Goal: Task Accomplishment & Management: Use online tool/utility

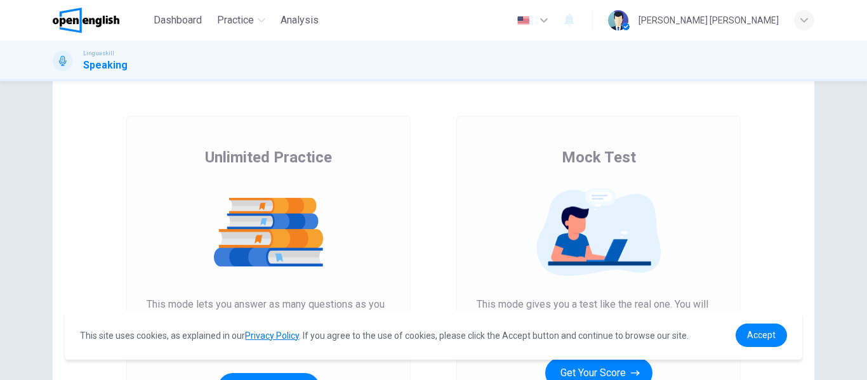
scroll to position [63, 0]
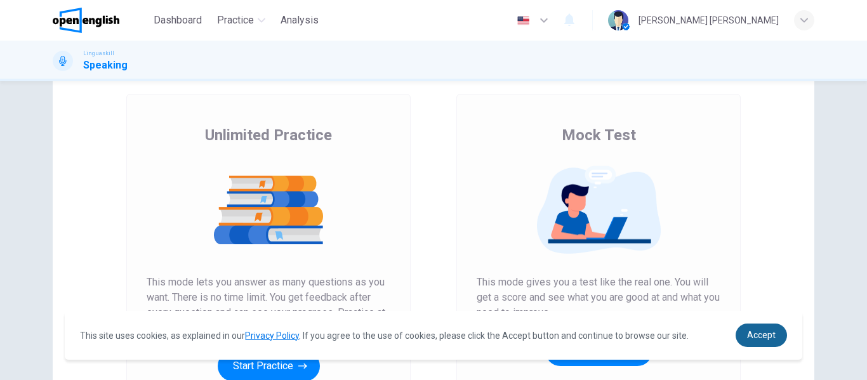
click at [769, 335] on span "Accept" at bounding box center [761, 335] width 29 height 10
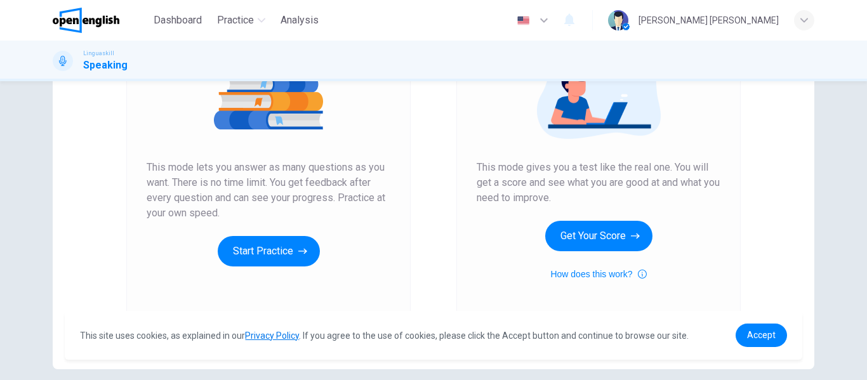
scroll to position [190, 0]
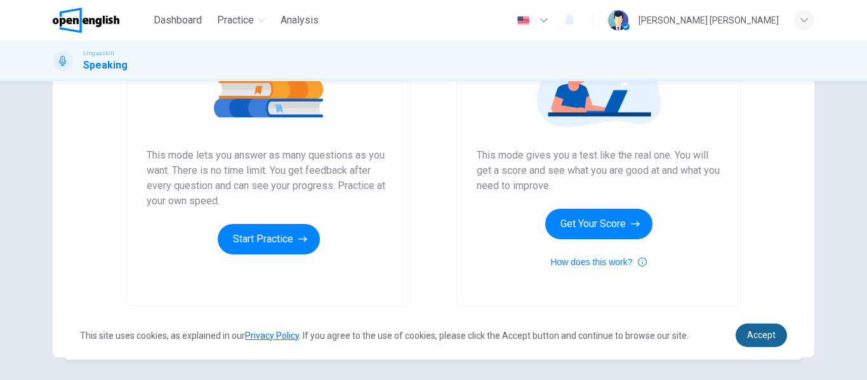
click at [756, 337] on span "Accept" at bounding box center [761, 335] width 29 height 10
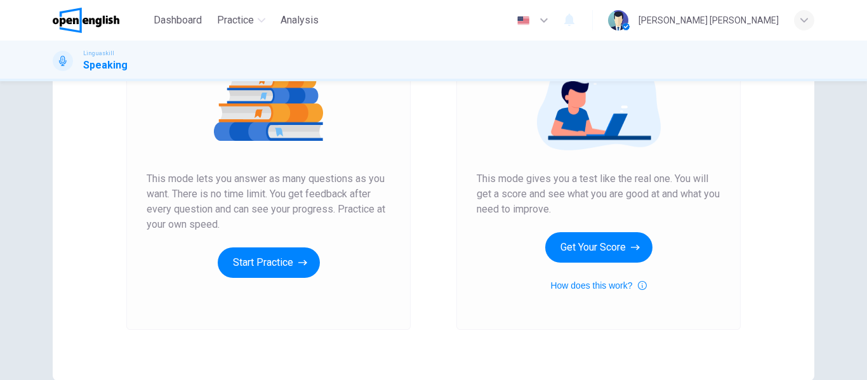
scroll to position [127, 0]
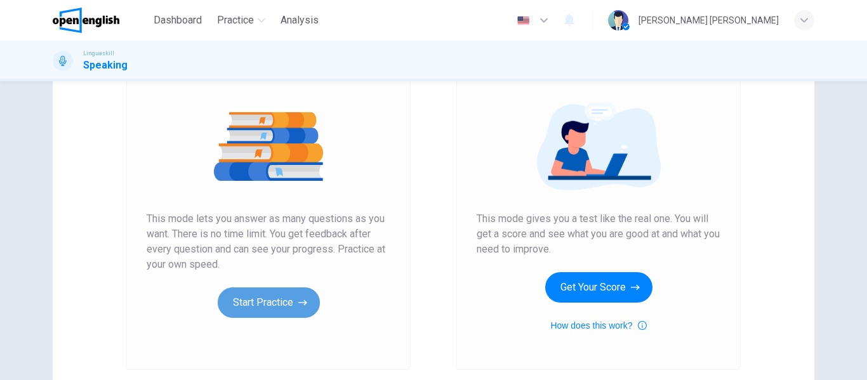
click at [286, 300] on button "Start Practice" at bounding box center [269, 303] width 102 height 30
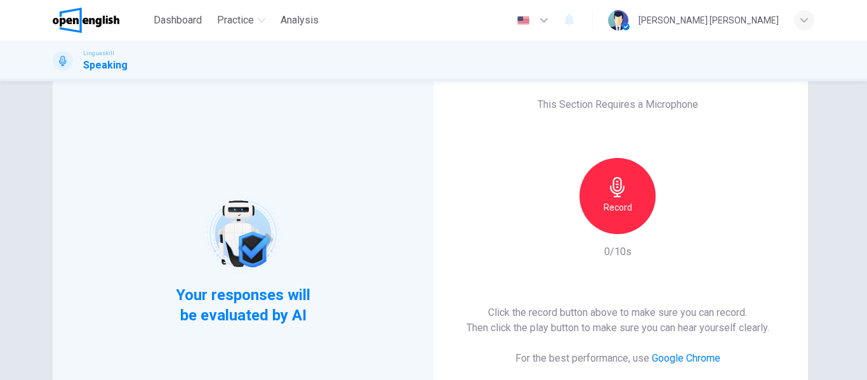
scroll to position [63, 0]
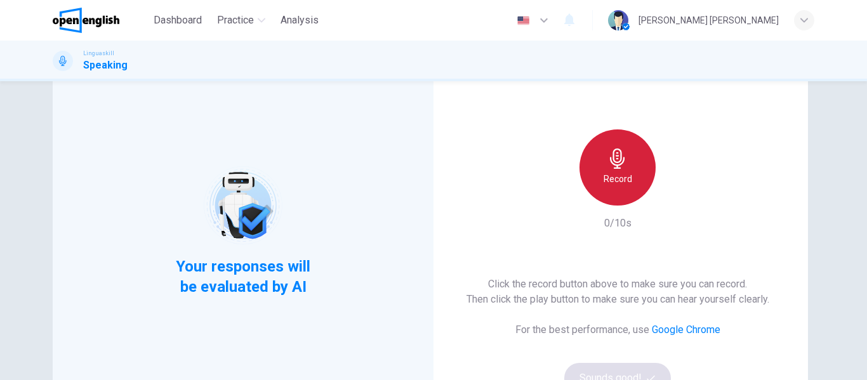
click at [615, 166] on icon "button" at bounding box center [617, 159] width 20 height 20
click at [617, 166] on icon "button" at bounding box center [617, 159] width 20 height 20
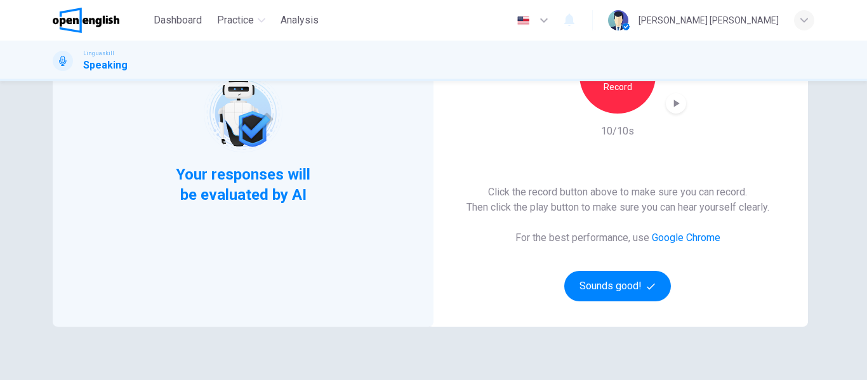
scroll to position [127, 0]
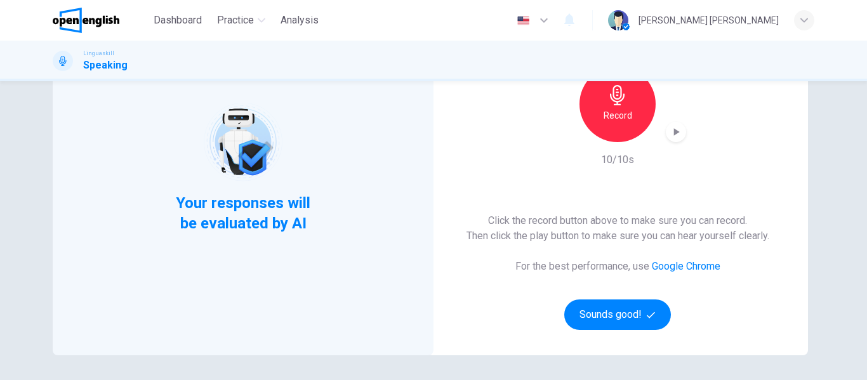
click at [614, 98] on icon "button" at bounding box center [617, 95] width 15 height 20
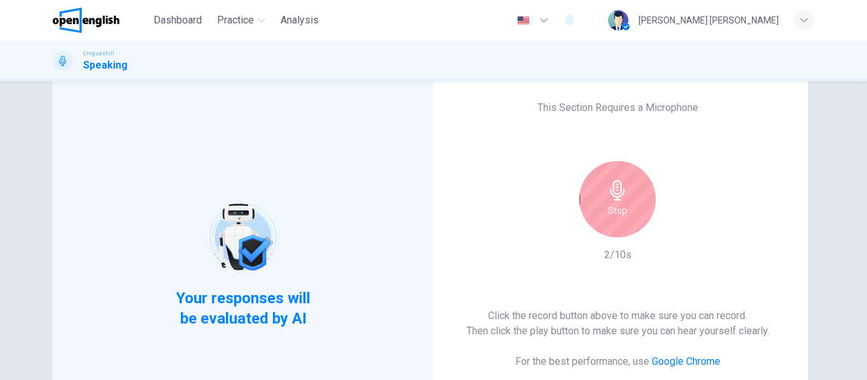
scroll to position [0, 0]
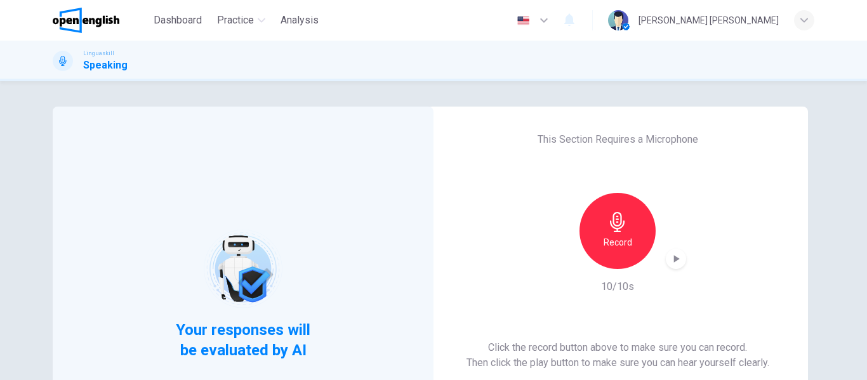
click at [555, 246] on div "Record" at bounding box center [617, 231] width 137 height 76
click at [615, 234] on div "Record" at bounding box center [618, 231] width 76 height 76
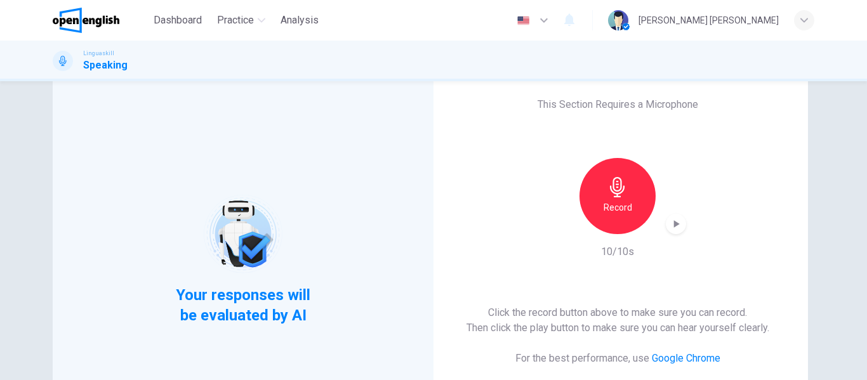
scroll to position [63, 0]
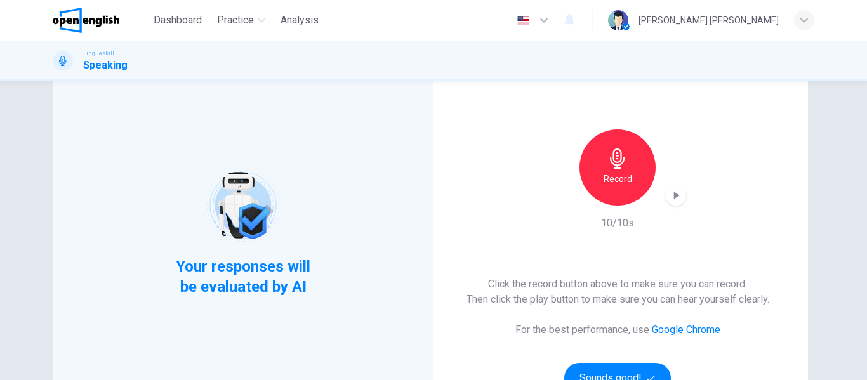
click at [618, 168] on icon "button" at bounding box center [617, 159] width 20 height 20
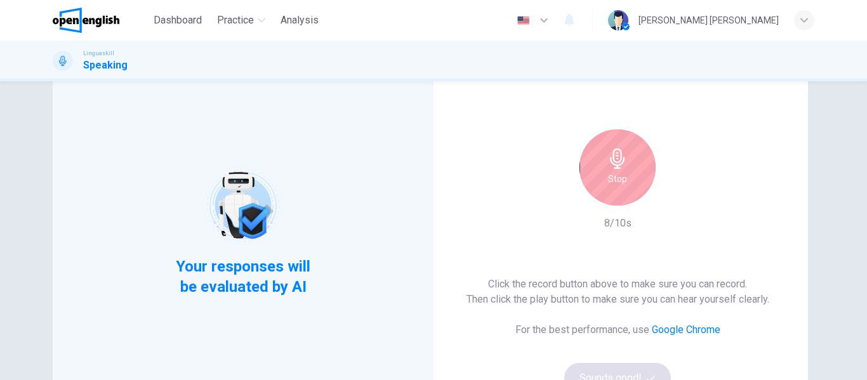
scroll to position [0, 0]
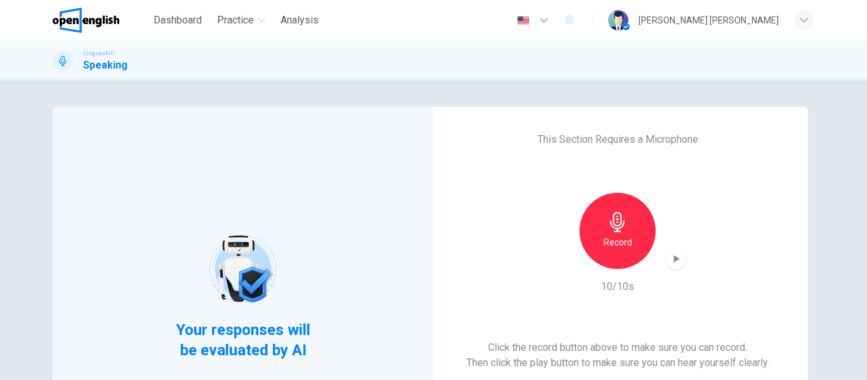
click at [484, 262] on div "This Section Requires a Microphone Record 10/10s Click the record button above …" at bounding box center [617, 295] width 381 height 376
click at [614, 229] on icon "button" at bounding box center [617, 222] width 15 height 20
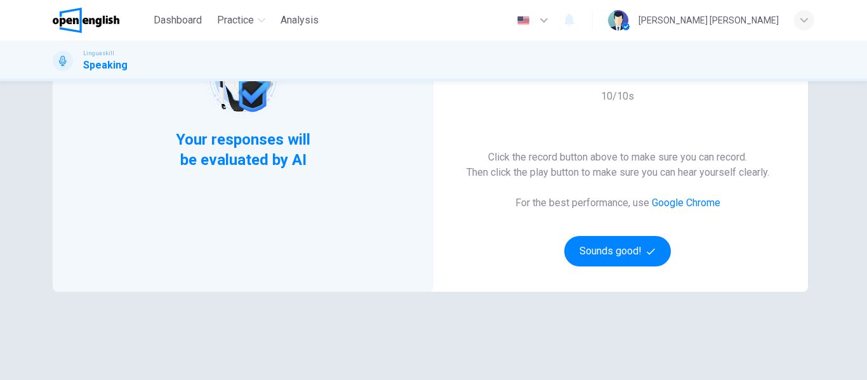
scroll to position [127, 0]
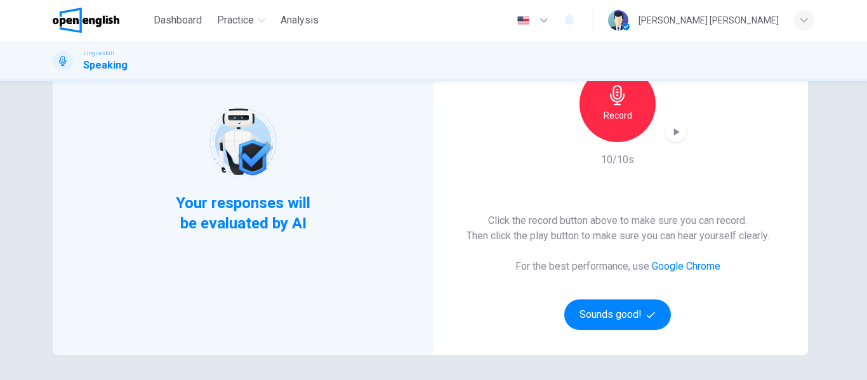
click at [567, 171] on div "This Section Requires a Microphone Record 10/10s Click the record button above …" at bounding box center [617, 168] width 381 height 376
click at [618, 107] on div "Record" at bounding box center [618, 104] width 76 height 76
click at [619, 100] on icon "button" at bounding box center [617, 95] width 15 height 20
click at [831, 99] on div "Your responses will be evaluated by AI This Section Requires a Microphone Recor…" at bounding box center [433, 200] width 802 height 441
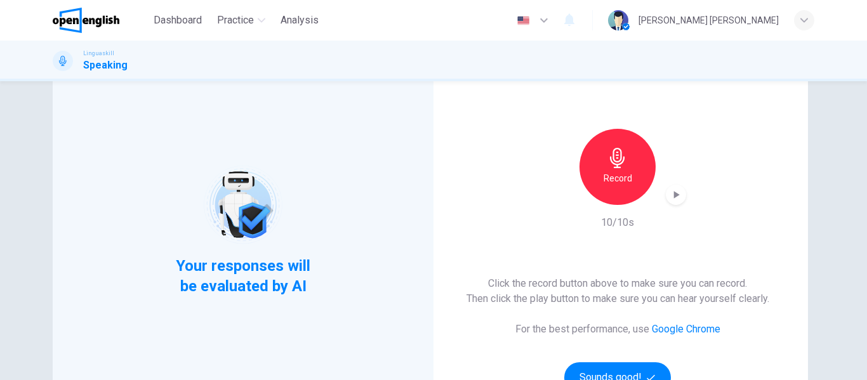
scroll to position [63, 0]
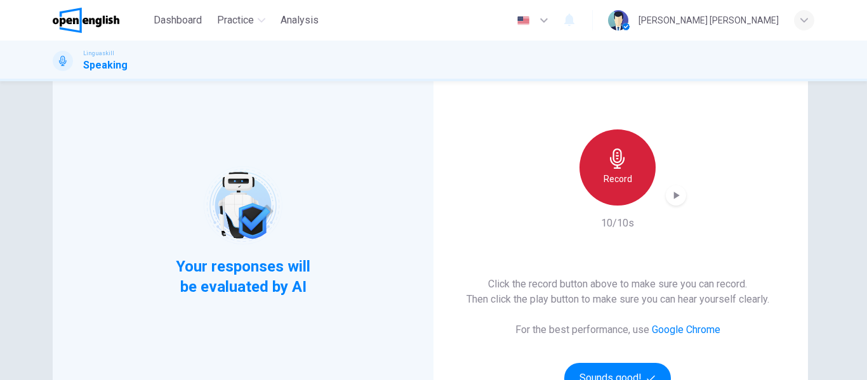
click at [621, 169] on div "Record" at bounding box center [618, 167] width 76 height 76
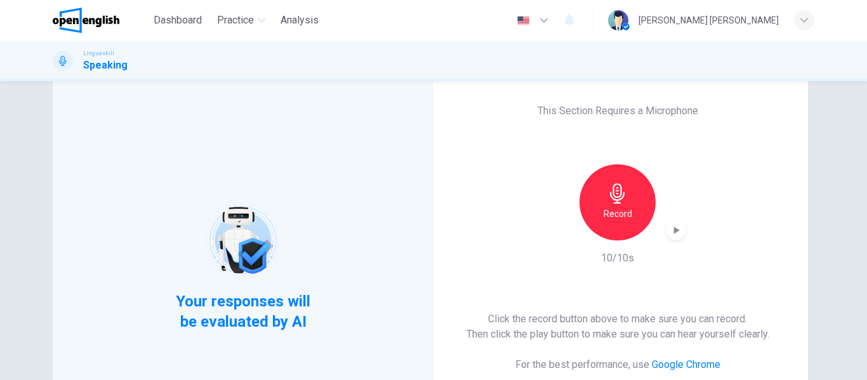
scroll to position [0, 0]
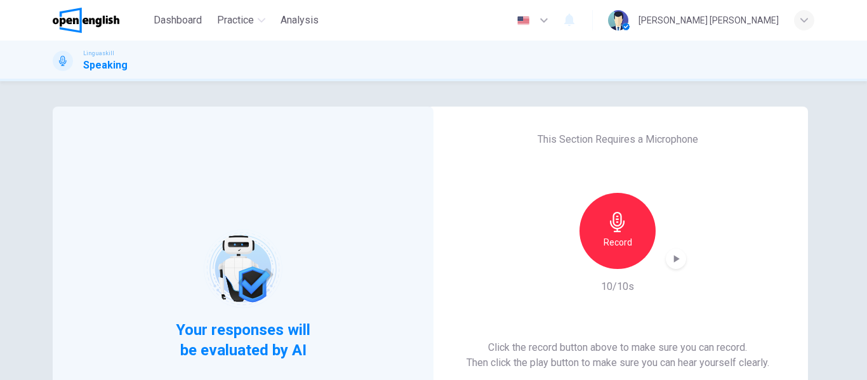
click at [615, 227] on icon "button" at bounding box center [617, 222] width 20 height 20
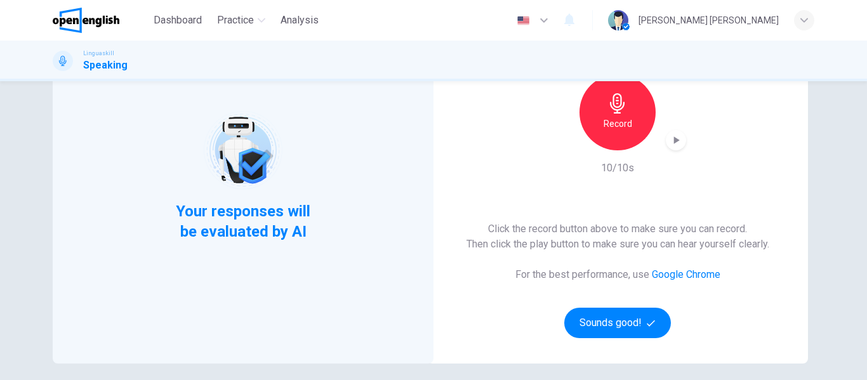
scroll to position [107, 0]
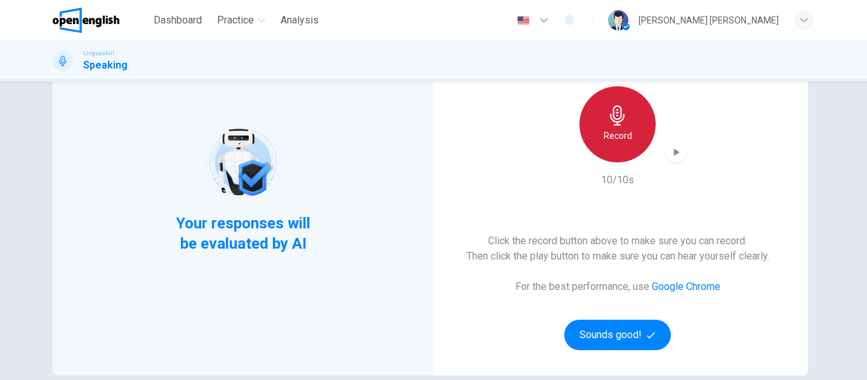
click at [616, 121] on icon "button" at bounding box center [617, 115] width 20 height 20
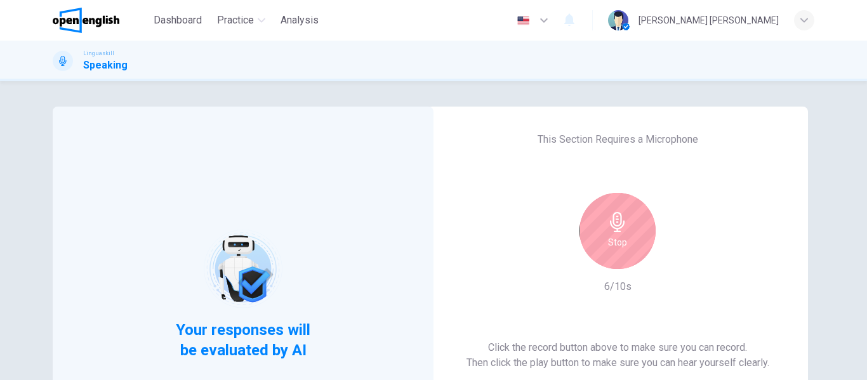
scroll to position [63, 0]
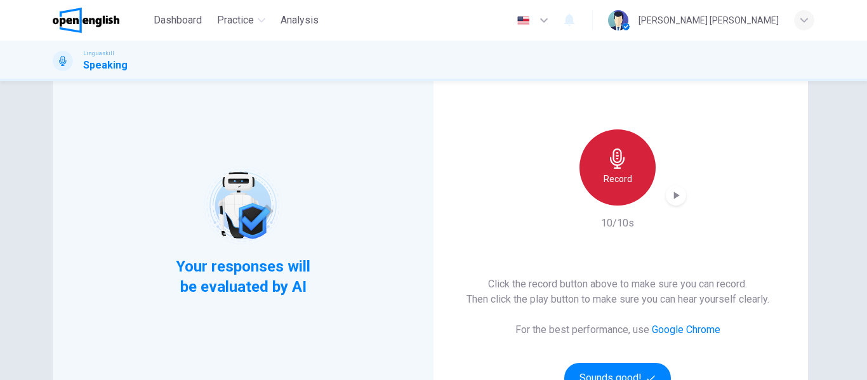
click at [615, 160] on icon "button" at bounding box center [617, 159] width 20 height 20
click at [616, 161] on icon "button" at bounding box center [617, 159] width 20 height 20
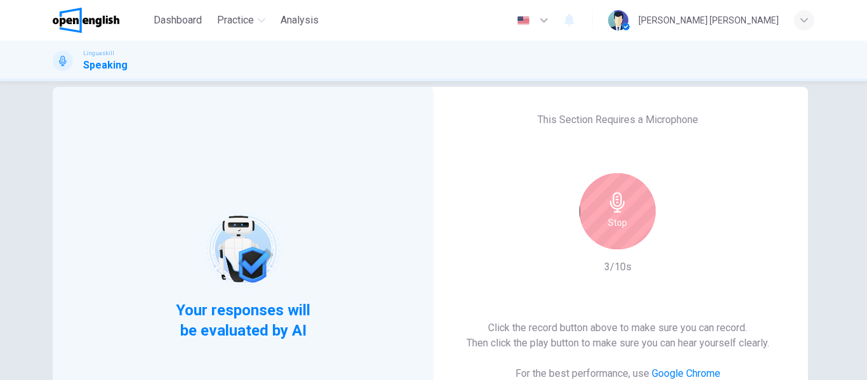
scroll to position [0, 0]
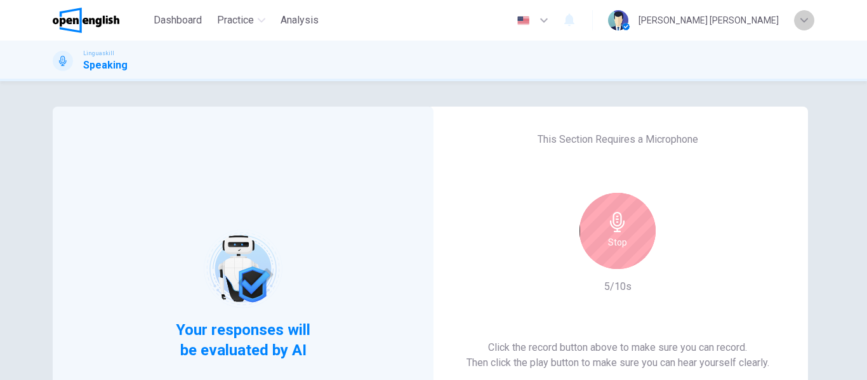
click at [806, 20] on icon "button" at bounding box center [804, 20] width 8 height 4
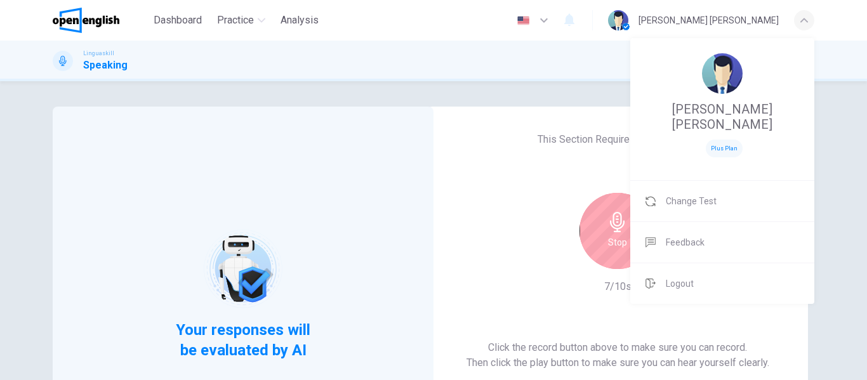
click at [503, 195] on div at bounding box center [433, 190] width 867 height 380
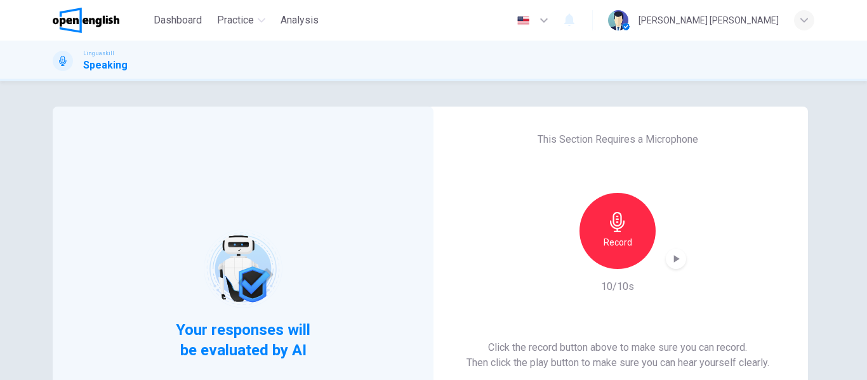
click at [97, 67] on h1 "Speaking" at bounding box center [105, 65] width 44 height 15
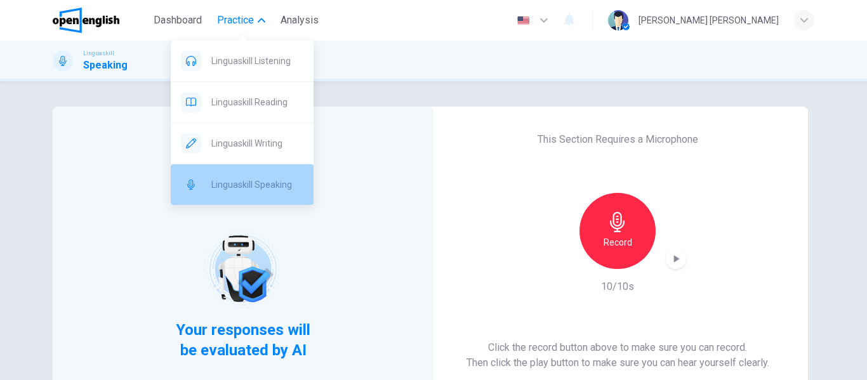
click at [260, 181] on span "Linguaskill Speaking" at bounding box center [257, 184] width 92 height 15
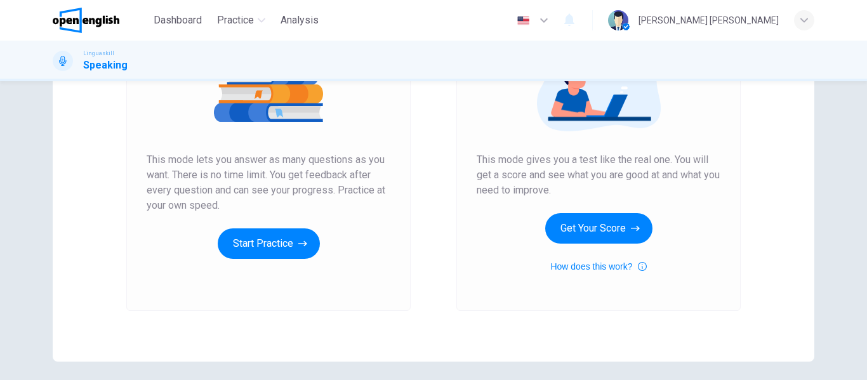
scroll to position [190, 0]
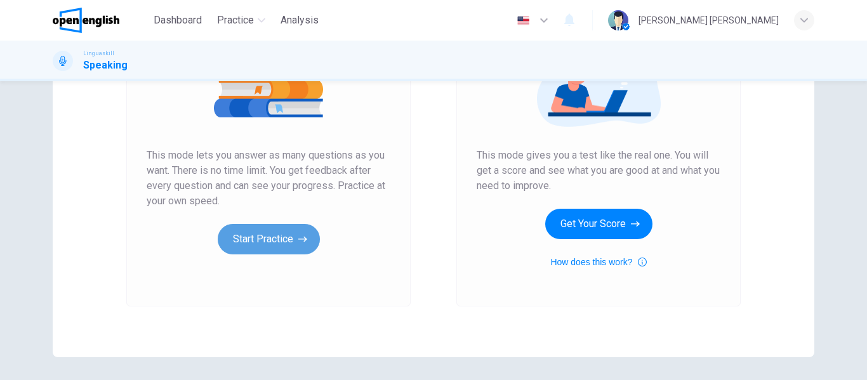
click at [277, 237] on button "Start Practice" at bounding box center [269, 239] width 102 height 30
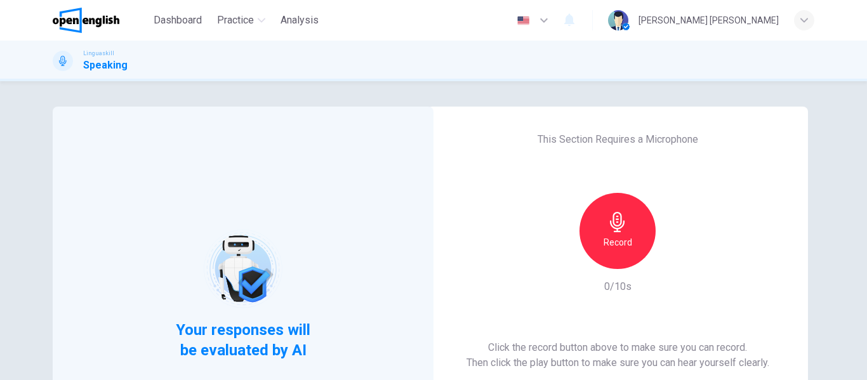
click at [614, 228] on icon "button" at bounding box center [617, 222] width 20 height 20
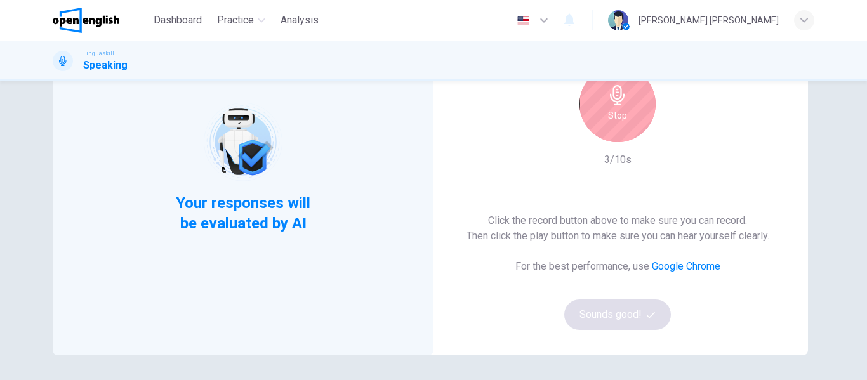
scroll to position [190, 0]
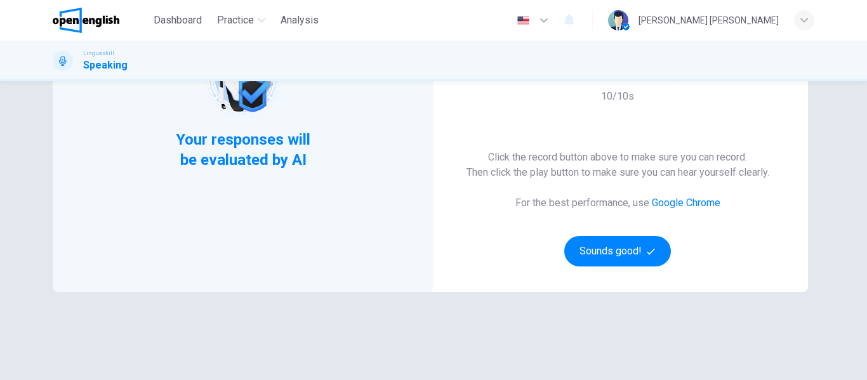
click at [692, 202] on link "Google Chrome" at bounding box center [686, 203] width 69 height 12
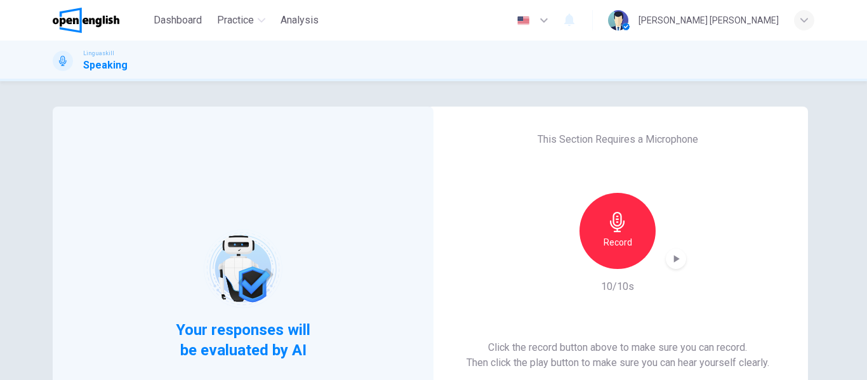
scroll to position [63, 0]
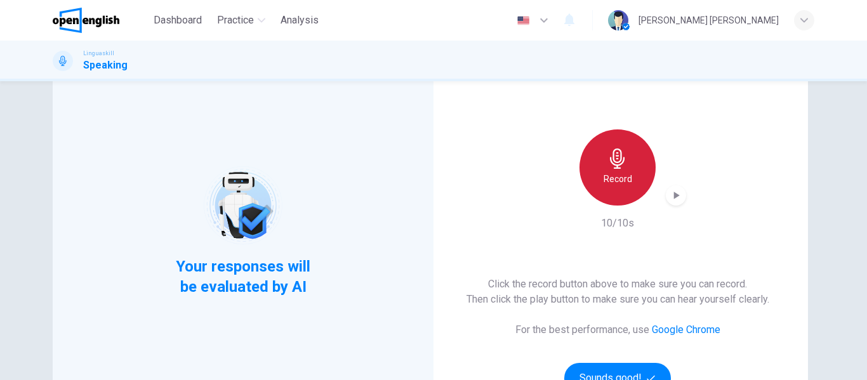
click at [611, 169] on div "Record" at bounding box center [618, 167] width 76 height 76
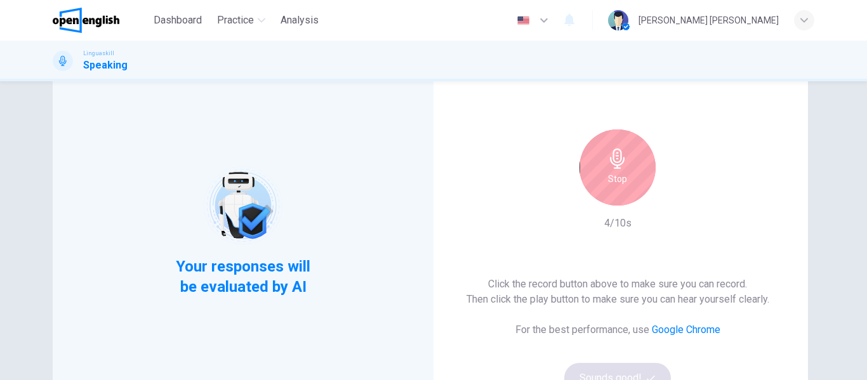
scroll to position [0, 0]
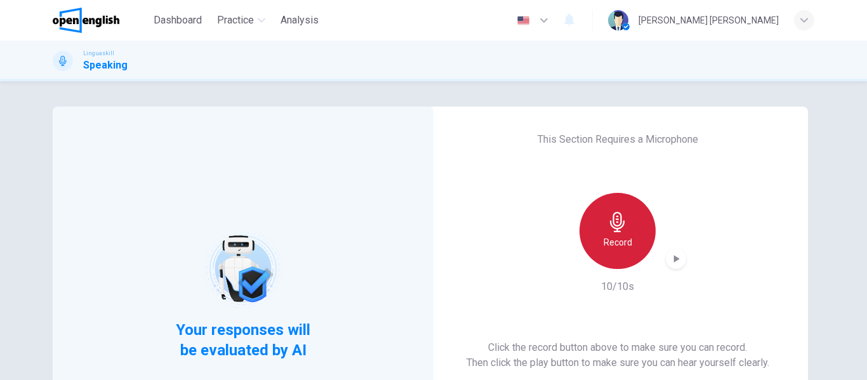
click at [613, 226] on icon "button" at bounding box center [617, 222] width 15 height 20
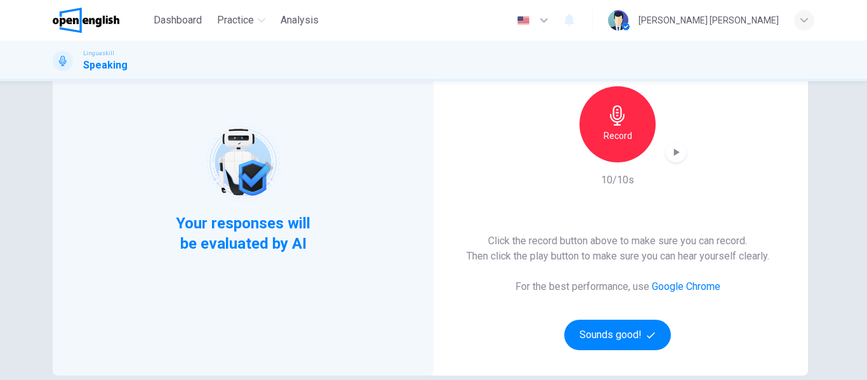
scroll to position [43, 0]
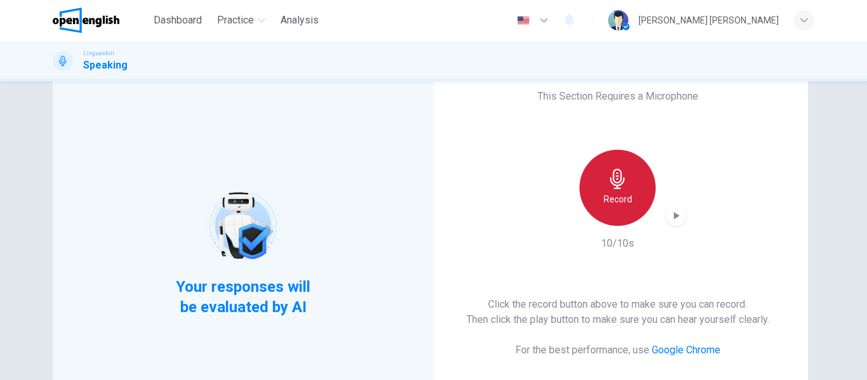
click at [618, 185] on icon "button" at bounding box center [617, 179] width 15 height 20
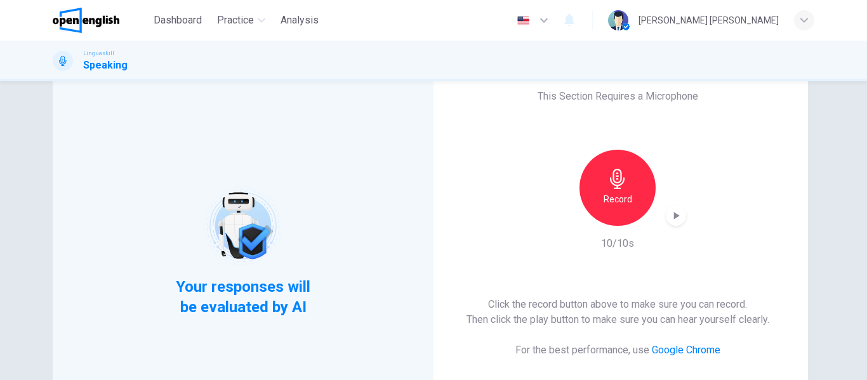
click at [613, 176] on icon "button" at bounding box center [617, 179] width 15 height 20
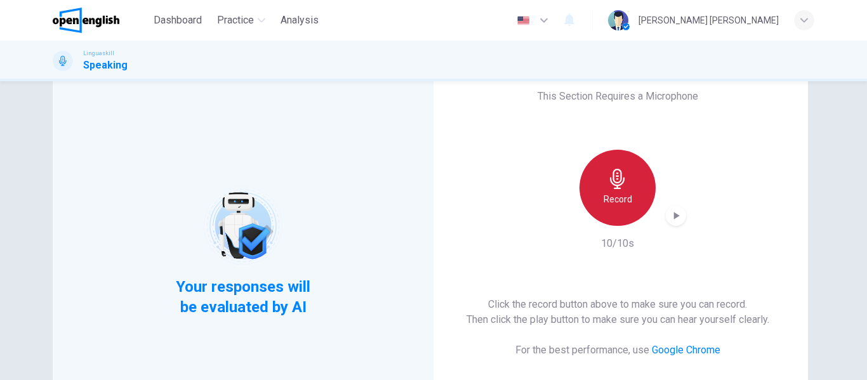
click at [613, 197] on h6 "Record" at bounding box center [618, 199] width 29 height 15
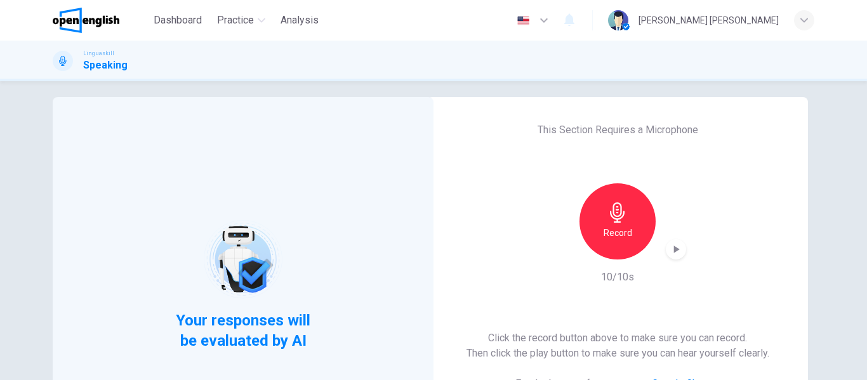
scroll to position [0, 0]
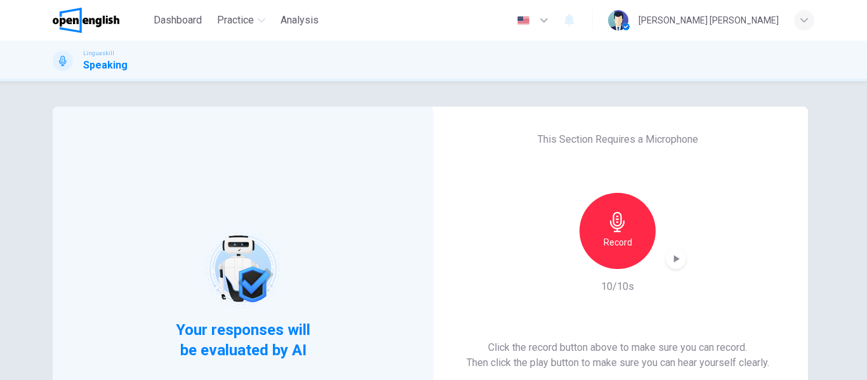
click at [674, 260] on icon "button" at bounding box center [677, 259] width 6 height 8
click at [674, 258] on icon "button" at bounding box center [677, 259] width 6 height 8
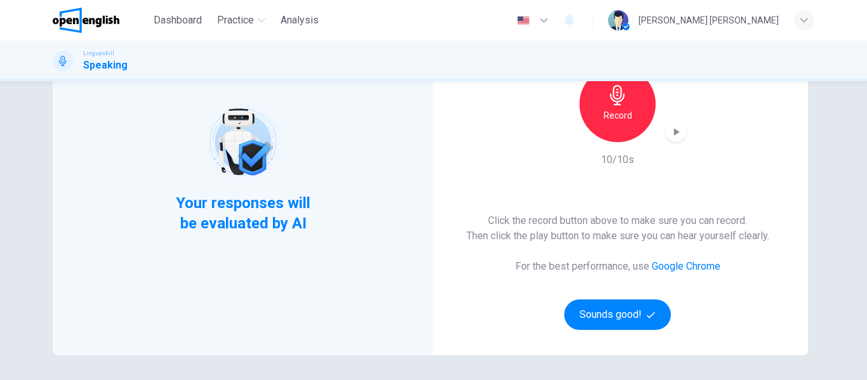
scroll to position [63, 0]
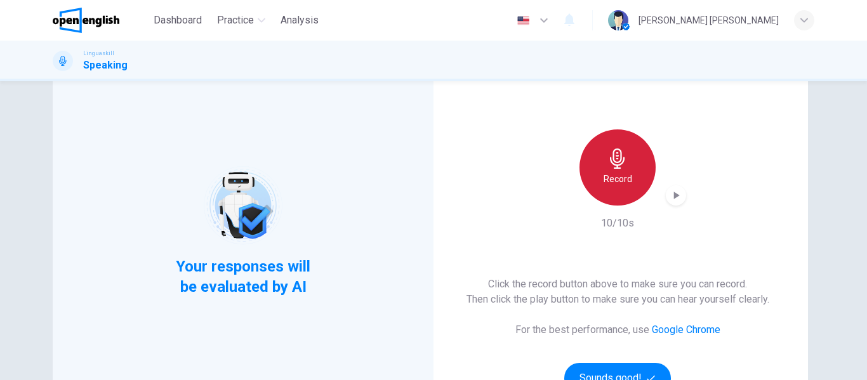
click at [616, 165] on icon "button" at bounding box center [617, 159] width 15 height 20
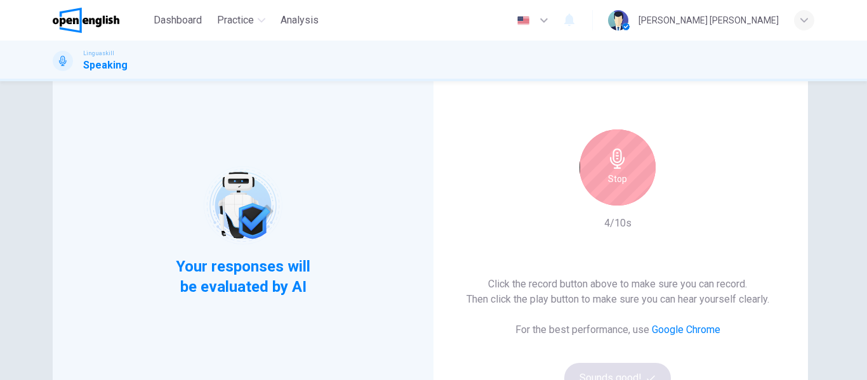
click at [615, 162] on icon "button" at bounding box center [617, 159] width 15 height 20
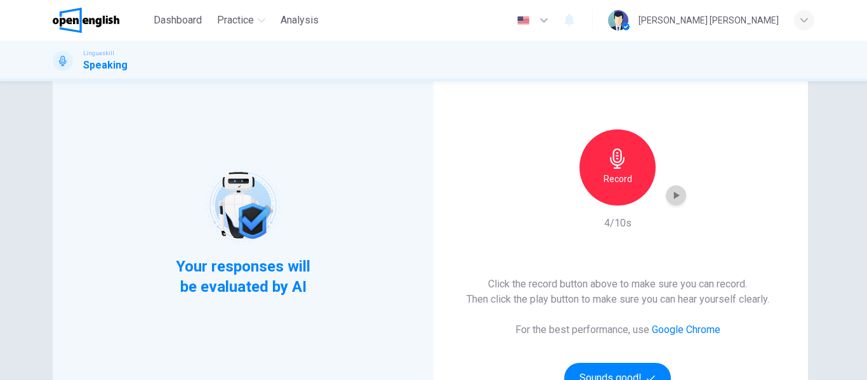
click at [674, 196] on icon "button" at bounding box center [677, 196] width 6 height 8
click at [614, 160] on icon "button" at bounding box center [617, 159] width 20 height 20
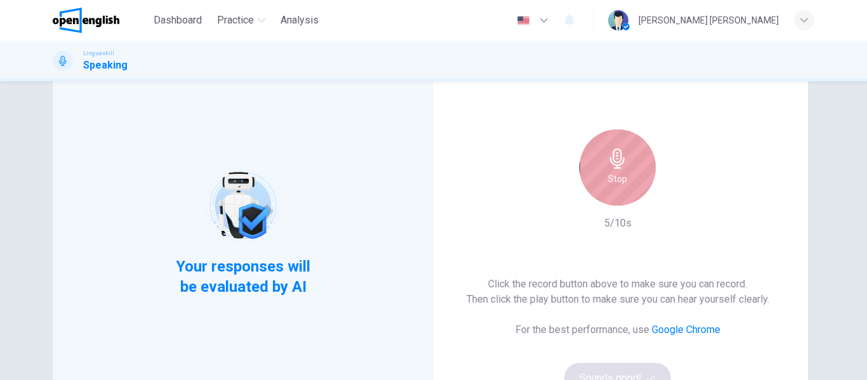
click at [614, 166] on icon "button" at bounding box center [617, 159] width 15 height 20
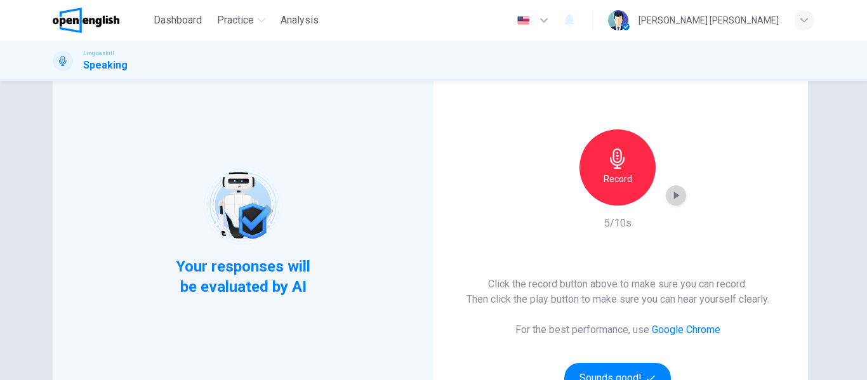
click at [673, 199] on icon "button" at bounding box center [676, 195] width 13 height 13
click at [555, 251] on div "This Section Requires a Microphone Record 5/10s Click the record button above t…" at bounding box center [617, 231] width 381 height 376
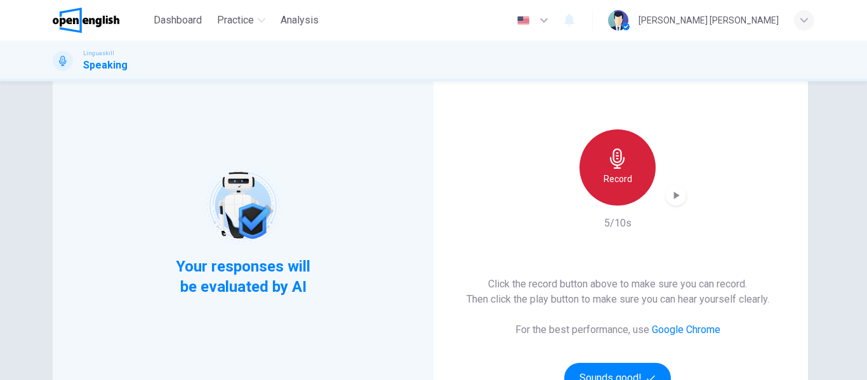
click at [618, 159] on icon "button" at bounding box center [617, 159] width 15 height 20
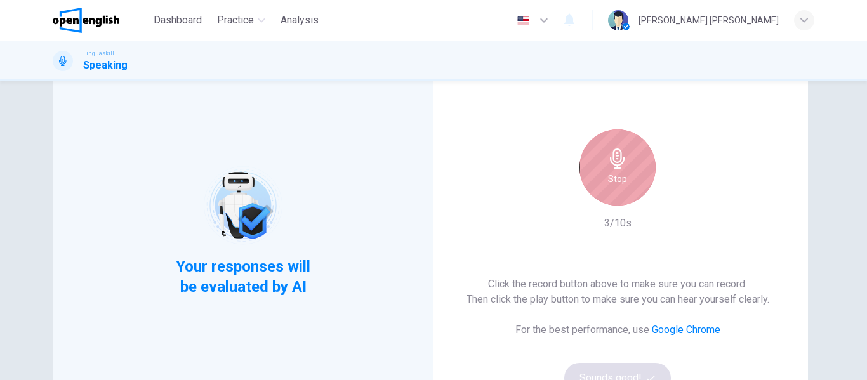
click at [611, 162] on icon "button" at bounding box center [617, 159] width 15 height 20
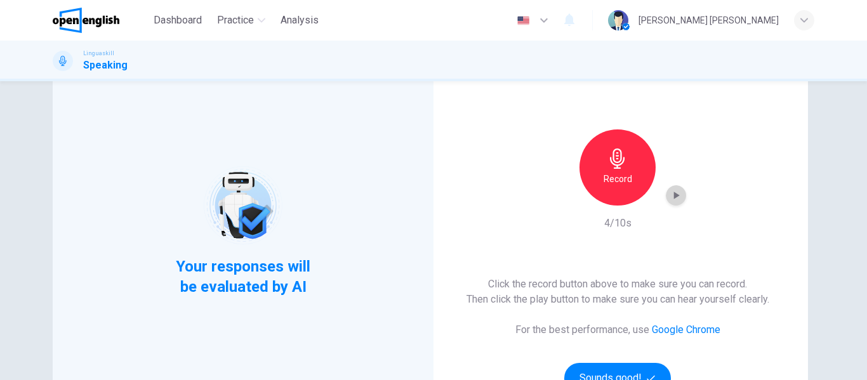
click at [674, 198] on icon "button" at bounding box center [676, 195] width 13 height 13
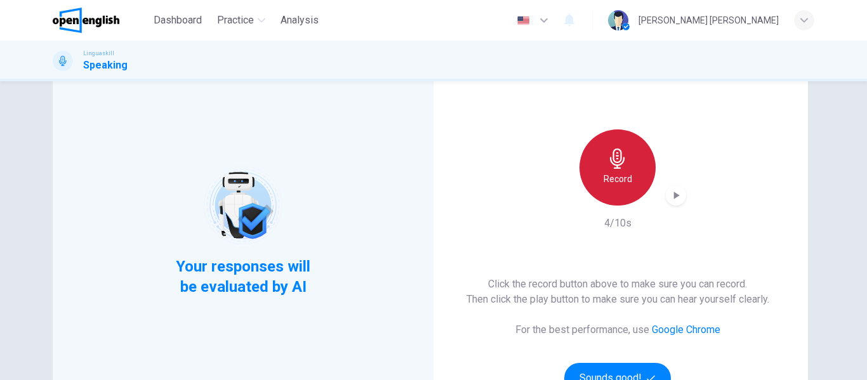
click at [614, 166] on icon "button" at bounding box center [617, 159] width 15 height 20
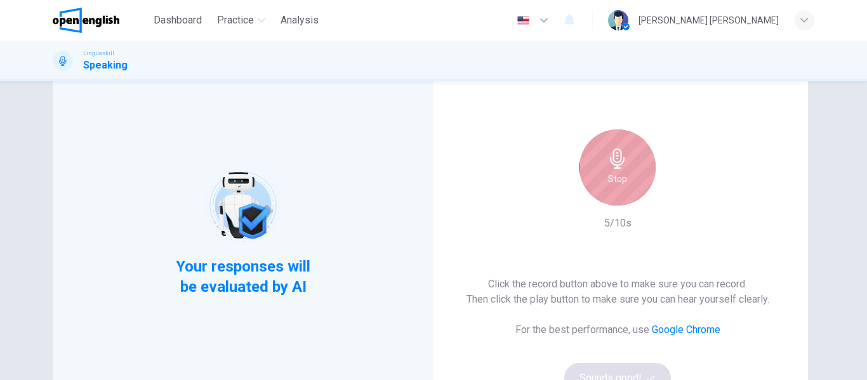
click at [614, 164] on icon "button" at bounding box center [617, 159] width 20 height 20
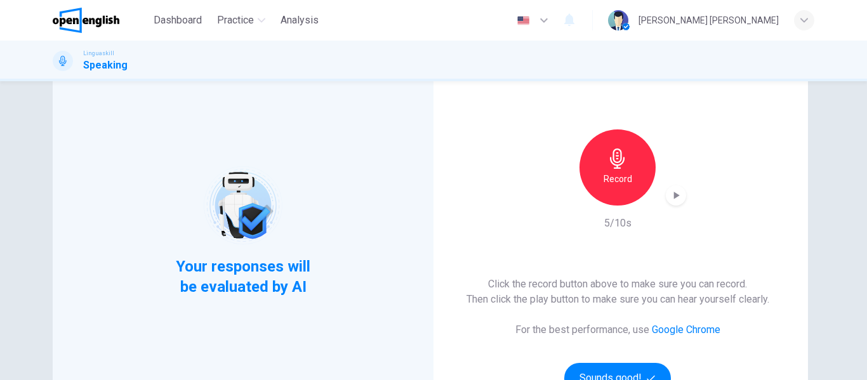
click at [674, 197] on icon "button" at bounding box center [677, 196] width 6 height 8
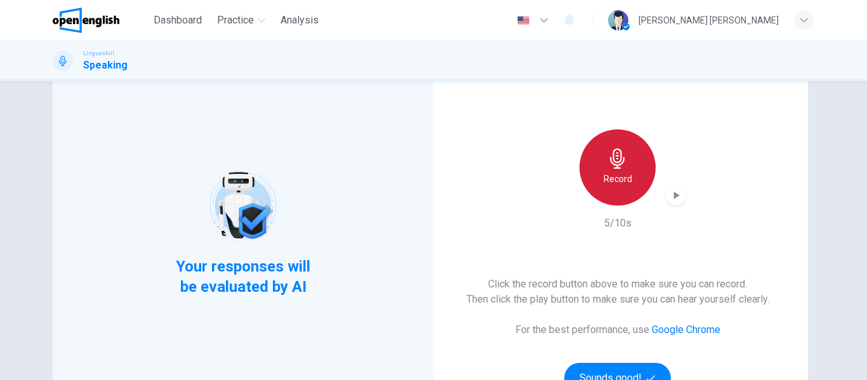
click at [615, 167] on icon "button" at bounding box center [617, 159] width 20 height 20
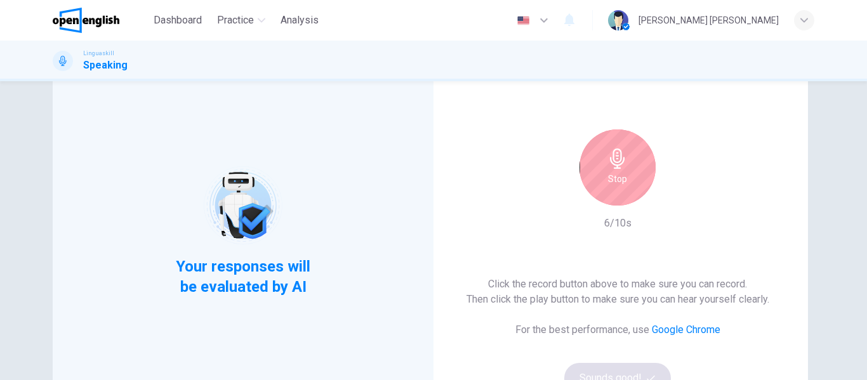
click at [616, 163] on icon "button" at bounding box center [617, 159] width 20 height 20
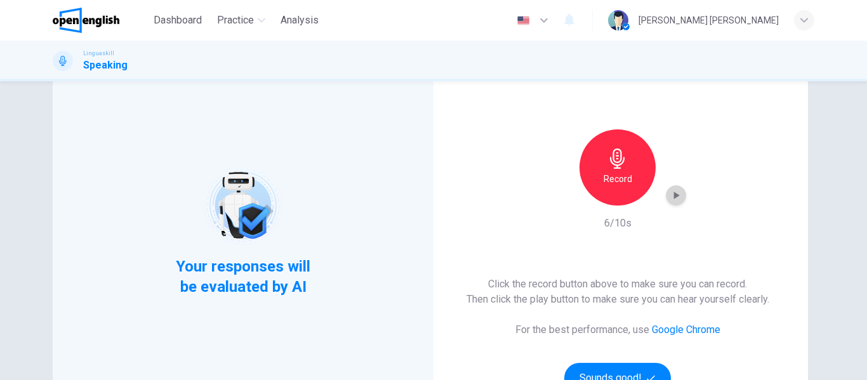
click at [676, 194] on icon "button" at bounding box center [676, 195] width 13 height 13
click at [613, 158] on icon "button" at bounding box center [617, 159] width 20 height 20
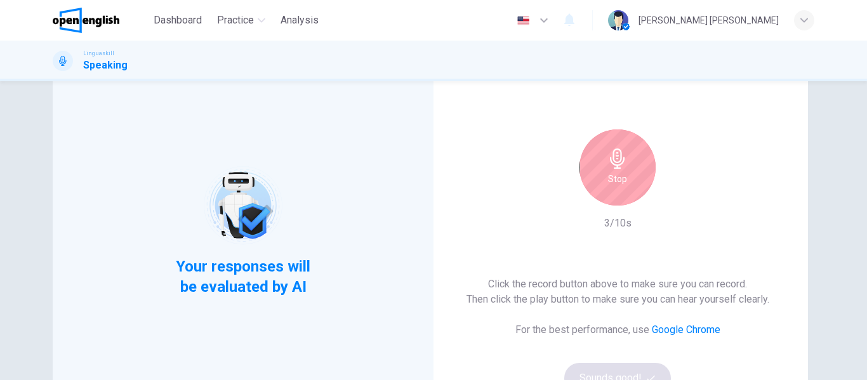
click at [619, 160] on icon "button" at bounding box center [617, 159] width 20 height 20
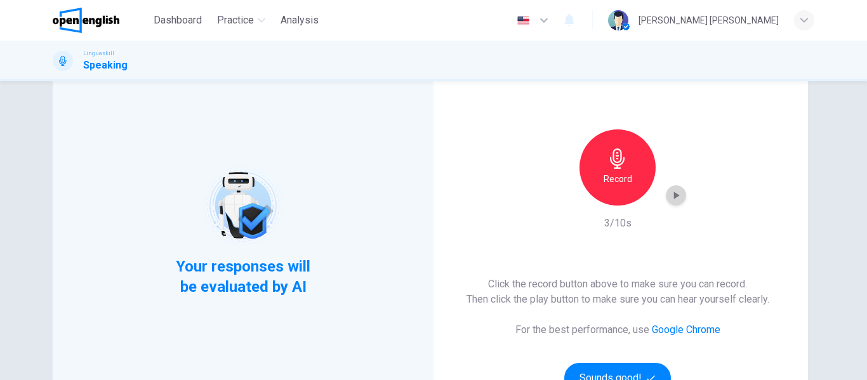
click at [674, 196] on icon "button" at bounding box center [677, 196] width 6 height 8
click at [549, 216] on div "Record 3/10s" at bounding box center [617, 180] width 137 height 102
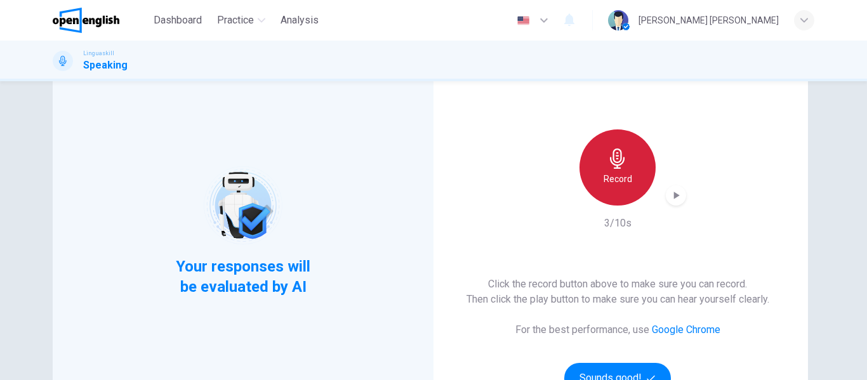
click at [613, 161] on icon "button" at bounding box center [617, 159] width 20 height 20
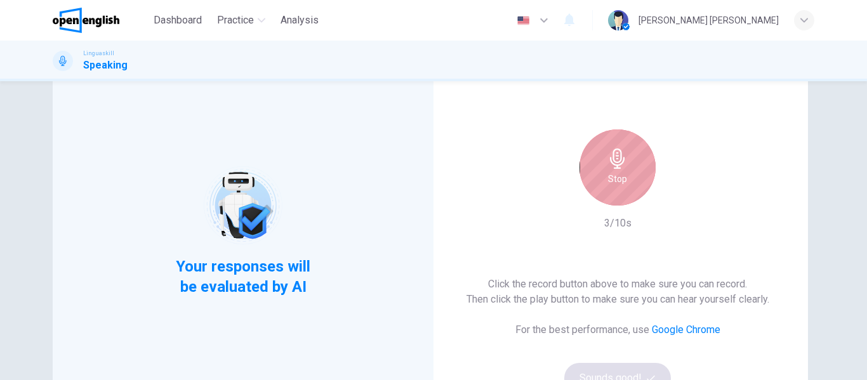
click at [618, 165] on icon "button" at bounding box center [617, 159] width 15 height 20
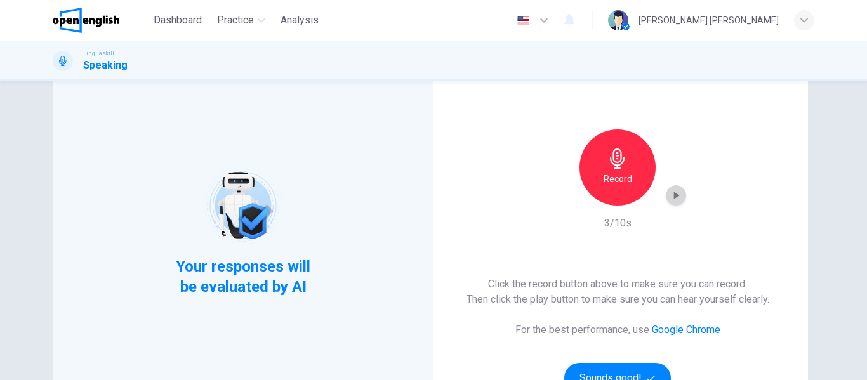
click at [673, 199] on icon "button" at bounding box center [676, 195] width 13 height 13
click at [559, 264] on div "This Section Requires a Microphone Record 3/10s Click the record button above t…" at bounding box center [617, 231] width 381 height 376
click at [611, 170] on div "Record" at bounding box center [618, 167] width 76 height 76
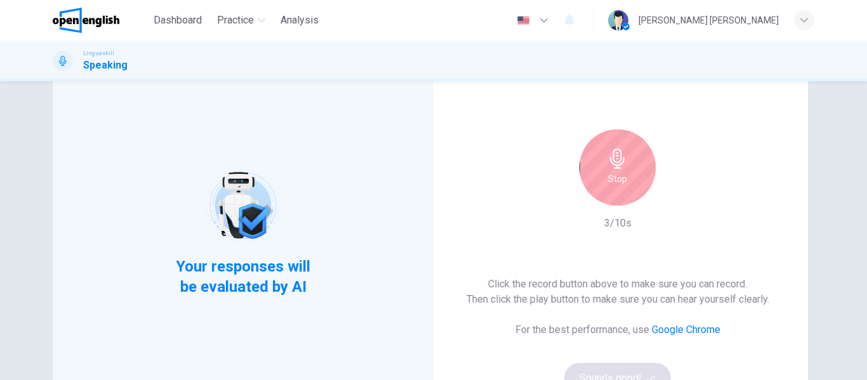
click at [613, 164] on icon "button" at bounding box center [617, 159] width 20 height 20
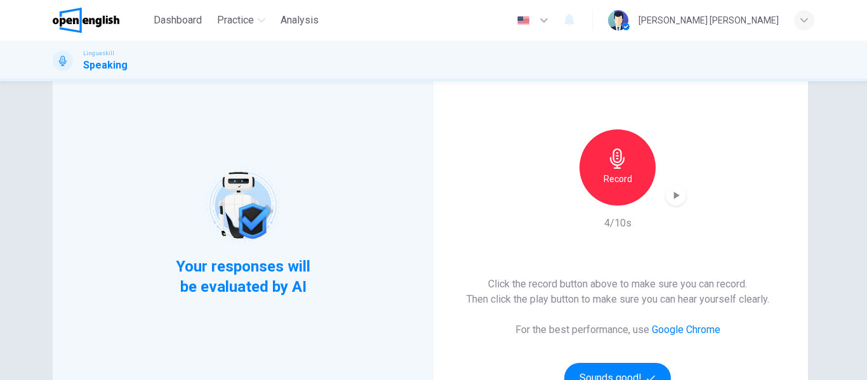
click at [675, 196] on icon "button" at bounding box center [677, 196] width 6 height 8
click at [613, 164] on icon "button" at bounding box center [617, 159] width 20 height 20
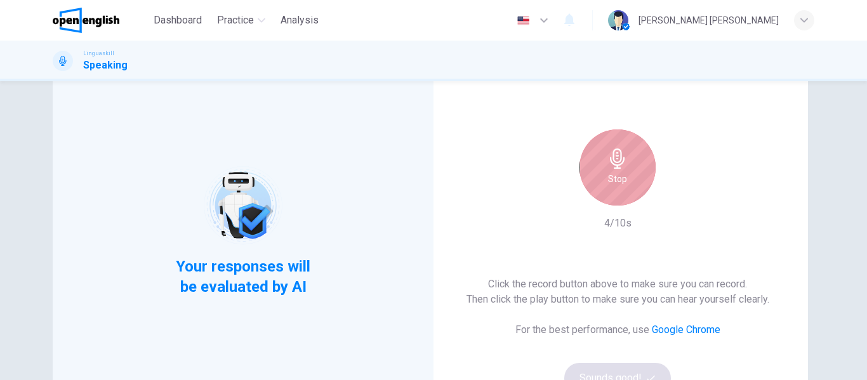
click at [618, 164] on icon "button" at bounding box center [617, 159] width 15 height 20
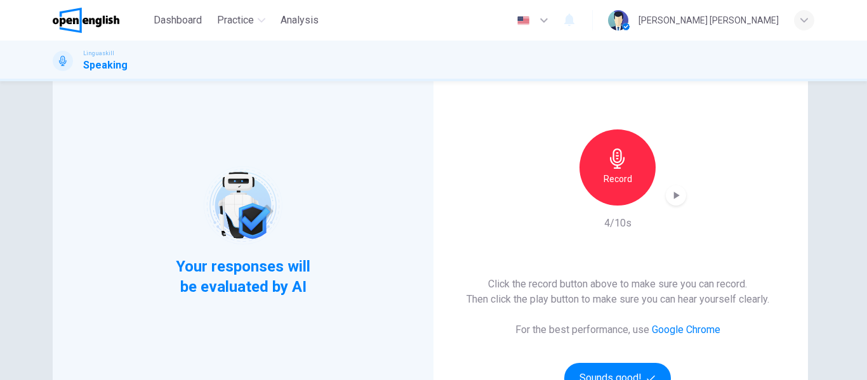
click at [675, 194] on icon "button" at bounding box center [676, 195] width 13 height 13
click at [618, 164] on icon "button" at bounding box center [617, 159] width 15 height 20
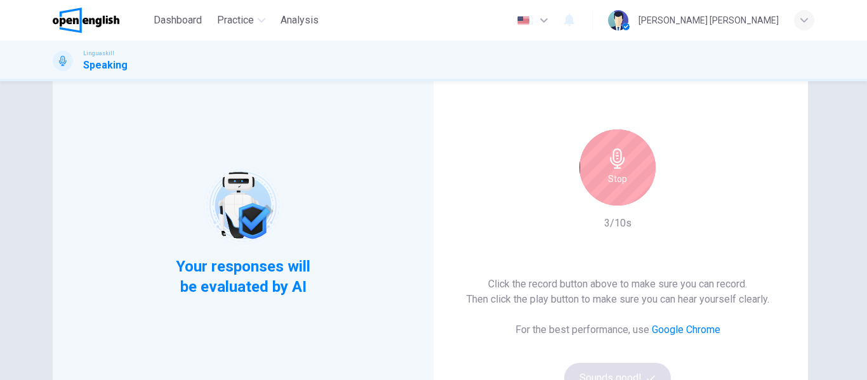
click at [616, 163] on icon "button" at bounding box center [617, 159] width 15 height 20
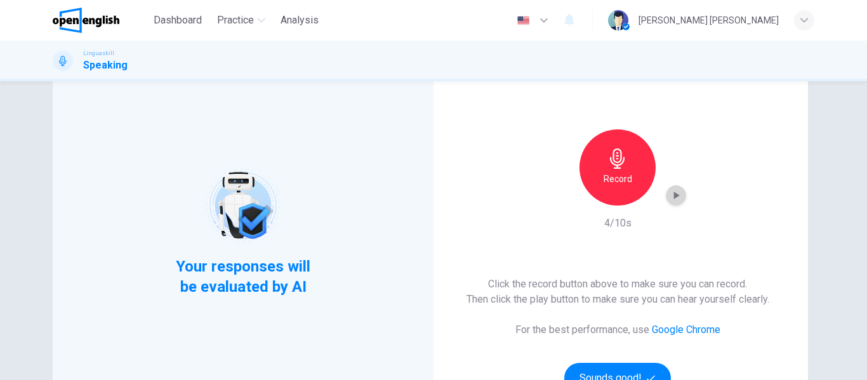
click at [674, 196] on icon "button" at bounding box center [677, 196] width 6 height 8
click at [613, 161] on icon "button" at bounding box center [617, 159] width 20 height 20
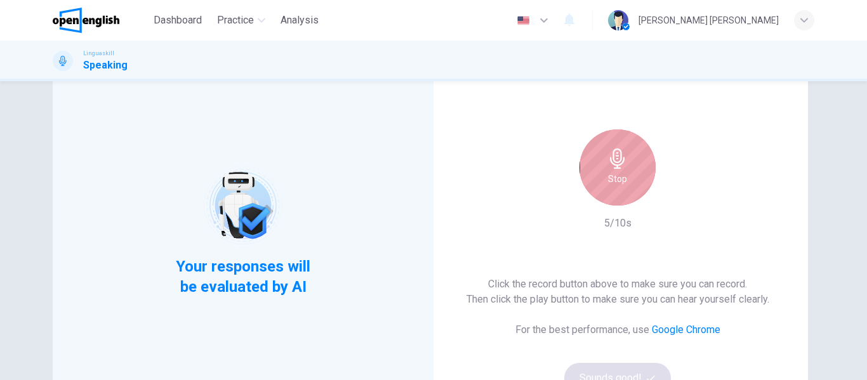
click at [620, 166] on icon "button" at bounding box center [617, 159] width 20 height 20
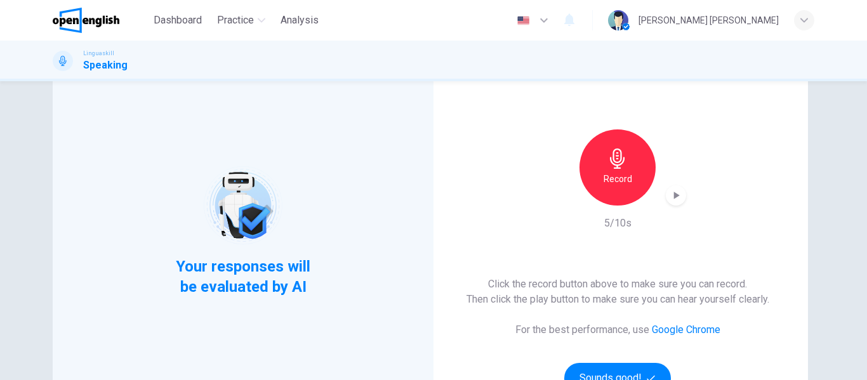
click at [675, 193] on icon "button" at bounding box center [676, 195] width 13 height 13
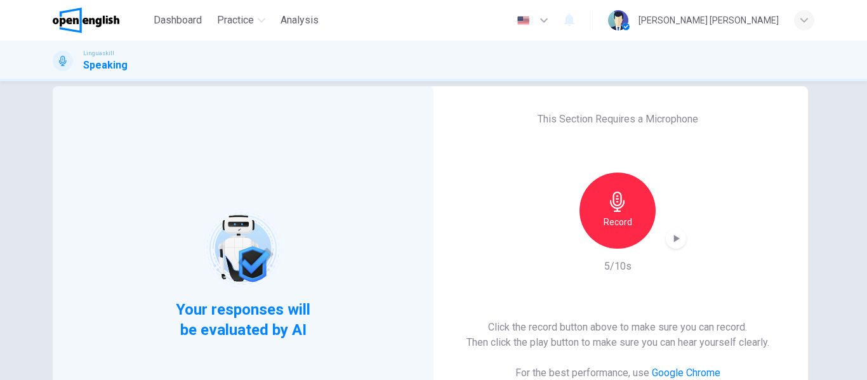
scroll to position [0, 0]
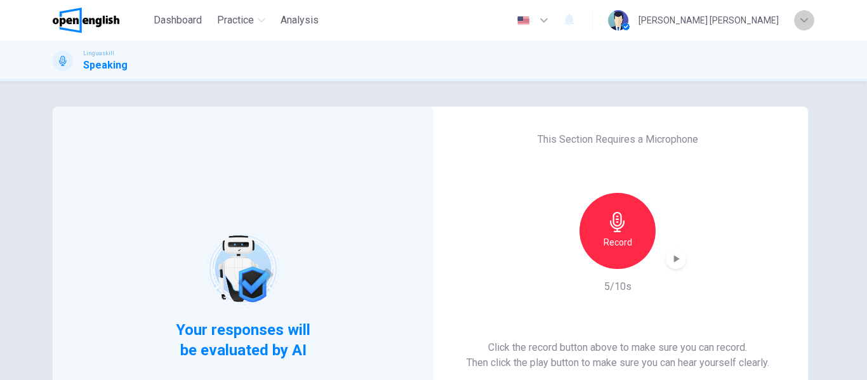
click at [806, 21] on icon "button" at bounding box center [804, 21] width 8 height 8
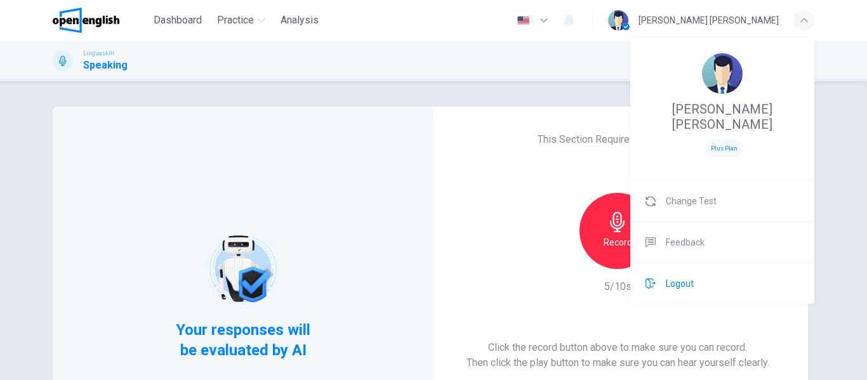
click at [689, 276] on span "Logout" at bounding box center [680, 283] width 28 height 15
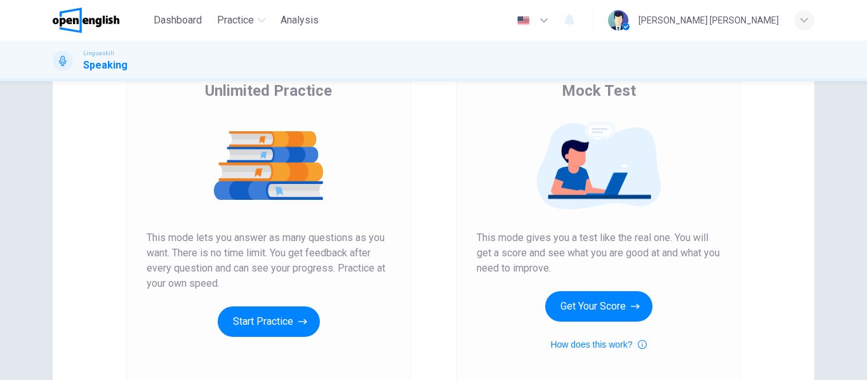
scroll to position [127, 0]
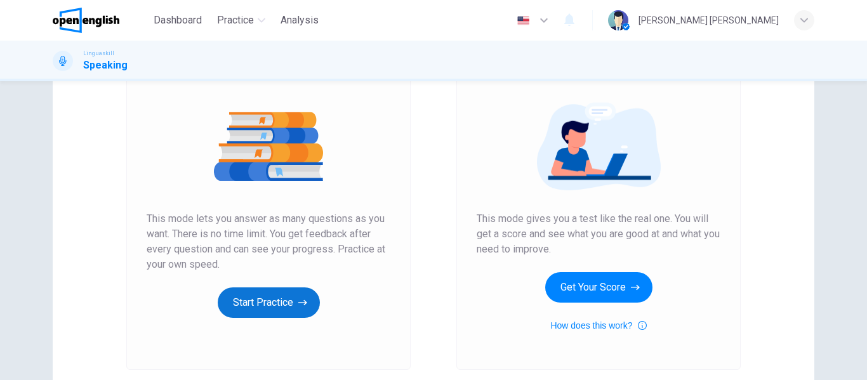
click at [288, 302] on button "Start Practice" at bounding box center [269, 303] width 102 height 30
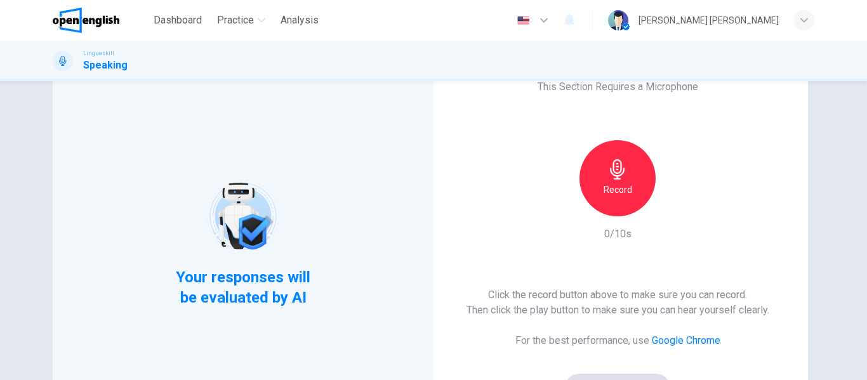
scroll to position [63, 0]
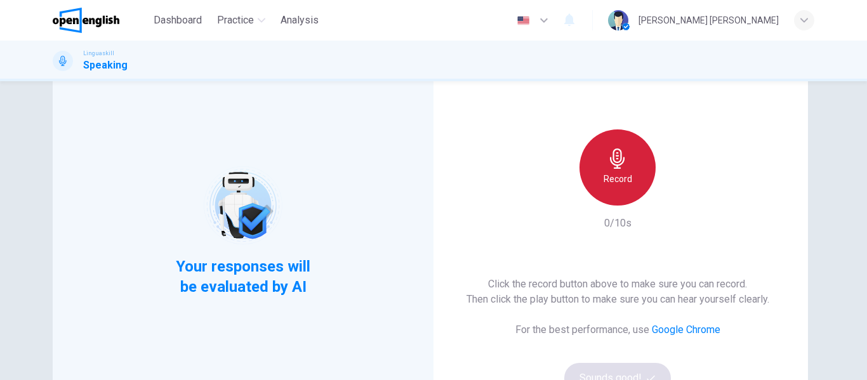
click at [616, 156] on icon "button" at bounding box center [617, 159] width 15 height 20
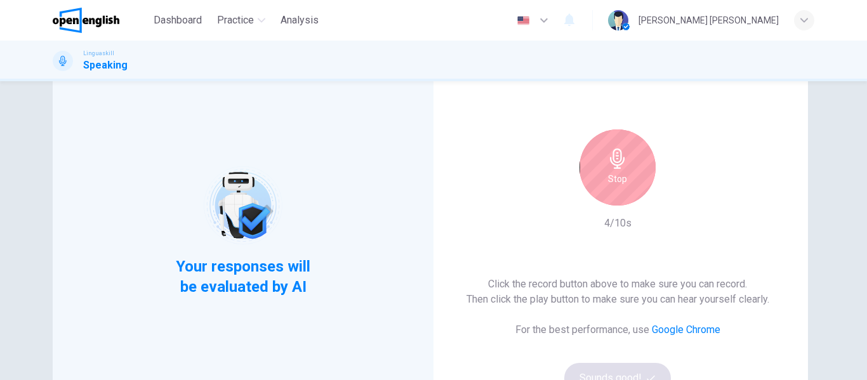
click at [616, 167] on icon "button" at bounding box center [617, 159] width 20 height 20
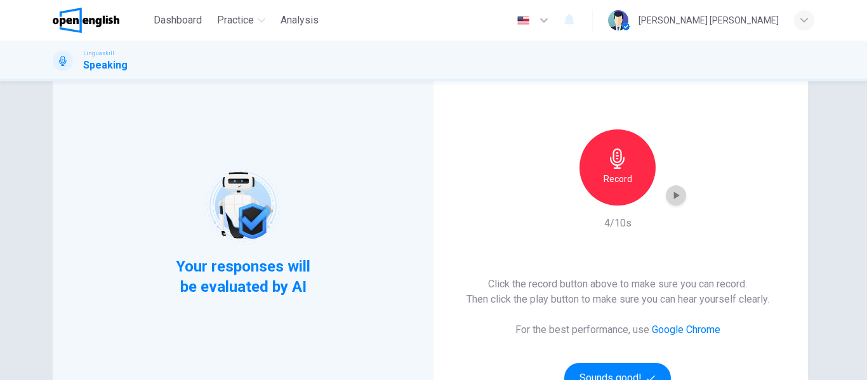
click at [670, 198] on icon "button" at bounding box center [676, 195] width 13 height 13
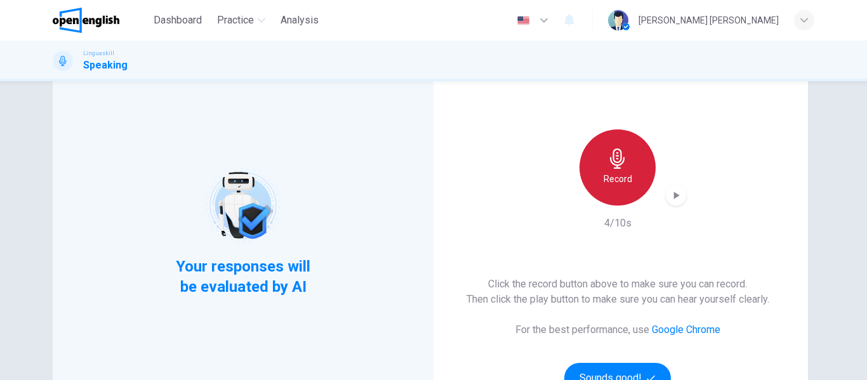
click at [616, 165] on icon "button" at bounding box center [617, 159] width 15 height 20
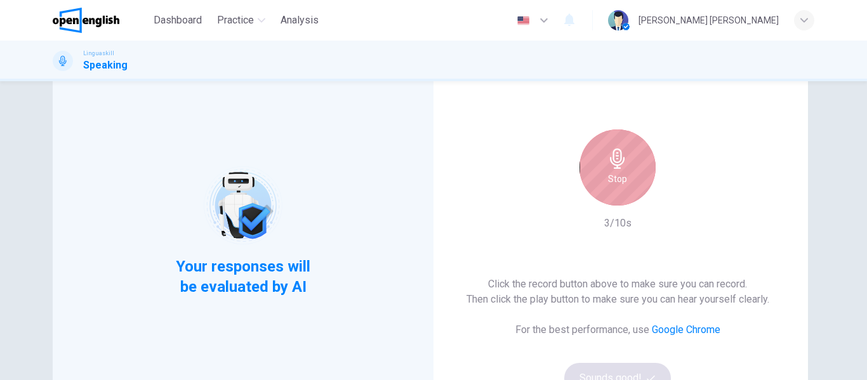
click at [616, 161] on icon "button" at bounding box center [617, 159] width 20 height 20
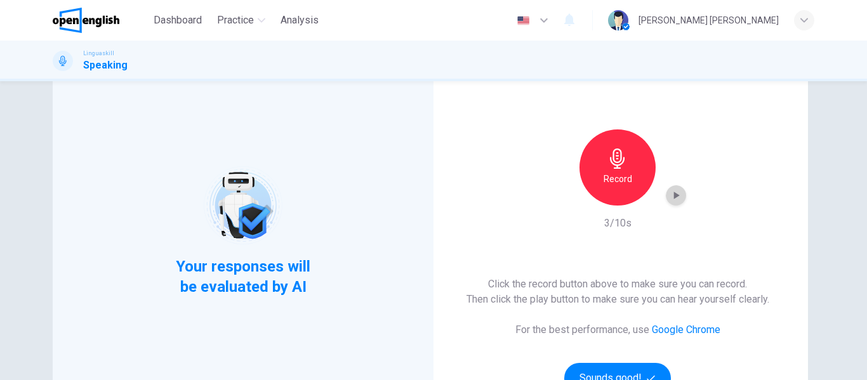
click at [674, 194] on icon "button" at bounding box center [677, 196] width 6 height 8
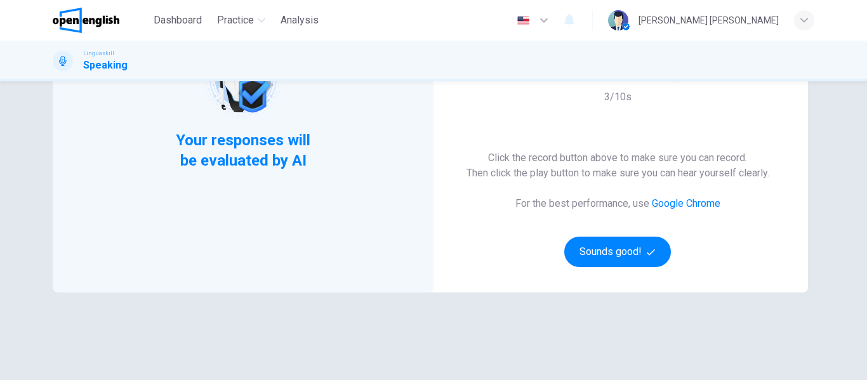
scroll to position [190, 0]
click at [634, 249] on button "Sounds good!" at bounding box center [617, 251] width 107 height 30
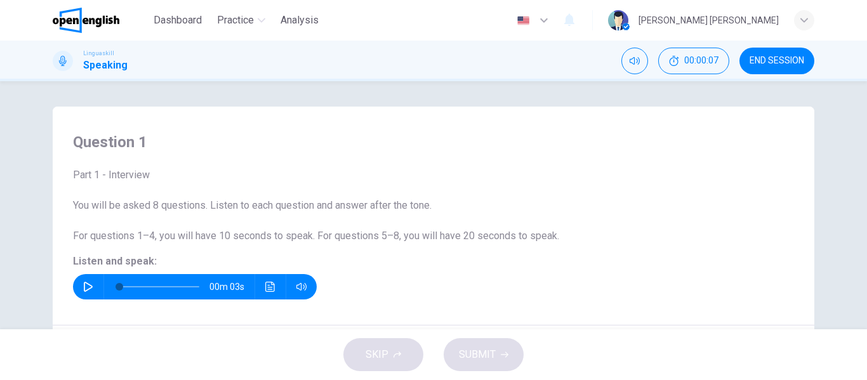
scroll to position [63, 0]
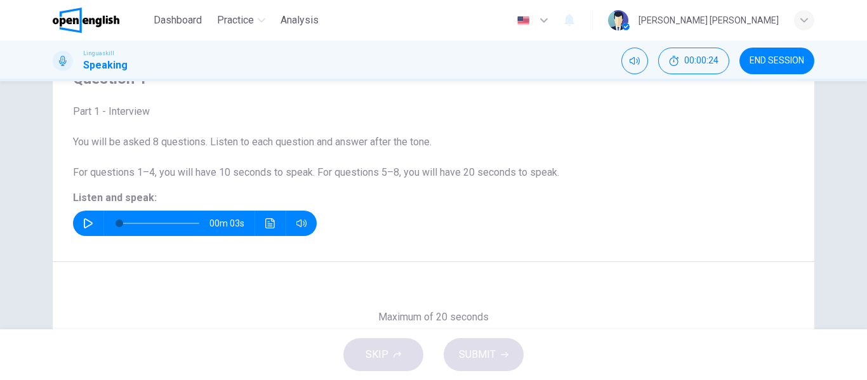
click at [85, 223] on icon "button" at bounding box center [88, 223] width 10 height 10
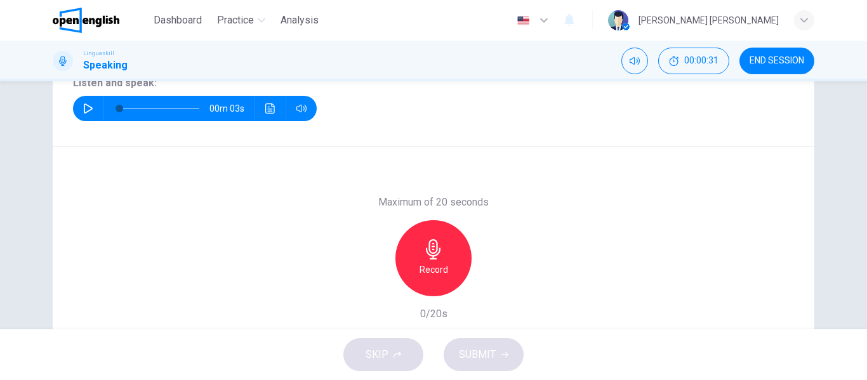
scroll to position [190, 0]
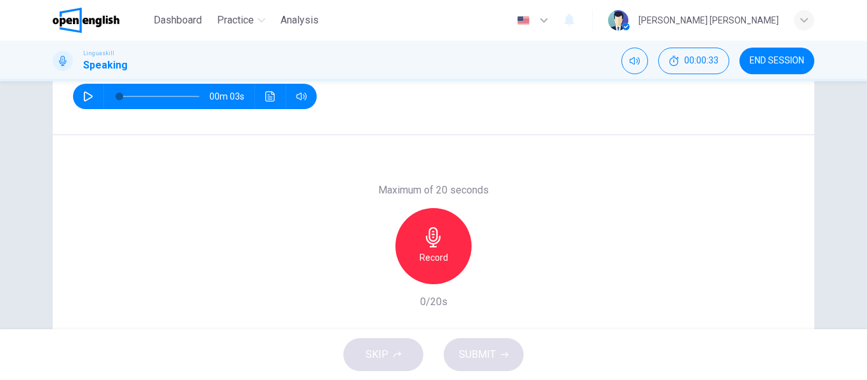
click at [428, 242] on icon "button" at bounding box center [433, 237] width 20 height 20
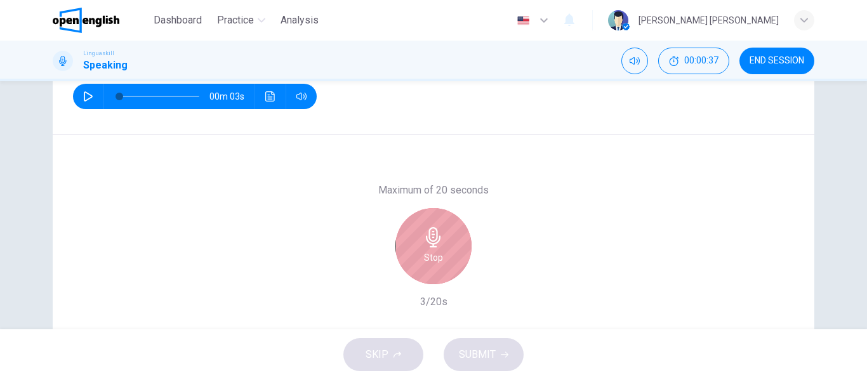
click at [430, 237] on icon "button" at bounding box center [433, 237] width 15 height 20
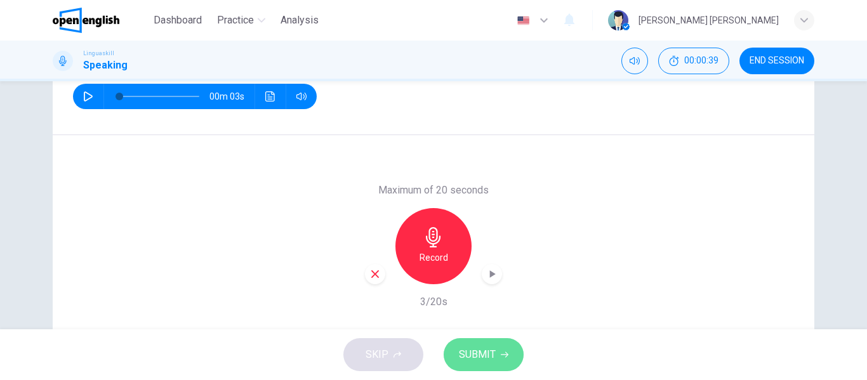
click at [496, 359] on button "SUBMIT" at bounding box center [484, 354] width 80 height 33
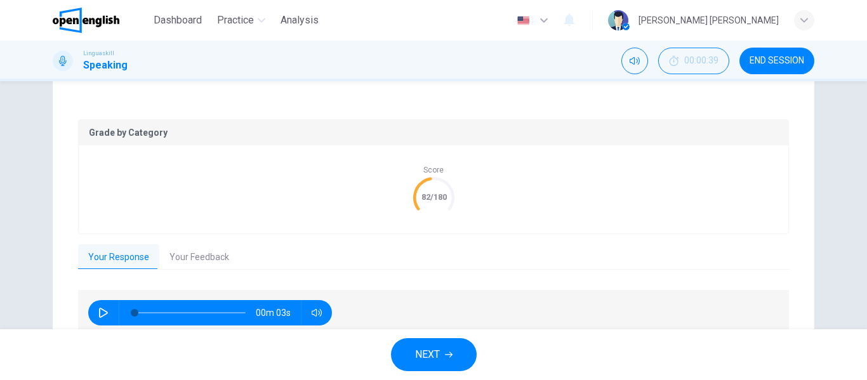
scroll to position [254, 0]
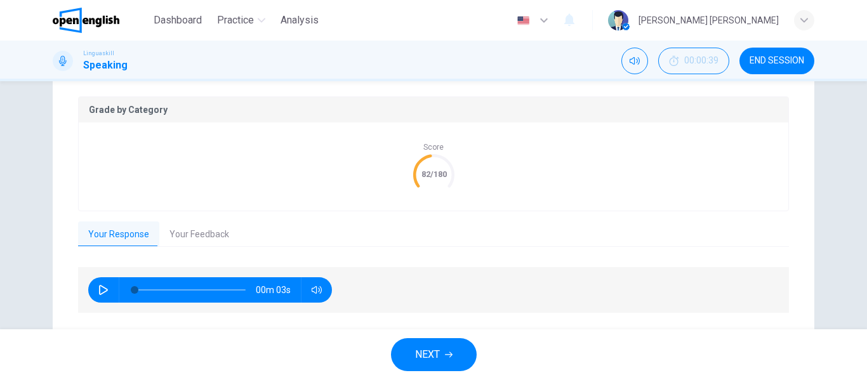
click at [200, 233] on button "Your Feedback" at bounding box center [199, 235] width 80 height 27
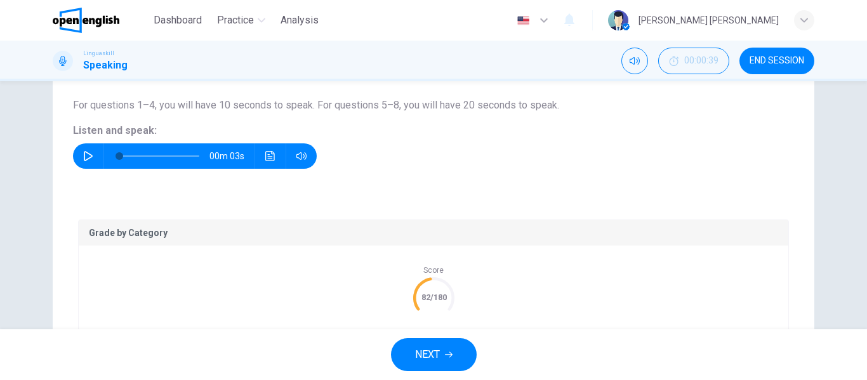
scroll to position [194, 0]
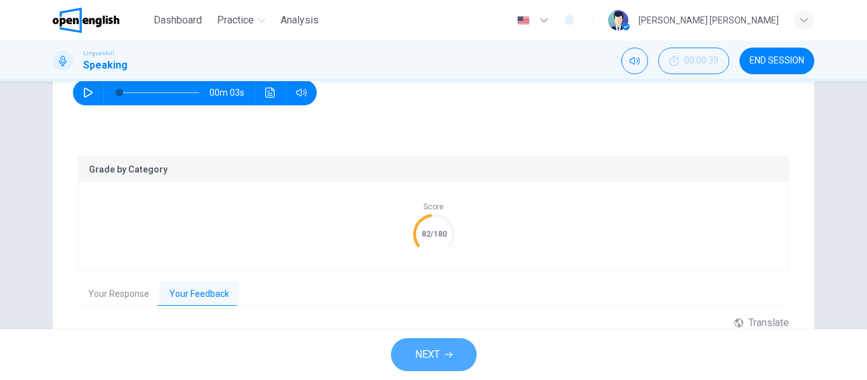
click at [441, 350] on button "NEXT" at bounding box center [434, 354] width 86 height 33
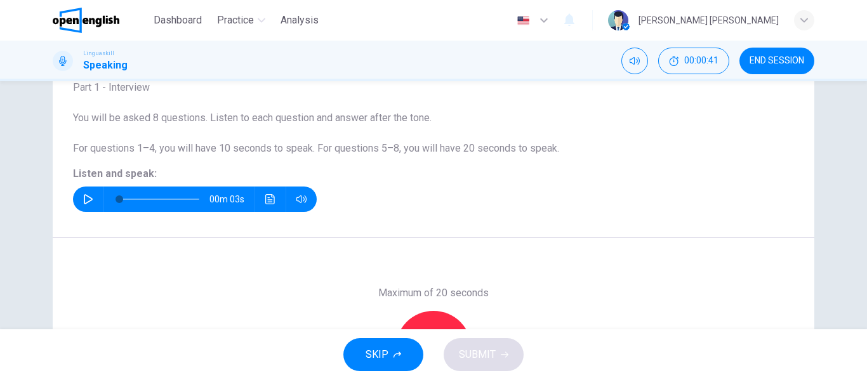
scroll to position [67, 0]
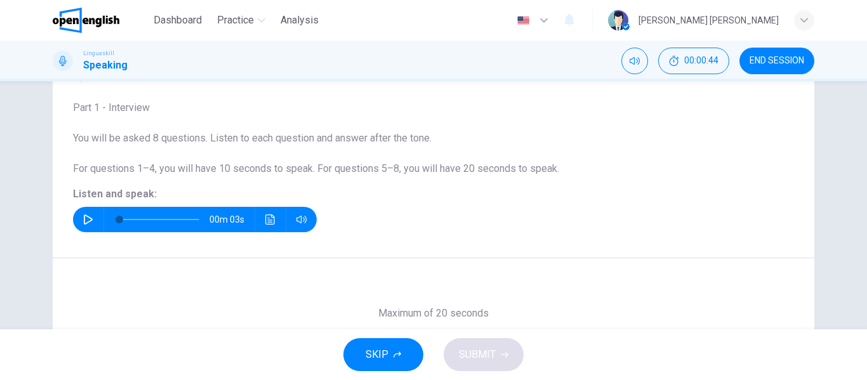
click at [84, 218] on icon "button" at bounding box center [88, 220] width 10 height 10
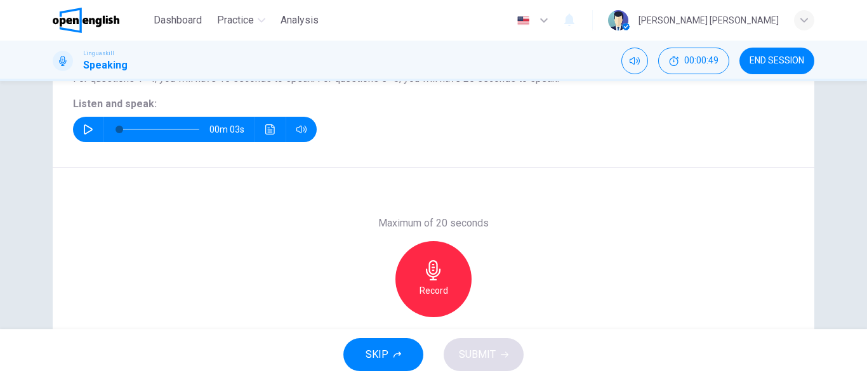
scroll to position [194, 0]
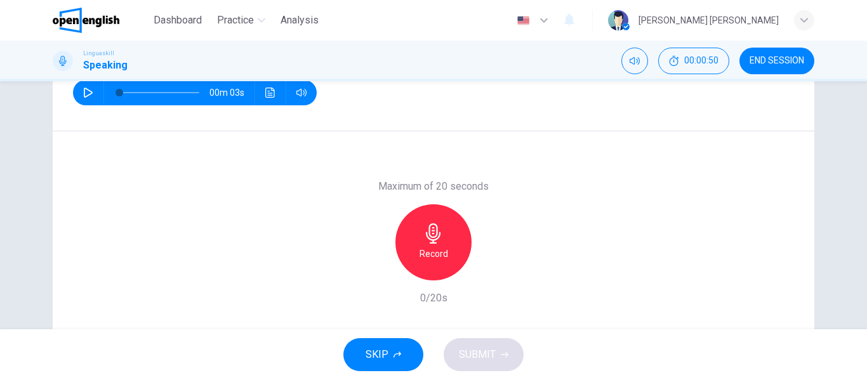
click at [432, 237] on icon "button" at bounding box center [433, 233] width 15 height 20
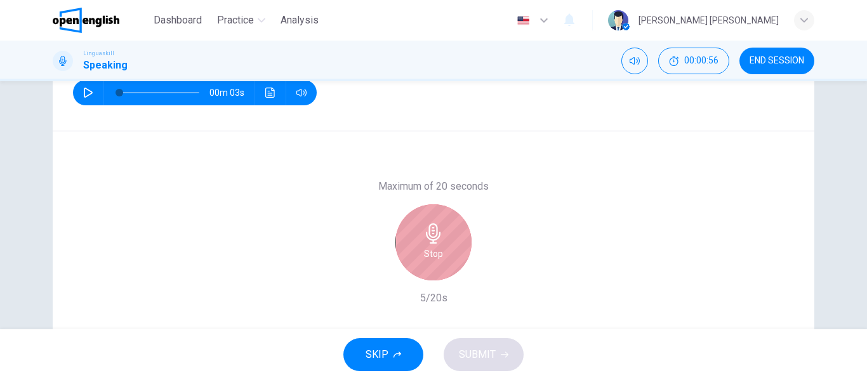
click at [432, 232] on icon "button" at bounding box center [433, 233] width 20 height 20
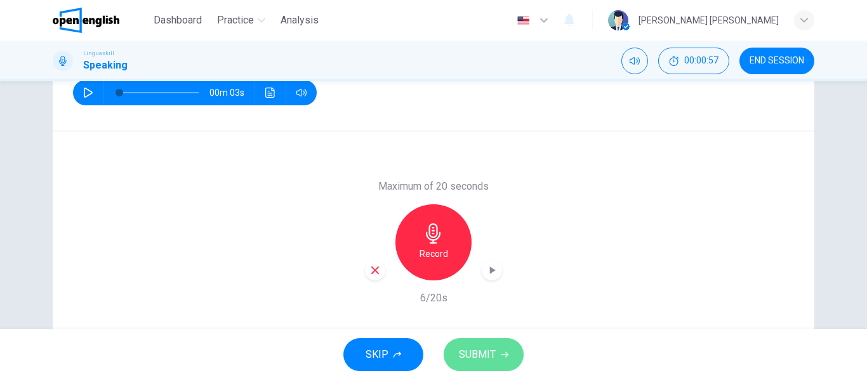
click at [497, 352] on button "SUBMIT" at bounding box center [484, 354] width 80 height 33
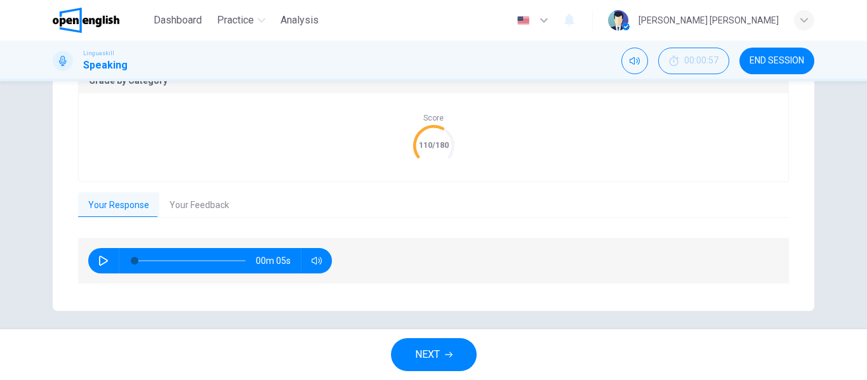
scroll to position [290, 0]
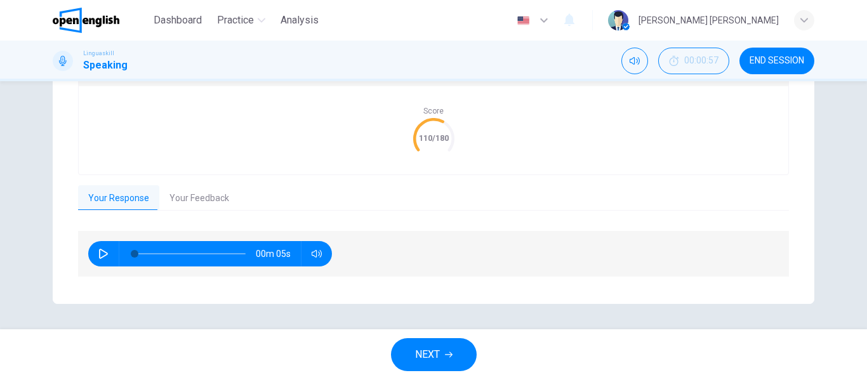
click at [214, 196] on button "Your Feedback" at bounding box center [199, 198] width 80 height 27
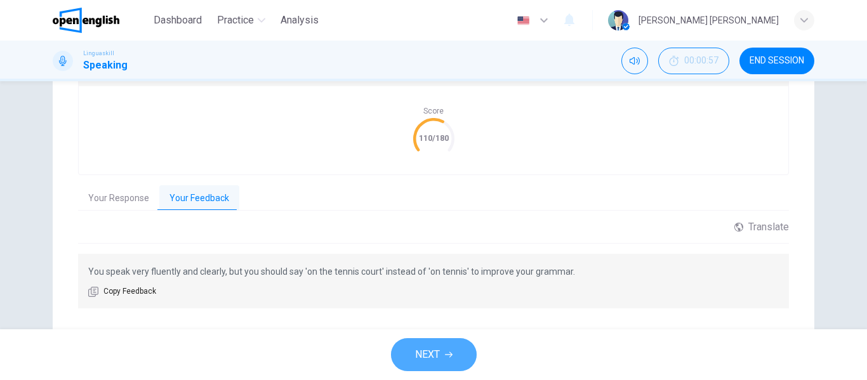
click at [453, 354] on icon "button" at bounding box center [449, 355] width 8 height 8
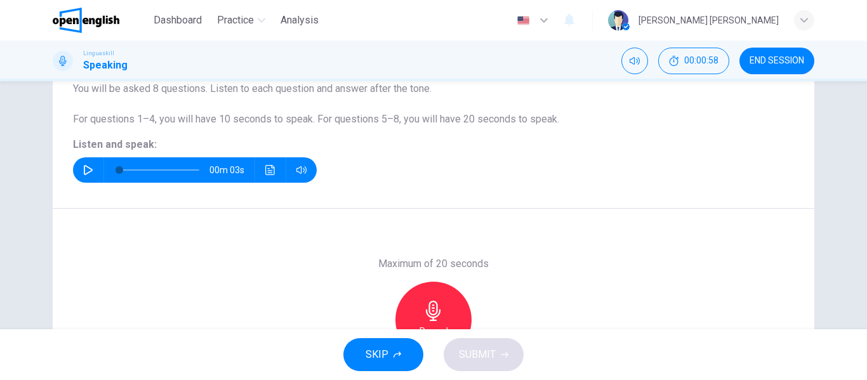
scroll to position [53, 0]
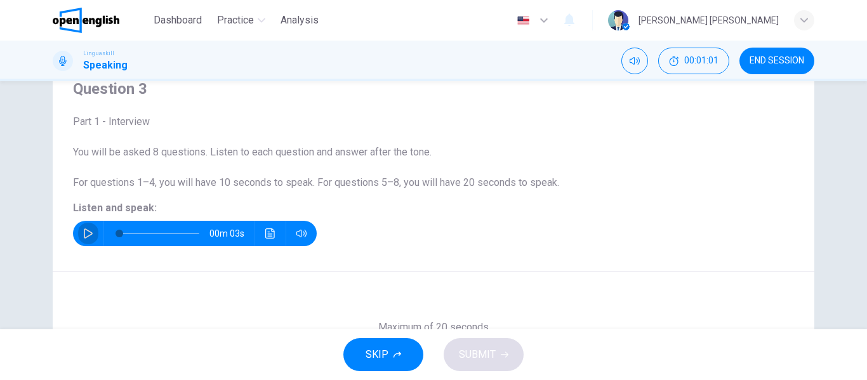
click at [86, 234] on icon "button" at bounding box center [88, 234] width 10 height 10
type input "*"
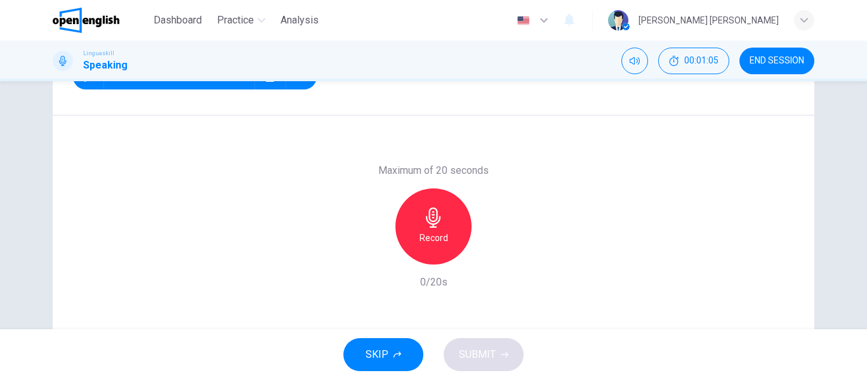
scroll to position [244, 0]
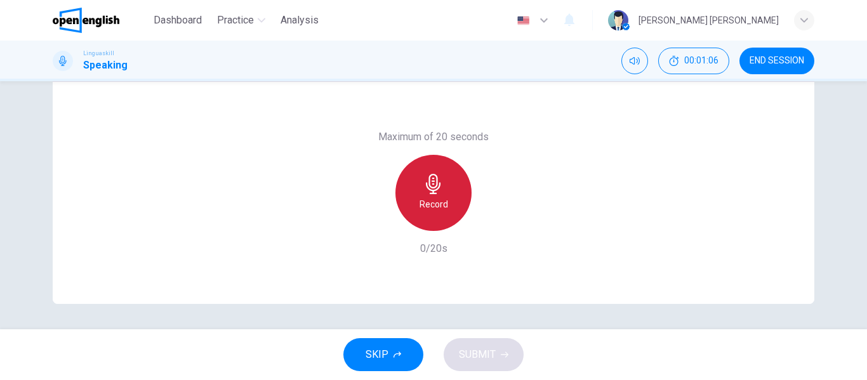
click at [434, 194] on icon "button" at bounding box center [433, 184] width 15 height 20
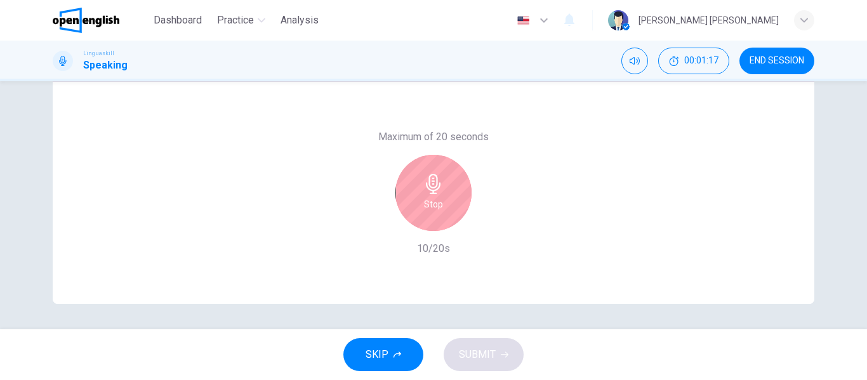
click at [431, 184] on icon "button" at bounding box center [433, 184] width 15 height 20
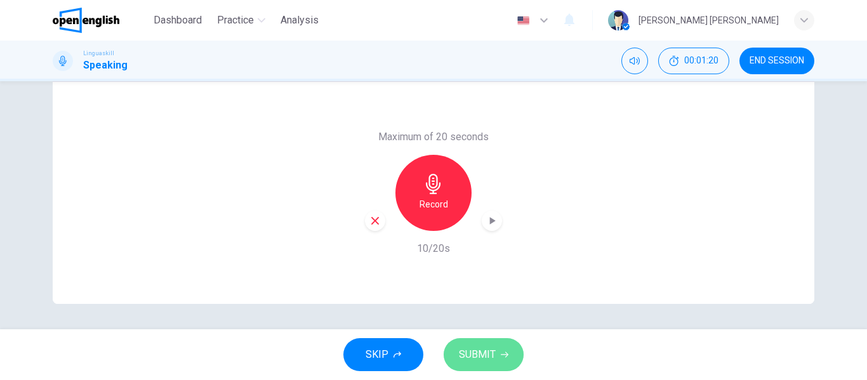
click at [488, 354] on span "SUBMIT" at bounding box center [477, 355] width 37 height 18
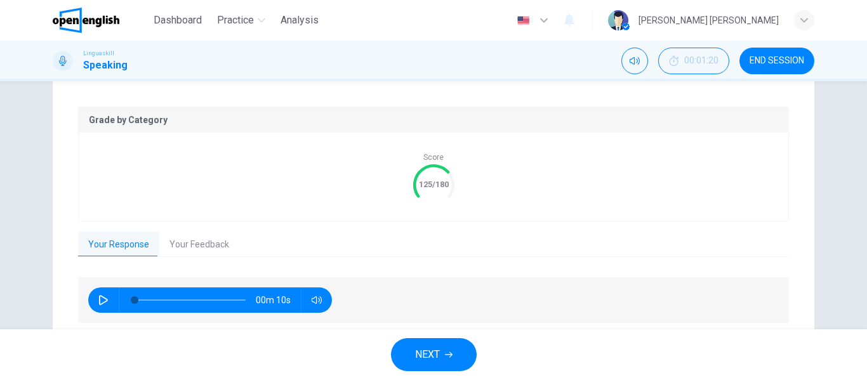
click at [208, 245] on button "Your Feedback" at bounding box center [199, 245] width 80 height 27
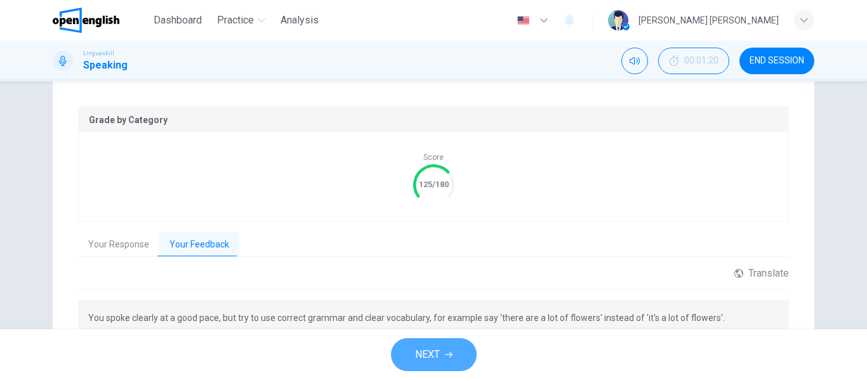
click at [435, 351] on span "NEXT" at bounding box center [427, 355] width 25 height 18
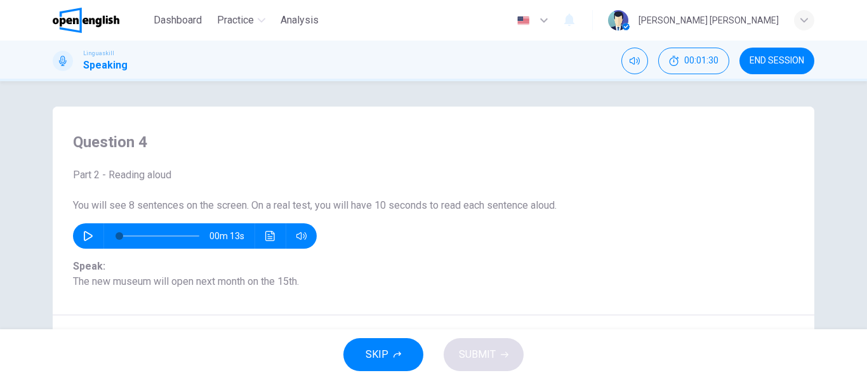
scroll to position [63, 0]
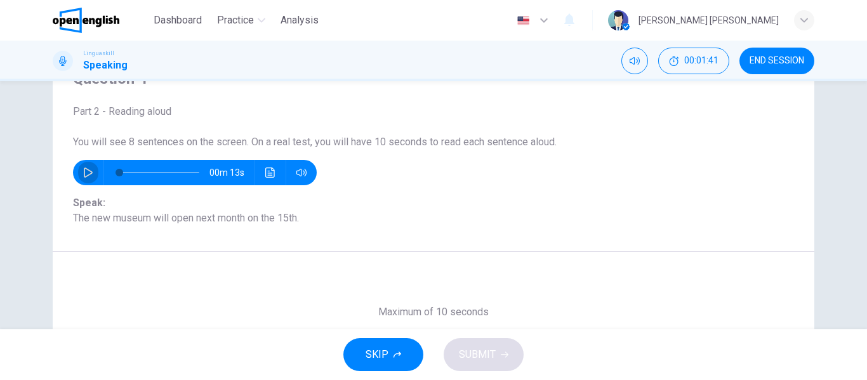
click at [85, 171] on icon "button" at bounding box center [88, 173] width 10 height 10
type input "*"
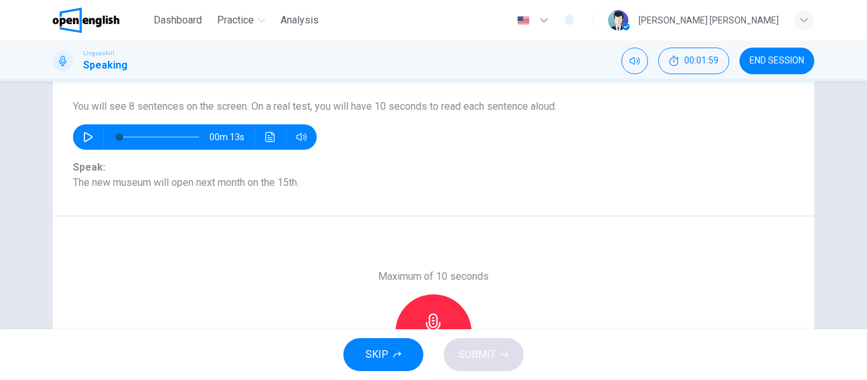
scroll to position [127, 0]
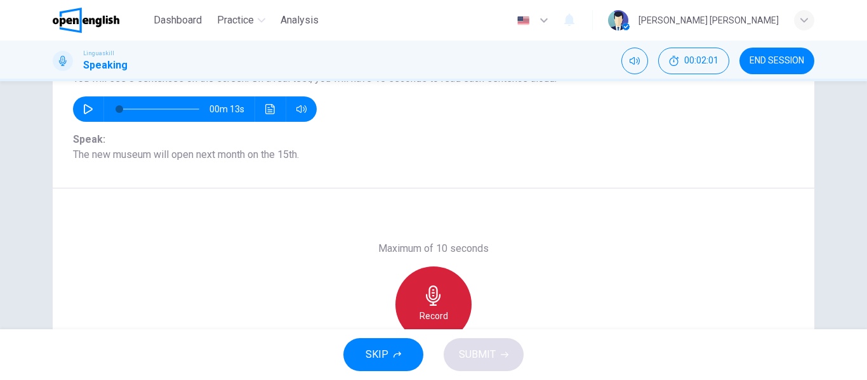
click at [436, 300] on icon "button" at bounding box center [433, 296] width 20 height 20
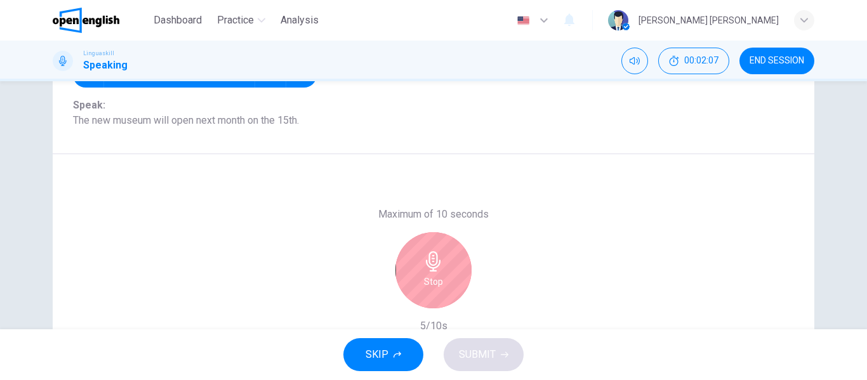
scroll to position [190, 0]
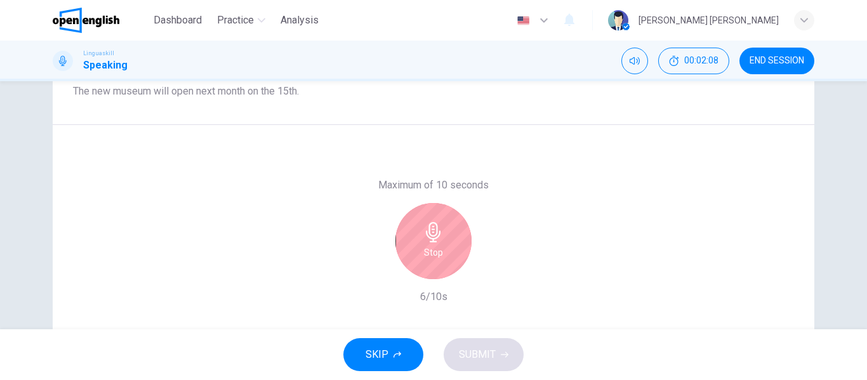
click at [433, 229] on icon "button" at bounding box center [433, 232] width 20 height 20
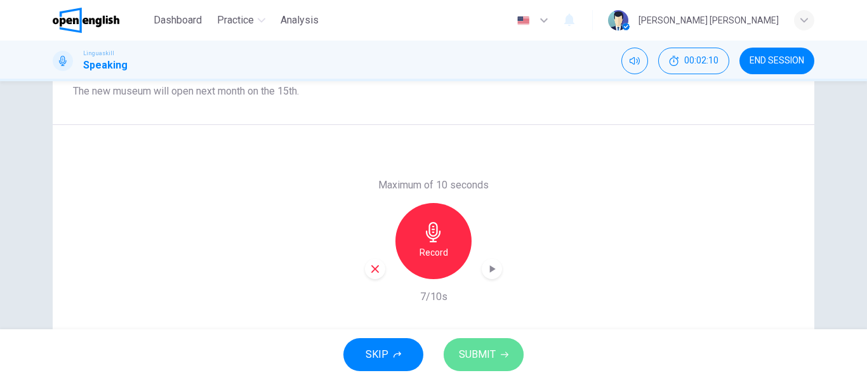
click at [491, 355] on span "SUBMIT" at bounding box center [477, 355] width 37 height 18
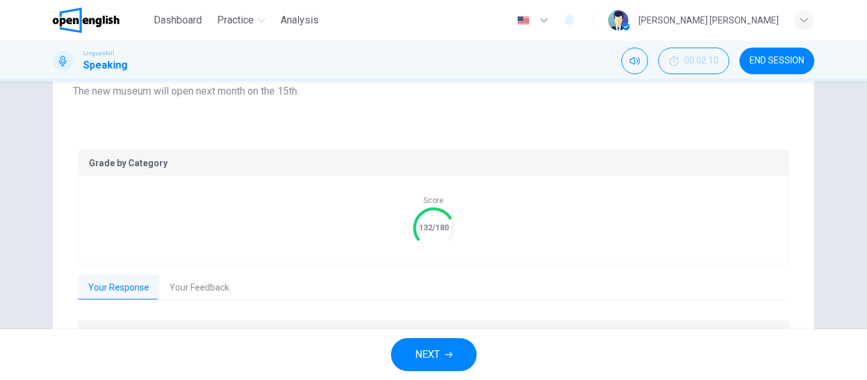
click at [206, 288] on button "Your Feedback" at bounding box center [199, 288] width 80 height 27
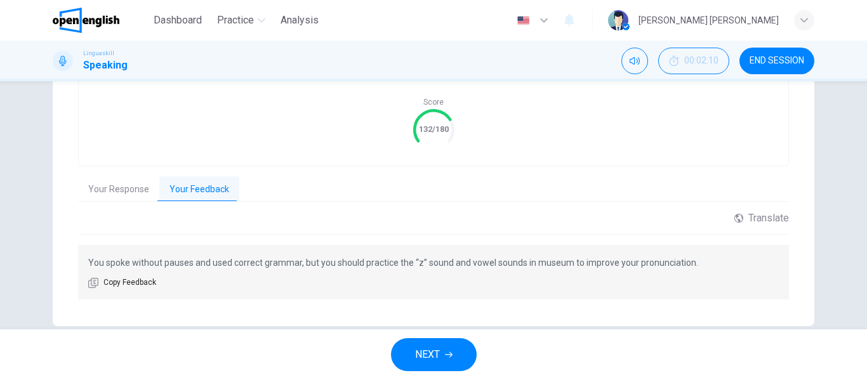
scroll to position [311, 0]
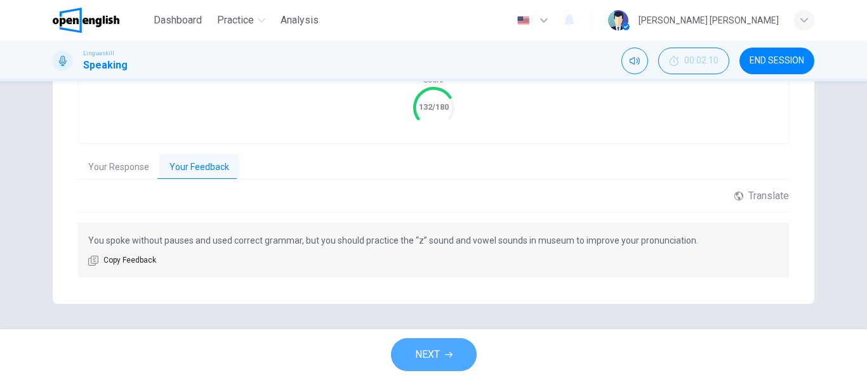
click at [442, 350] on button "NEXT" at bounding box center [434, 354] width 86 height 33
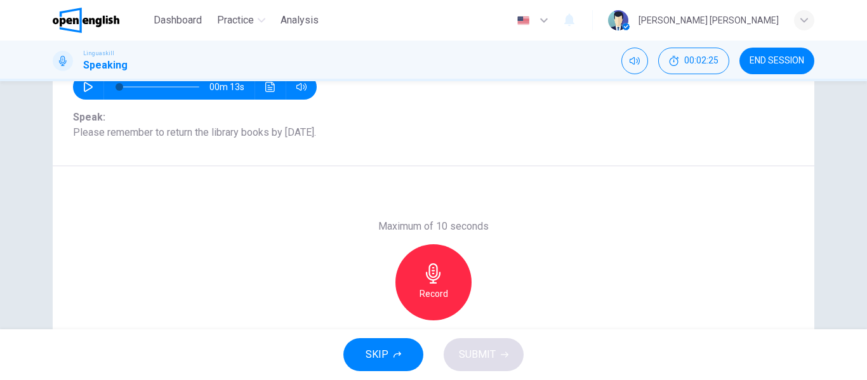
scroll to position [180, 0]
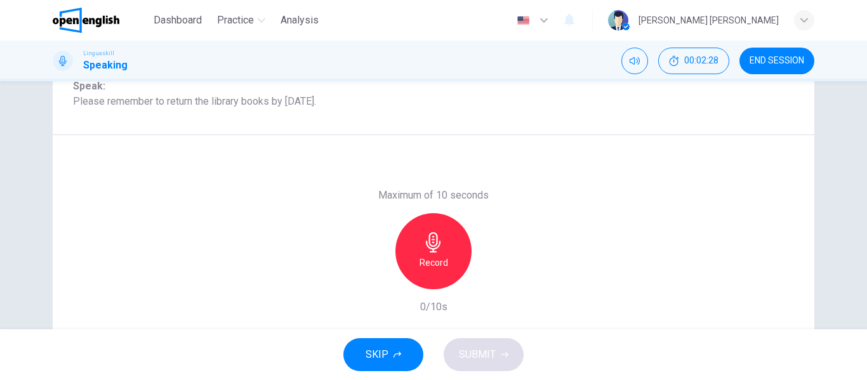
drag, startPoint x: 429, startPoint y: 244, endPoint x: 469, endPoint y: 226, distance: 44.0
click at [430, 245] on icon "button" at bounding box center [433, 242] width 20 height 20
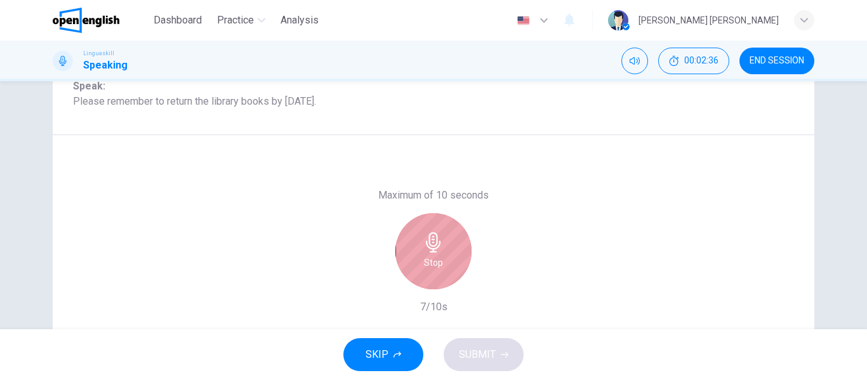
click at [431, 243] on icon "button" at bounding box center [433, 242] width 20 height 20
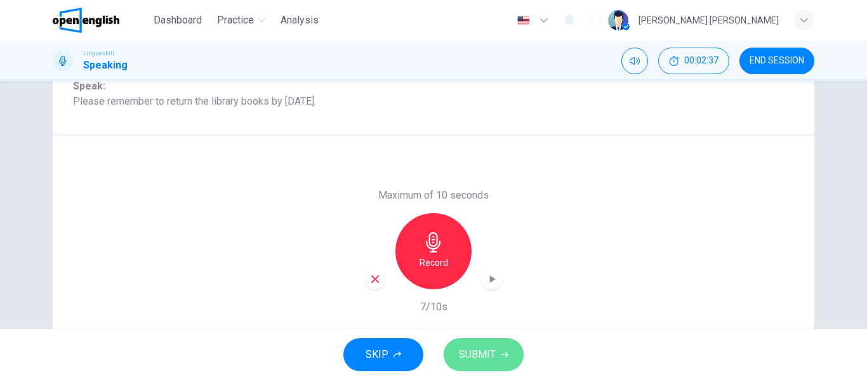
click at [481, 350] on span "SUBMIT" at bounding box center [477, 355] width 37 height 18
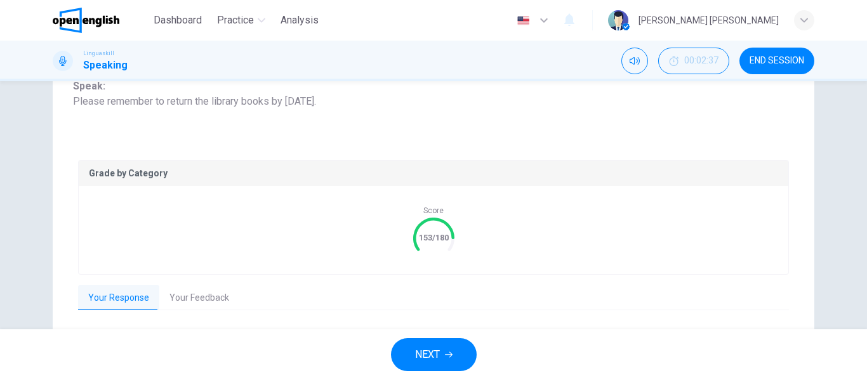
click at [191, 297] on button "Your Feedback" at bounding box center [199, 298] width 80 height 27
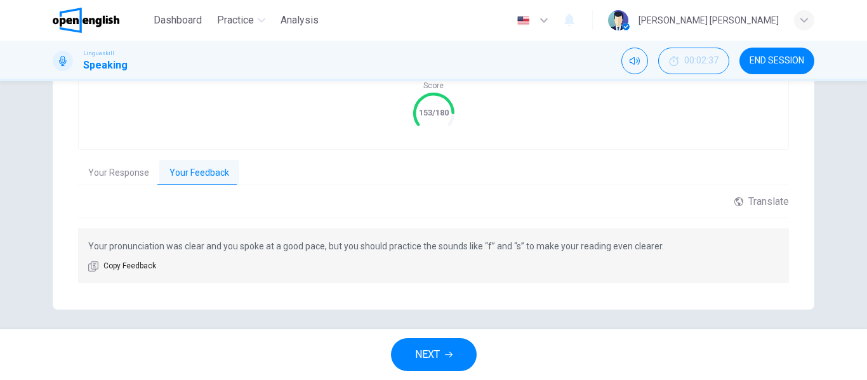
scroll to position [307, 0]
click at [443, 354] on button "NEXT" at bounding box center [434, 354] width 86 height 33
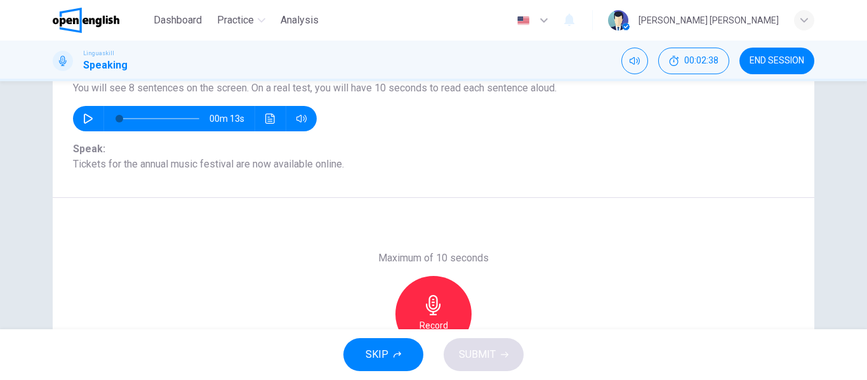
scroll to position [117, 0]
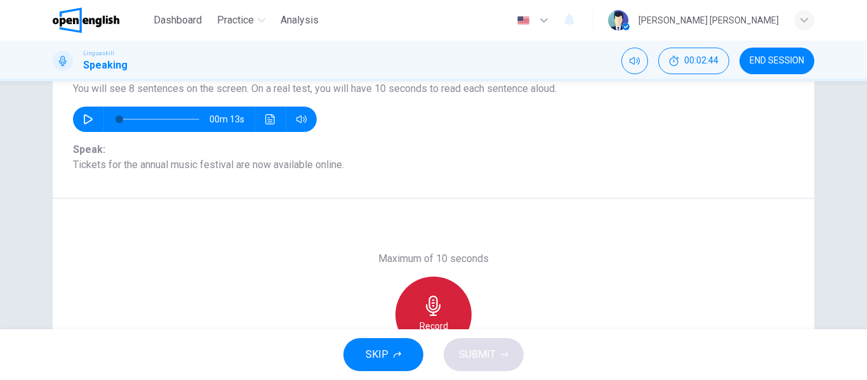
click at [431, 307] on icon "button" at bounding box center [433, 306] width 20 height 20
click at [427, 299] on icon "button" at bounding box center [433, 306] width 15 height 20
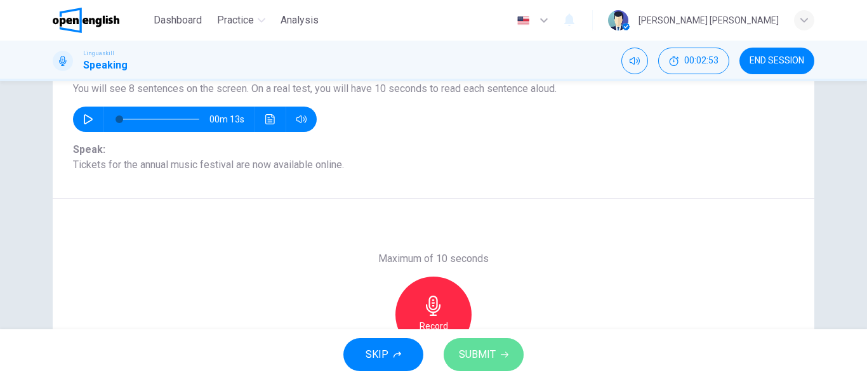
click at [491, 346] on span "SUBMIT" at bounding box center [477, 355] width 37 height 18
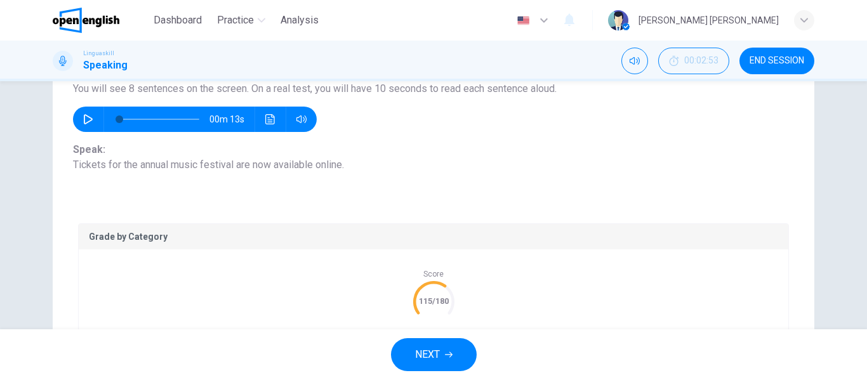
scroll to position [180, 0]
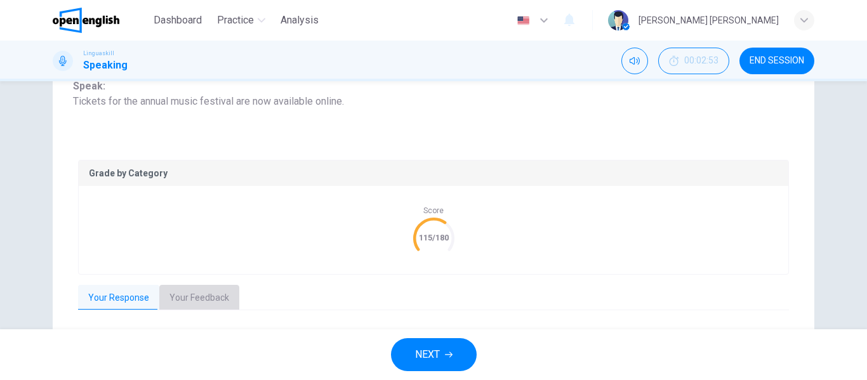
click at [198, 296] on button "Your Feedback" at bounding box center [199, 298] width 80 height 27
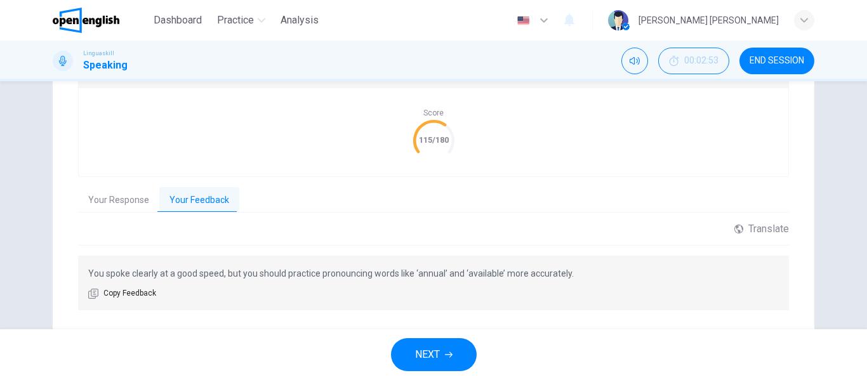
scroll to position [307, 0]
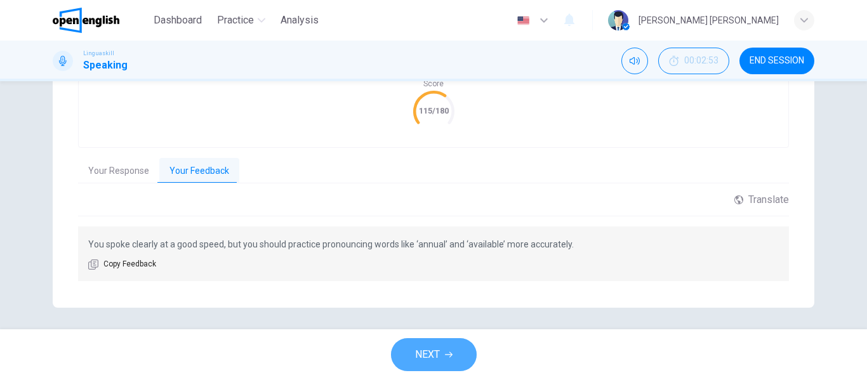
click at [433, 352] on span "NEXT" at bounding box center [427, 355] width 25 height 18
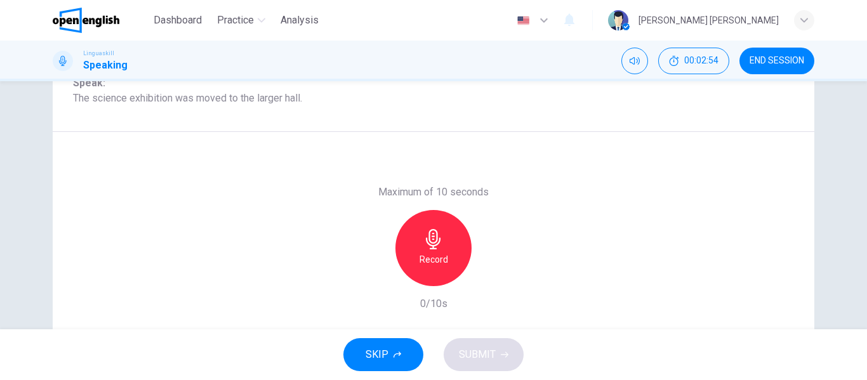
scroll to position [180, 0]
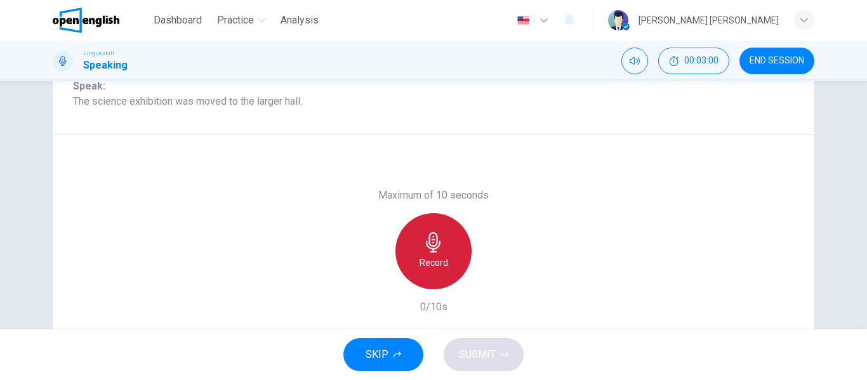
click at [431, 253] on div "Record" at bounding box center [433, 251] width 76 height 76
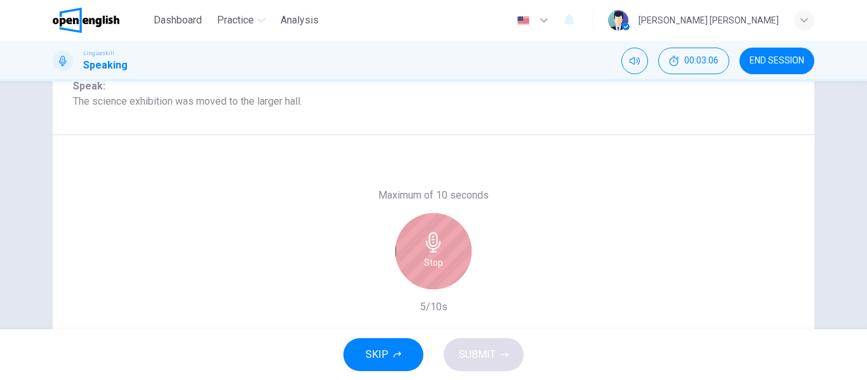
click at [435, 250] on icon "button" at bounding box center [433, 242] width 20 height 20
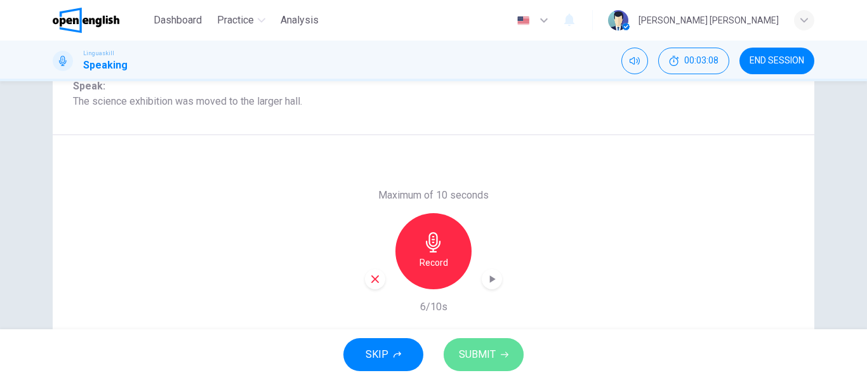
click at [490, 354] on span "SUBMIT" at bounding box center [477, 355] width 37 height 18
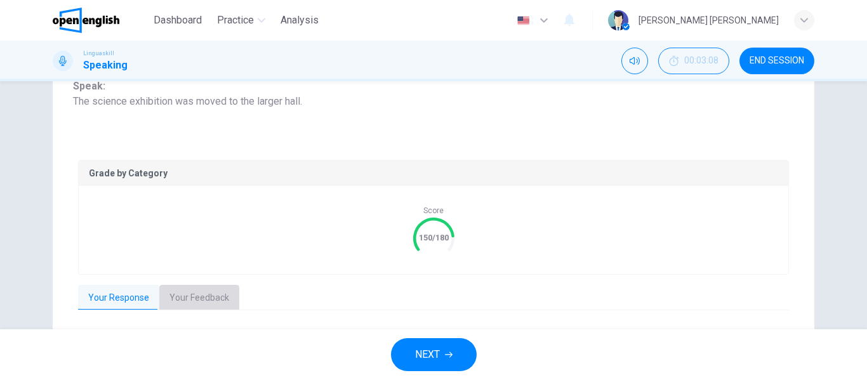
click at [197, 298] on button "Your Feedback" at bounding box center [199, 298] width 80 height 27
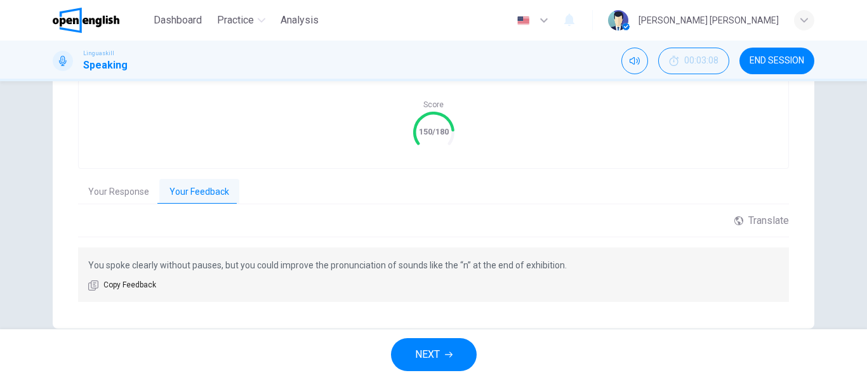
scroll to position [307, 0]
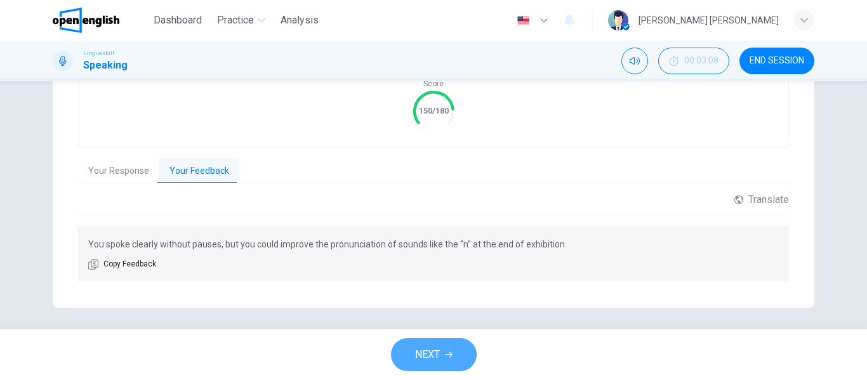
click at [442, 350] on button "NEXT" at bounding box center [434, 354] width 86 height 33
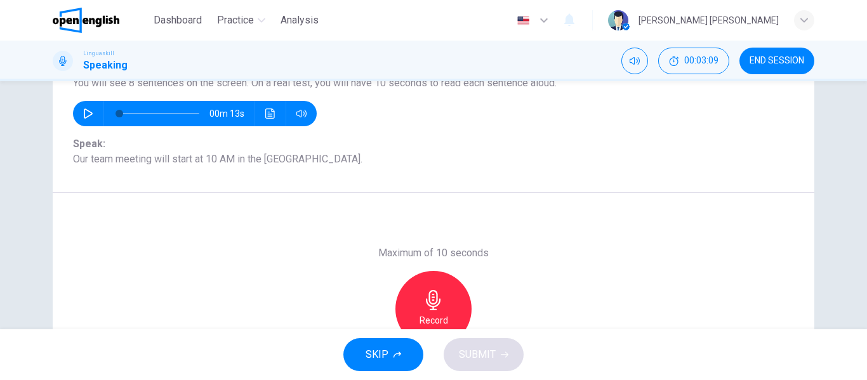
scroll to position [117, 0]
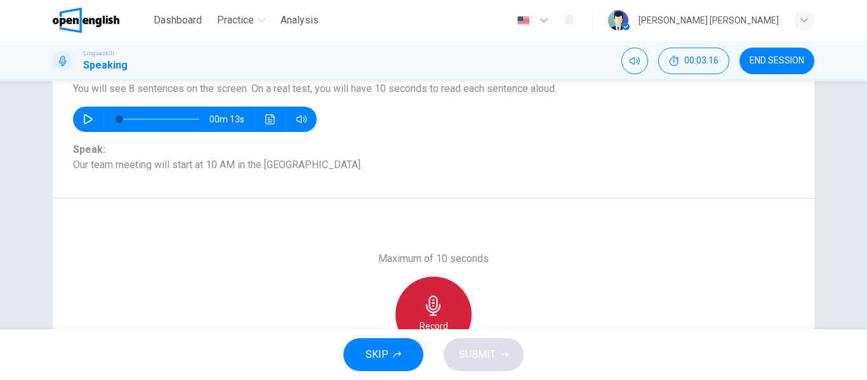
click at [432, 305] on icon "button" at bounding box center [433, 306] width 20 height 20
click at [430, 301] on icon "button" at bounding box center [433, 306] width 15 height 20
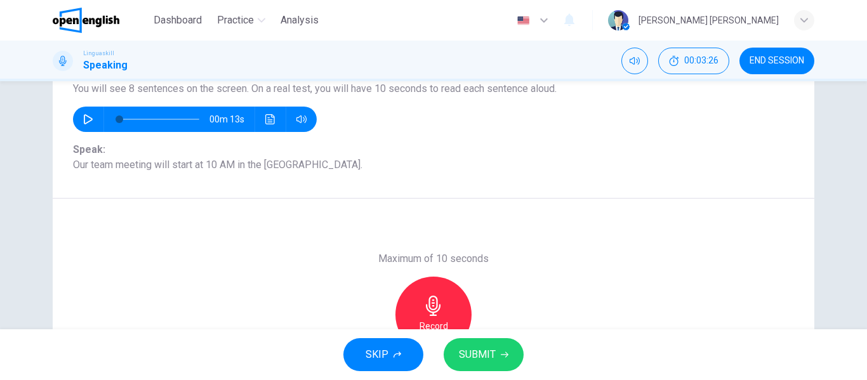
click at [479, 348] on span "SUBMIT" at bounding box center [477, 355] width 37 height 18
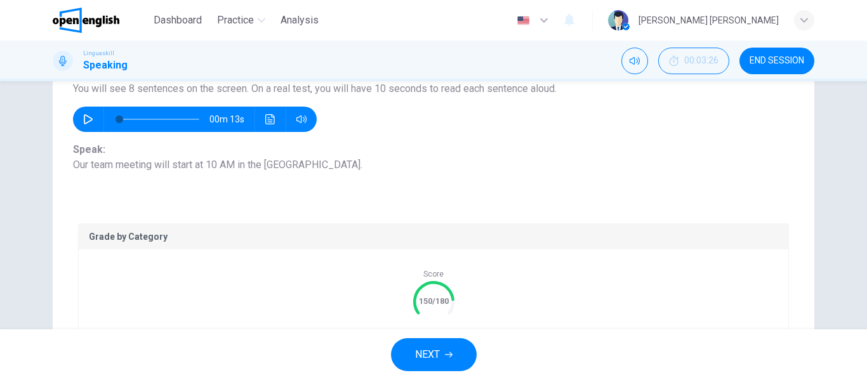
scroll to position [180, 0]
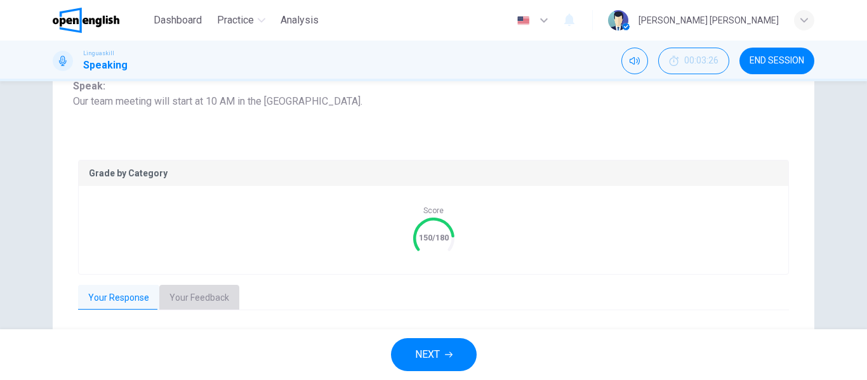
click at [209, 298] on button "Your Feedback" at bounding box center [199, 298] width 80 height 27
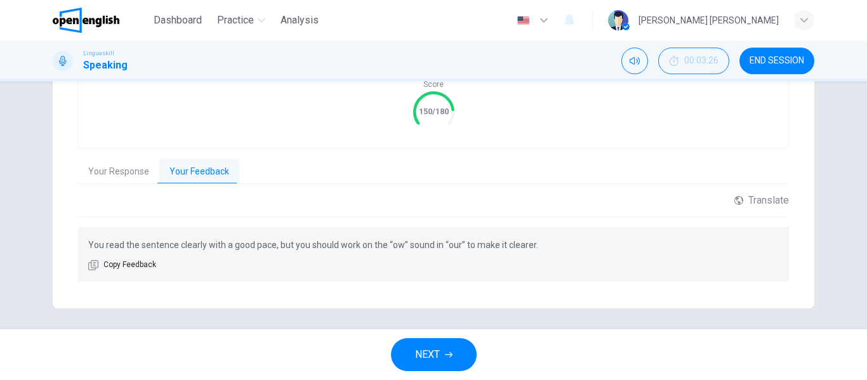
scroll to position [307, 0]
click at [445, 353] on icon "button" at bounding box center [449, 355] width 8 height 8
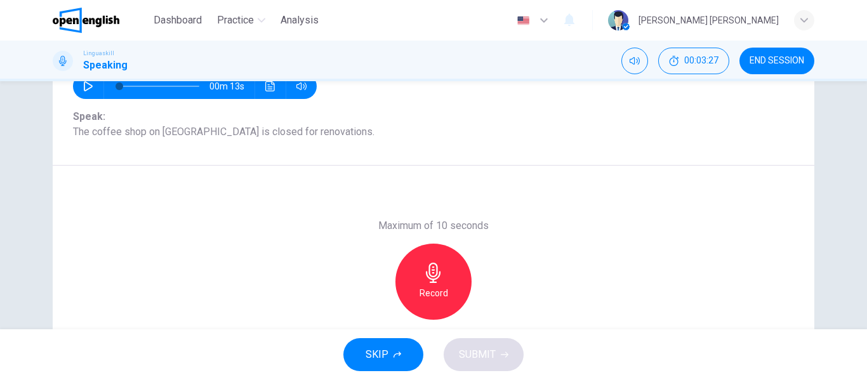
scroll to position [117, 0]
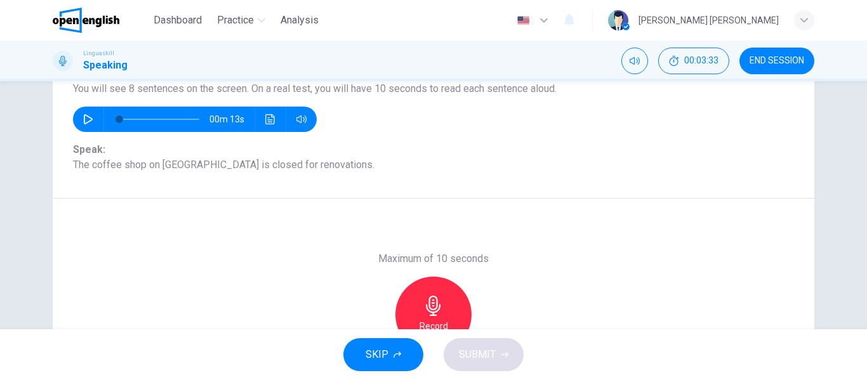
click at [429, 303] on icon "button" at bounding box center [433, 306] width 15 height 20
click at [432, 302] on icon "button" at bounding box center [433, 306] width 20 height 20
click at [485, 355] on span "SUBMIT" at bounding box center [477, 355] width 37 height 18
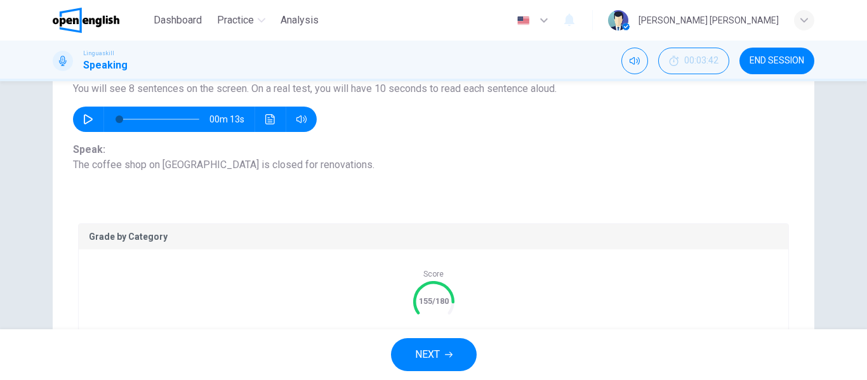
scroll to position [180, 0]
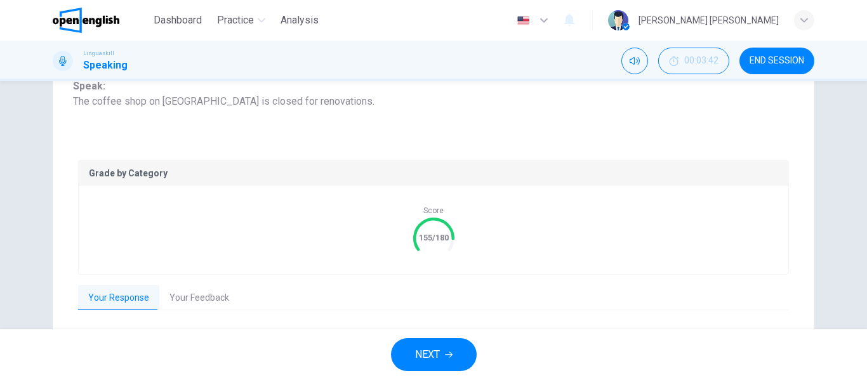
click at [202, 296] on button "Your Feedback" at bounding box center [199, 298] width 80 height 27
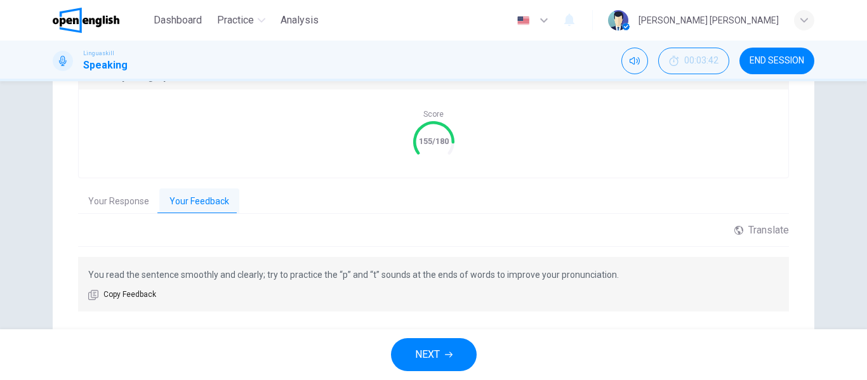
scroll to position [307, 0]
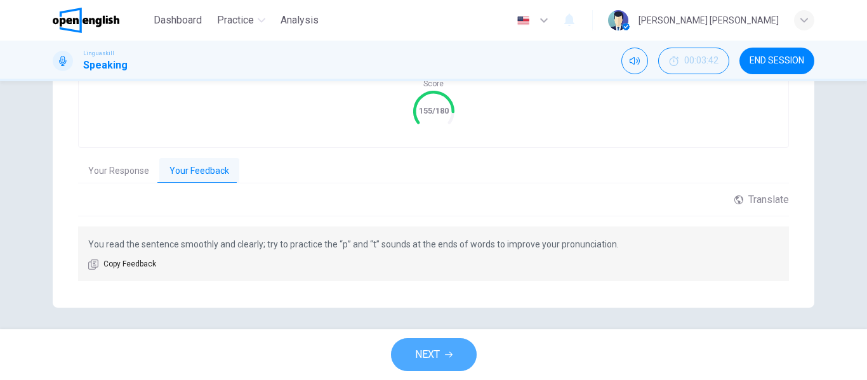
drag, startPoint x: 436, startPoint y: 354, endPoint x: 442, endPoint y: 336, distance: 19.5
click at [437, 354] on span "NEXT" at bounding box center [427, 355] width 25 height 18
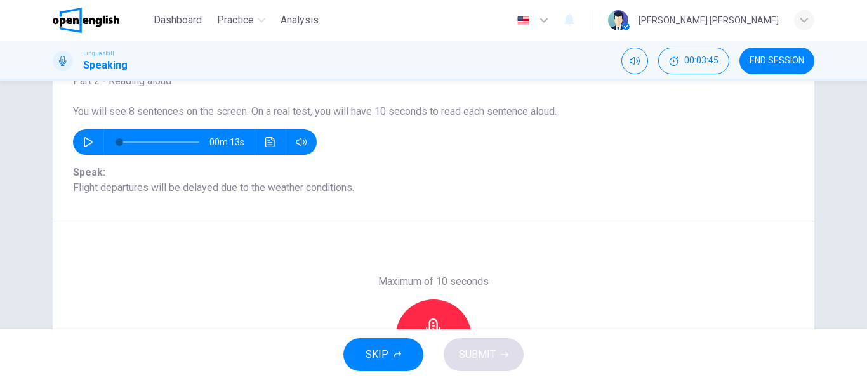
scroll to position [117, 0]
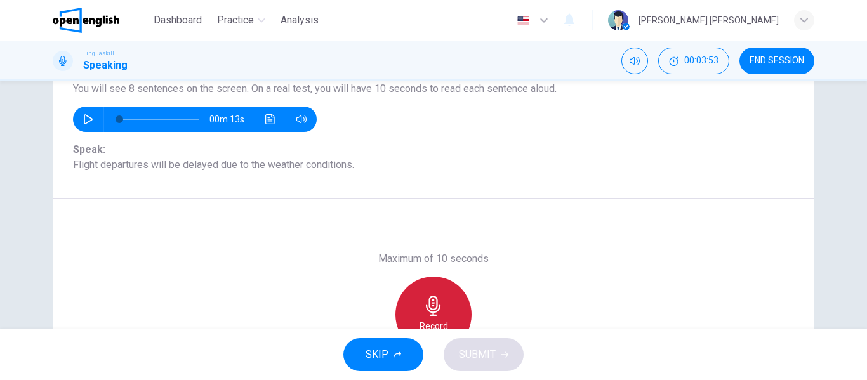
click at [431, 308] on icon "button" at bounding box center [433, 306] width 20 height 20
click at [429, 304] on icon "button" at bounding box center [433, 306] width 20 height 20
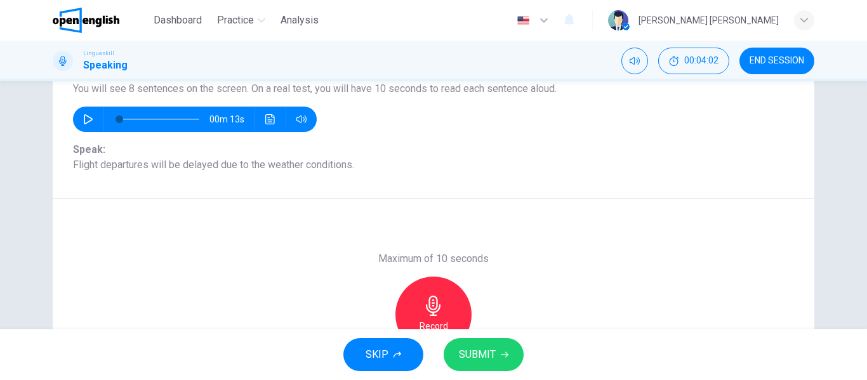
click at [489, 352] on span "SUBMIT" at bounding box center [477, 355] width 37 height 18
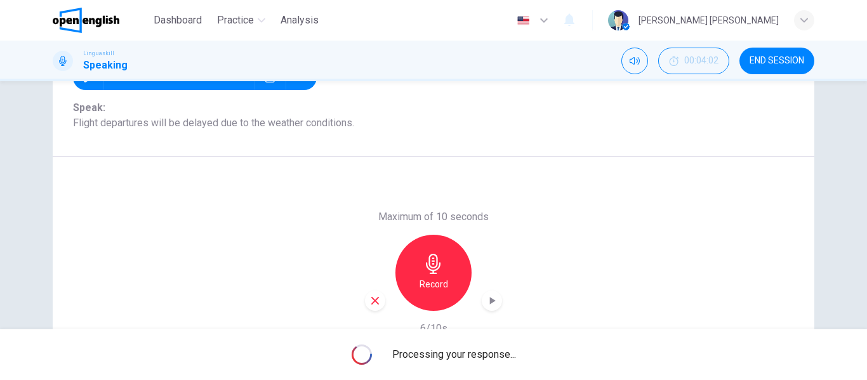
scroll to position [180, 0]
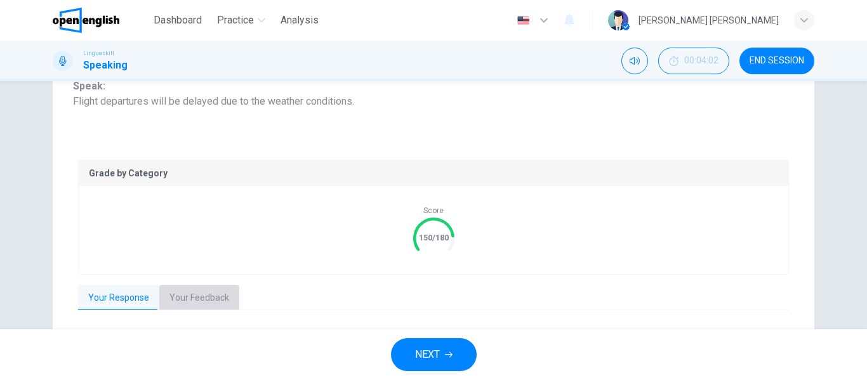
click at [210, 295] on button "Your Feedback" at bounding box center [199, 298] width 80 height 27
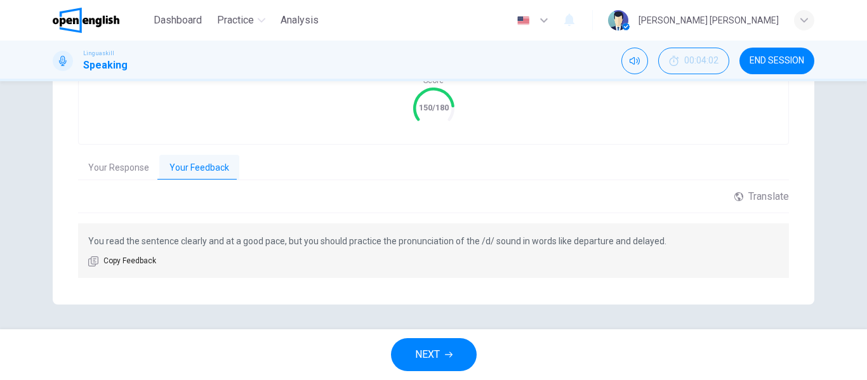
scroll to position [311, 0]
click at [441, 355] on button "NEXT" at bounding box center [434, 354] width 86 height 33
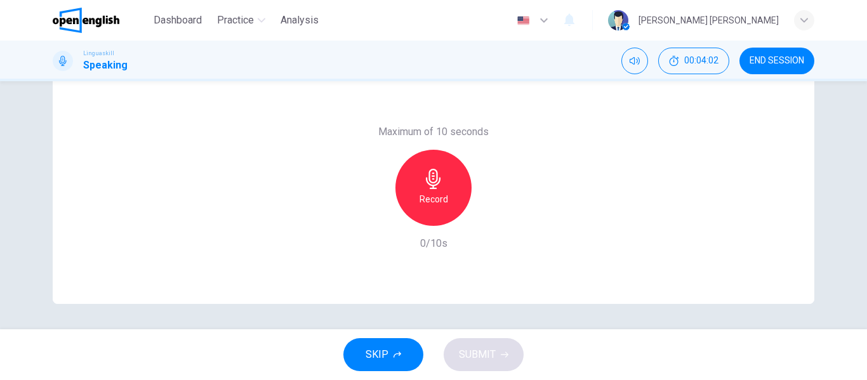
scroll to position [117, 0]
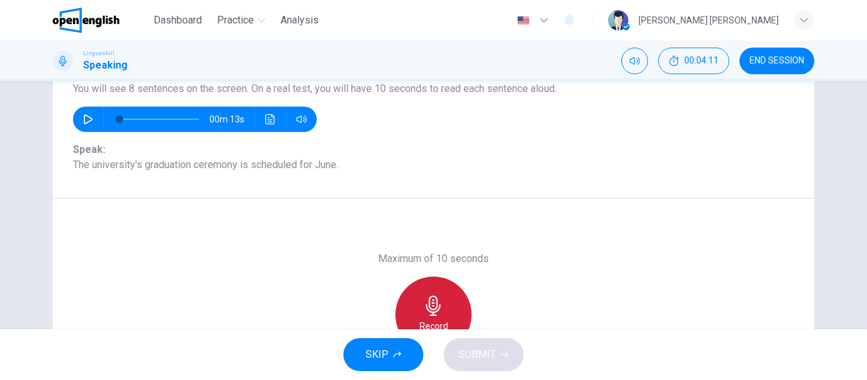
click at [433, 304] on icon "button" at bounding box center [433, 306] width 20 height 20
click at [431, 300] on icon "button" at bounding box center [433, 306] width 20 height 20
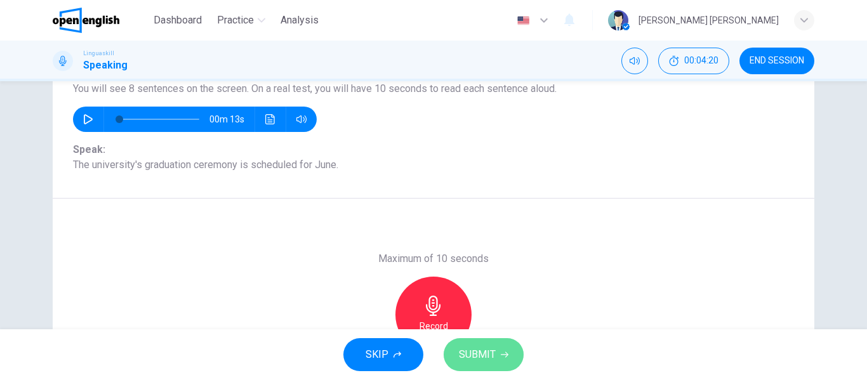
click at [495, 353] on button "SUBMIT" at bounding box center [484, 354] width 80 height 33
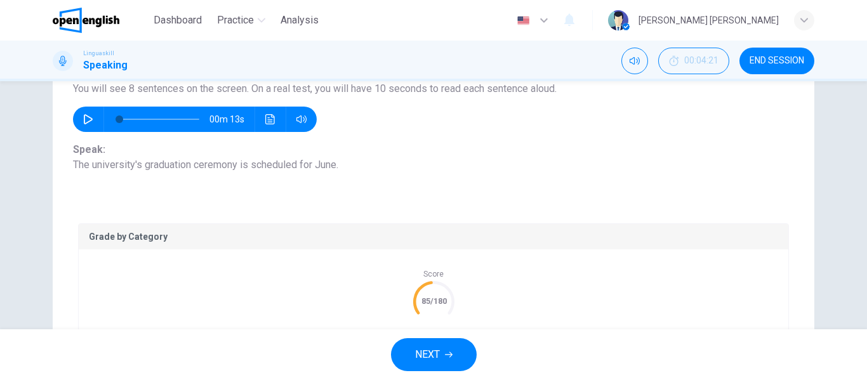
scroll to position [180, 0]
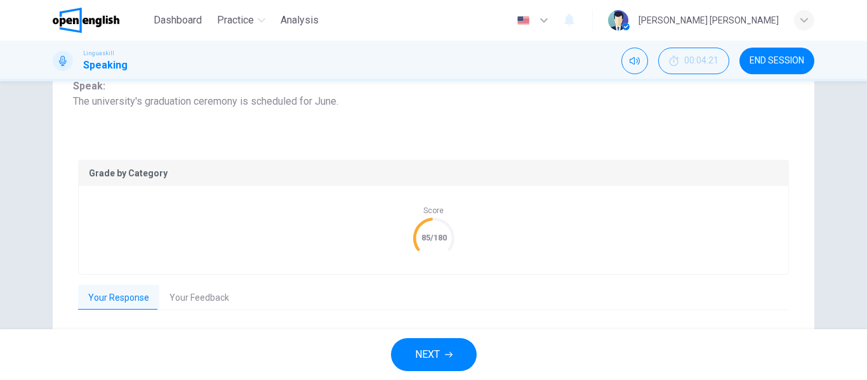
click at [194, 295] on button "Your Feedback" at bounding box center [199, 298] width 80 height 27
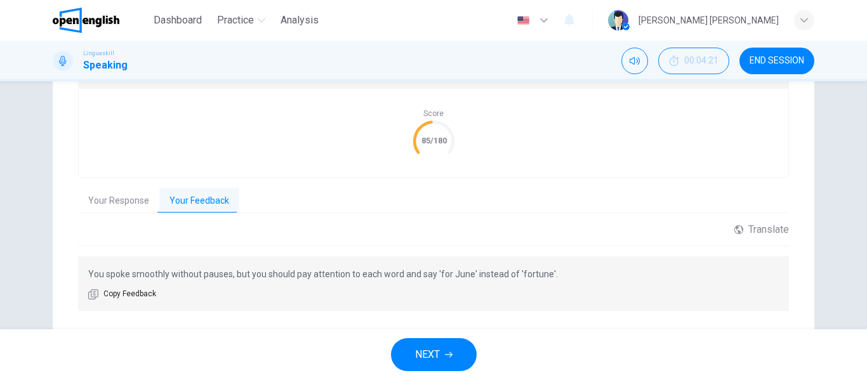
scroll to position [307, 0]
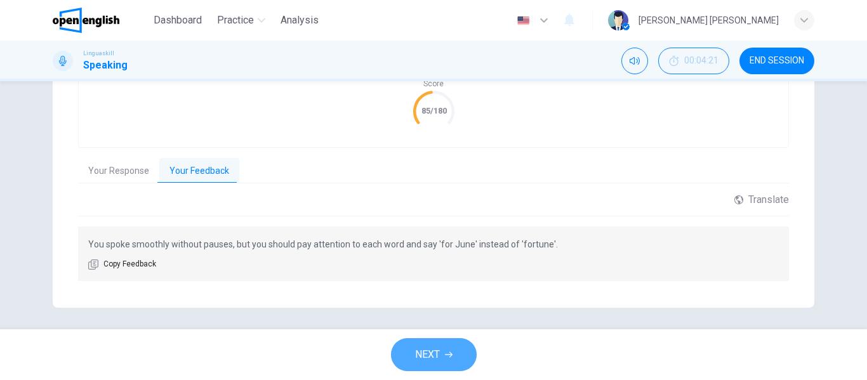
click at [441, 353] on button "NEXT" at bounding box center [434, 354] width 86 height 33
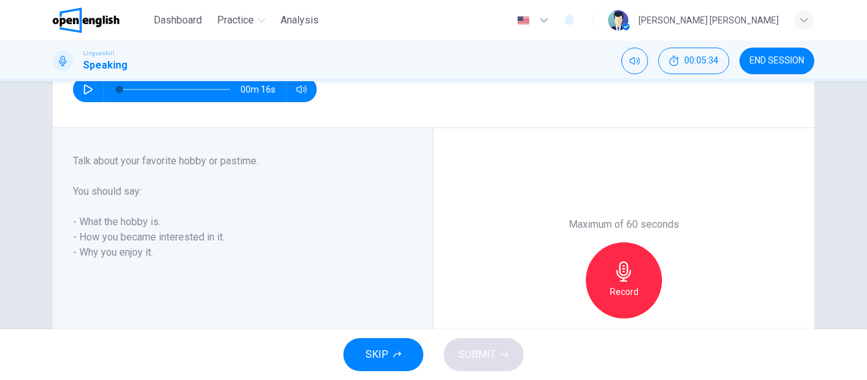
scroll to position [190, 0]
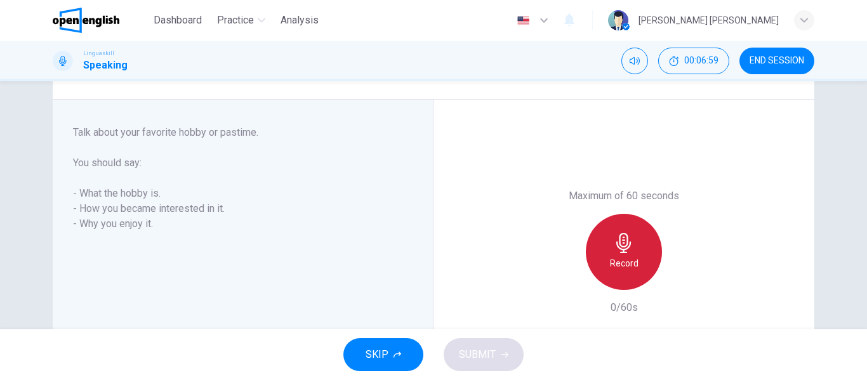
click at [623, 243] on icon "button" at bounding box center [624, 243] width 20 height 20
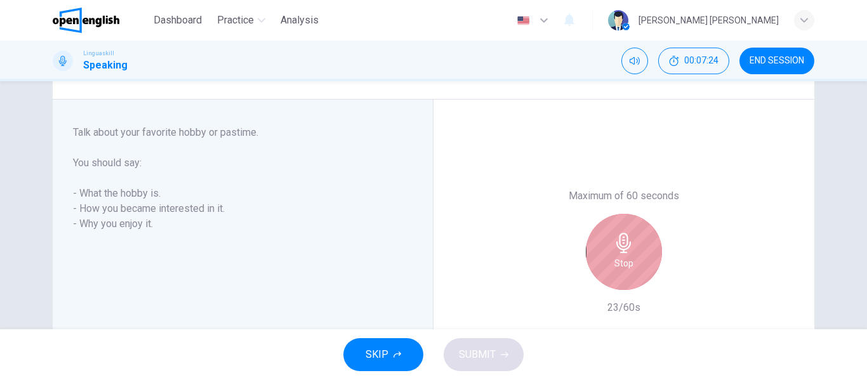
click at [618, 242] on icon "button" at bounding box center [624, 243] width 20 height 20
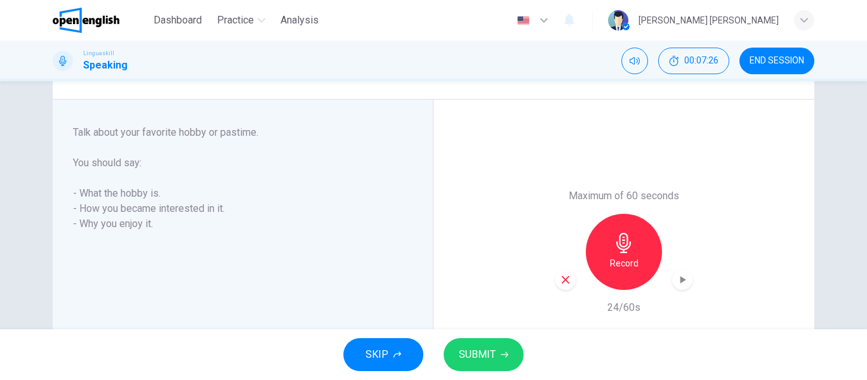
click at [482, 354] on span "SUBMIT" at bounding box center [477, 355] width 37 height 18
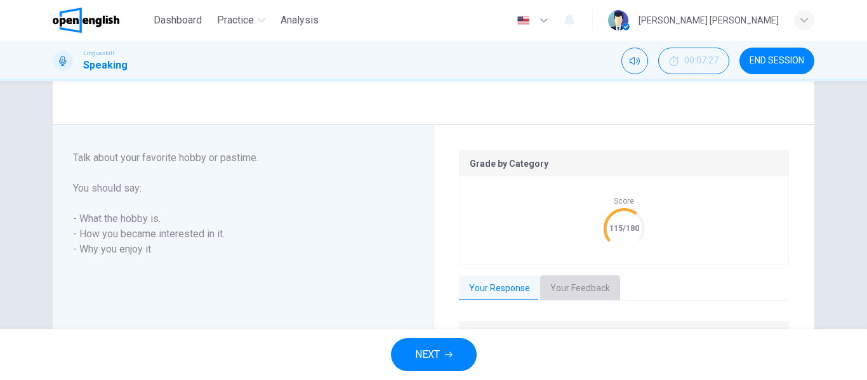
click at [581, 288] on button "Your Feedback" at bounding box center [580, 288] width 80 height 27
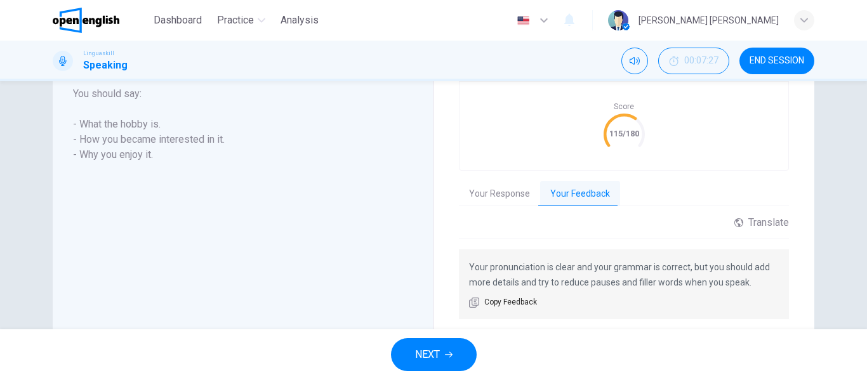
scroll to position [317, 0]
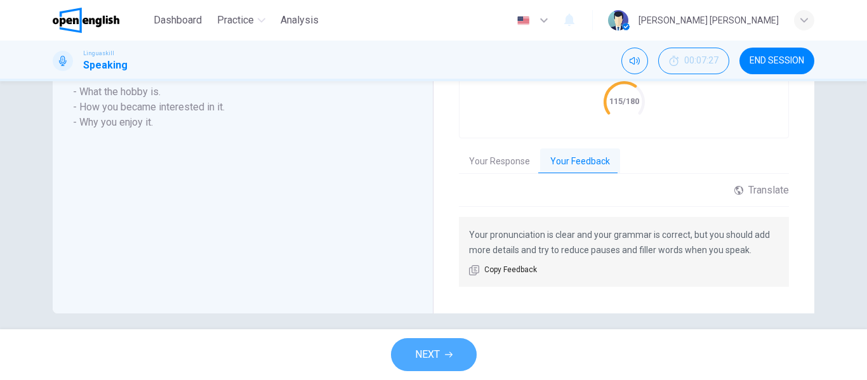
click at [442, 354] on button "NEXT" at bounding box center [434, 354] width 86 height 33
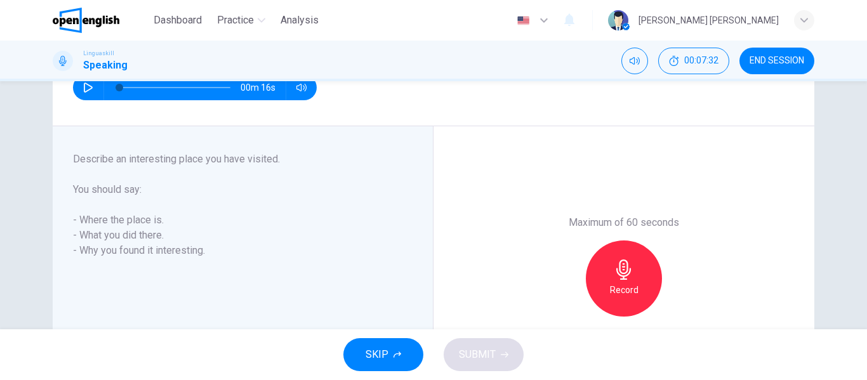
scroll to position [227, 0]
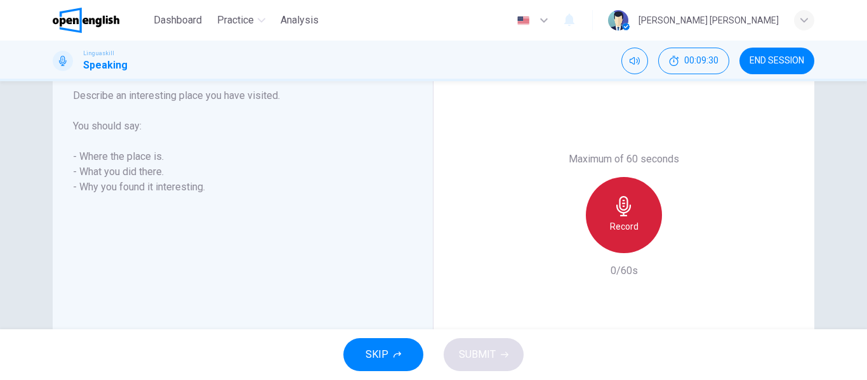
click at [619, 213] on icon "button" at bounding box center [623, 206] width 15 height 20
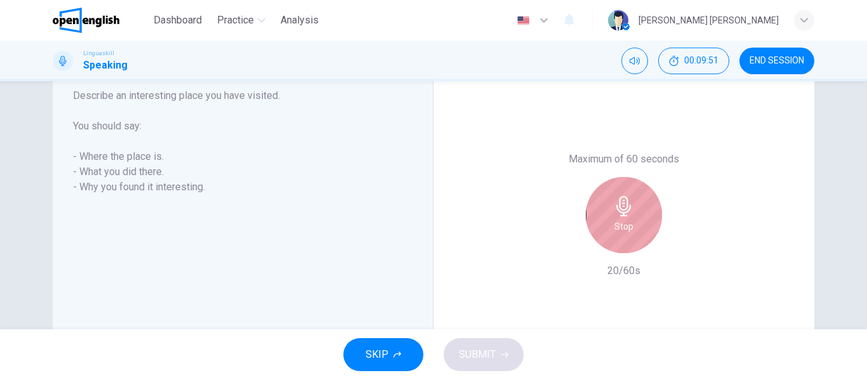
click at [620, 208] on icon "button" at bounding box center [624, 206] width 20 height 20
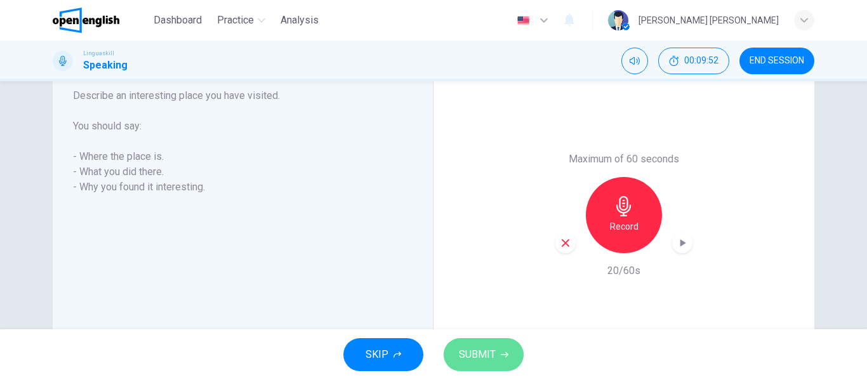
click at [486, 350] on span "SUBMIT" at bounding box center [477, 355] width 37 height 18
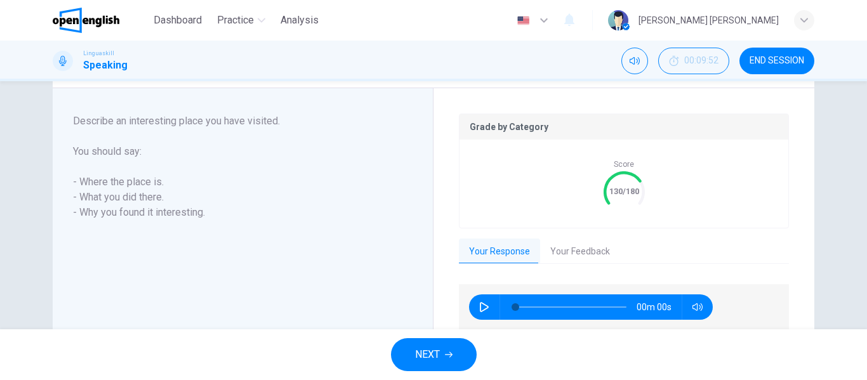
scroll to position [253, 0]
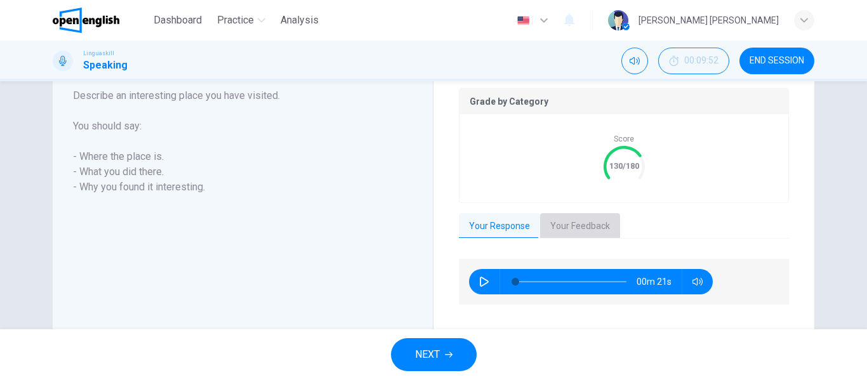
click at [585, 223] on button "Your Feedback" at bounding box center [580, 226] width 80 height 27
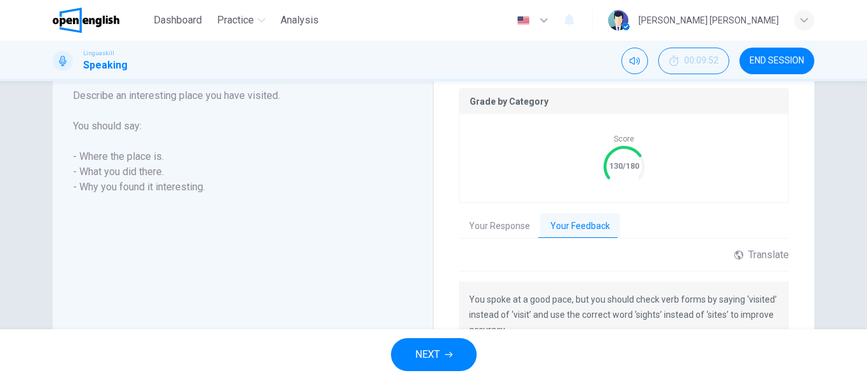
scroll to position [316, 0]
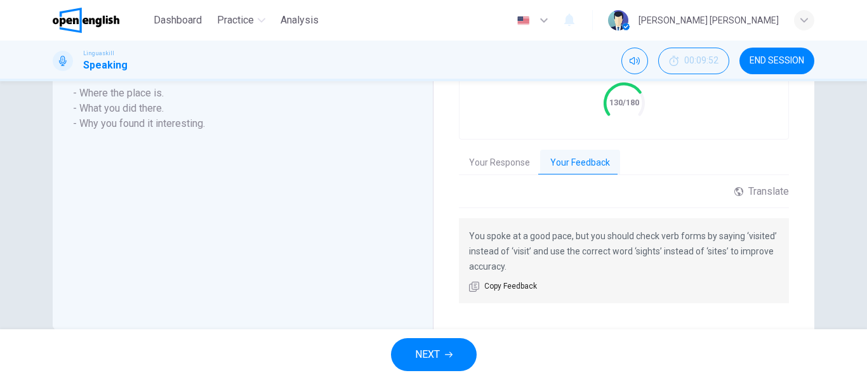
click at [451, 350] on button "NEXT" at bounding box center [434, 354] width 86 height 33
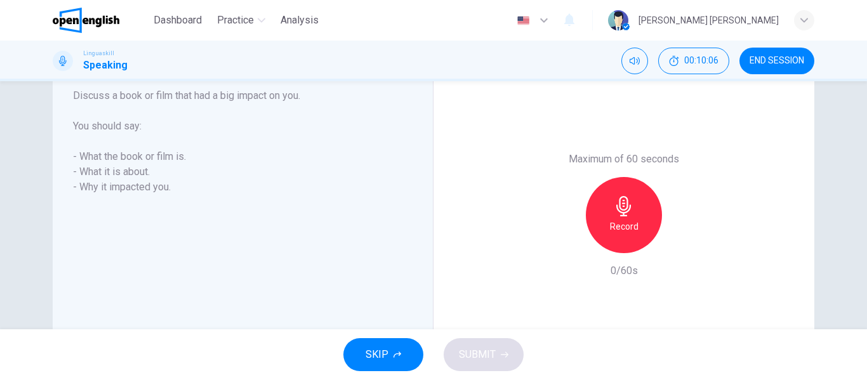
scroll to position [164, 0]
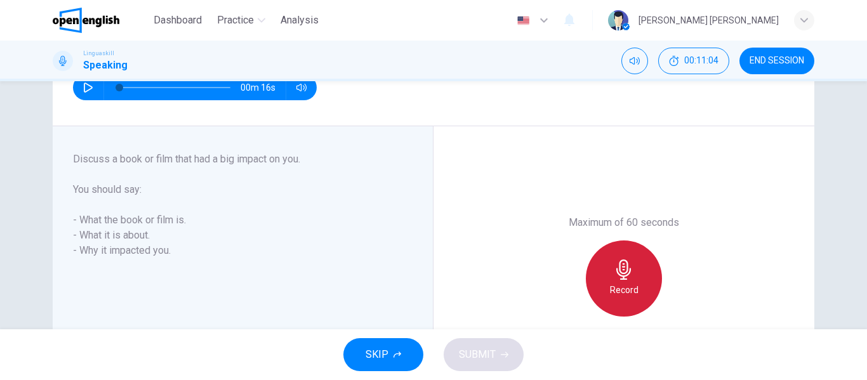
click at [620, 272] on icon "button" at bounding box center [624, 270] width 20 height 20
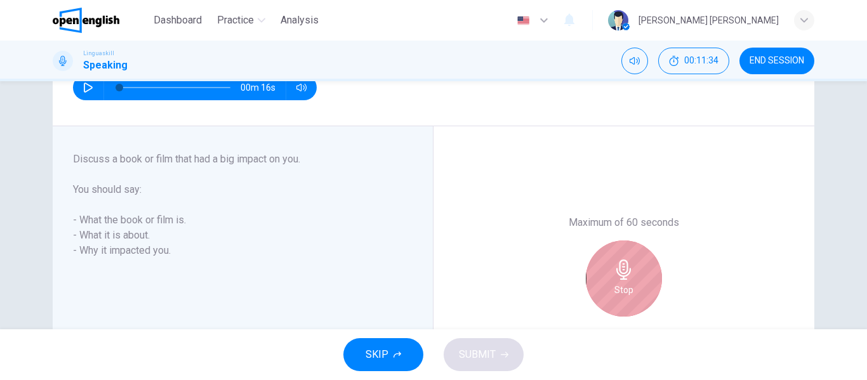
click at [620, 263] on icon "button" at bounding box center [623, 270] width 15 height 20
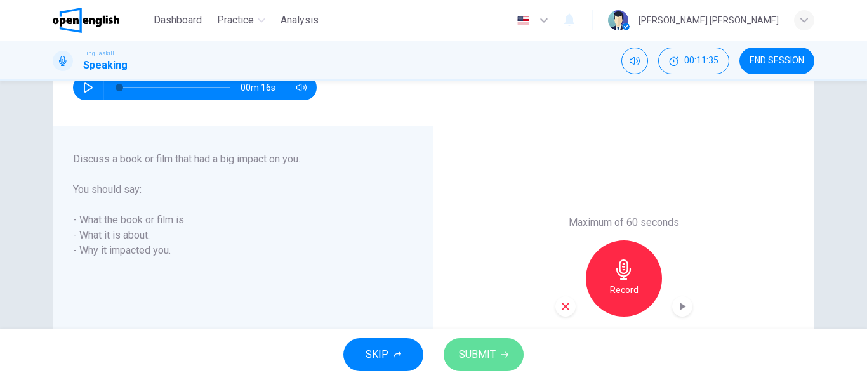
click at [477, 354] on span "SUBMIT" at bounding box center [477, 355] width 37 height 18
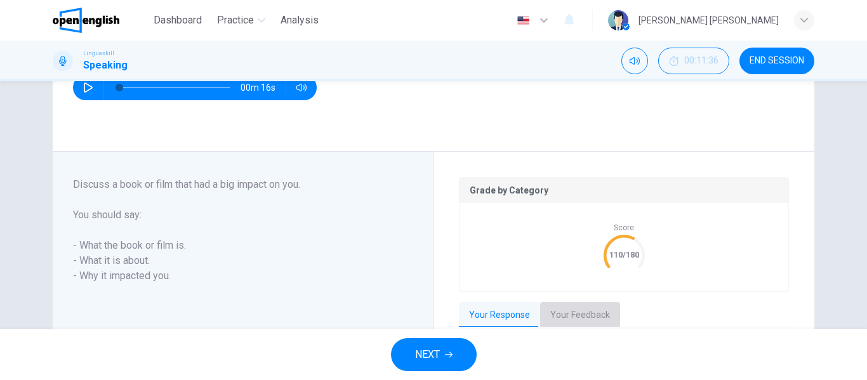
click at [572, 311] on button "Your Feedback" at bounding box center [580, 315] width 80 height 27
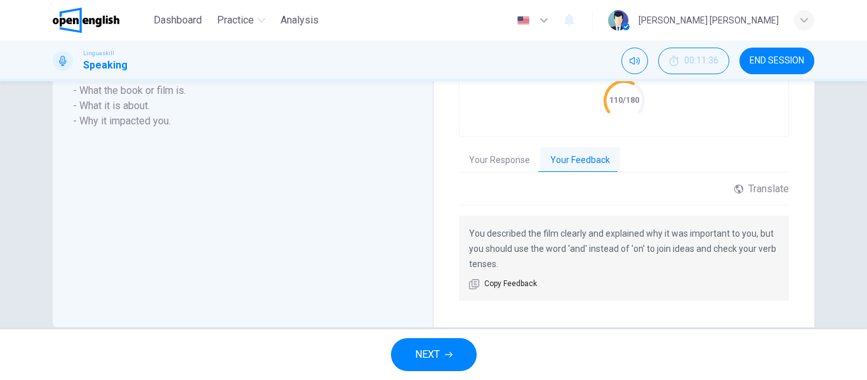
scroll to position [342, 0]
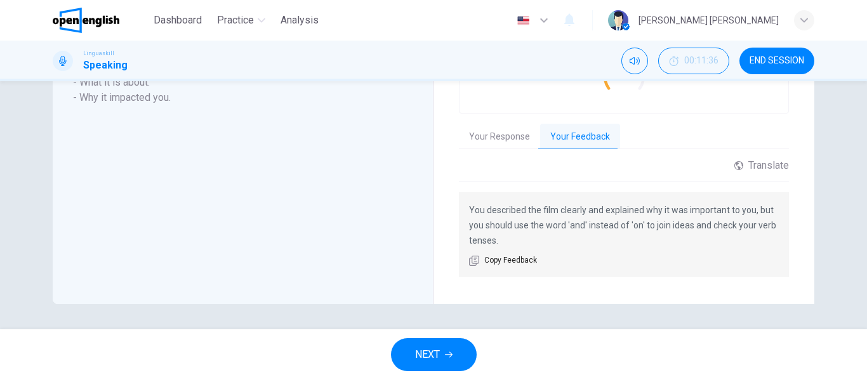
click at [435, 354] on span "NEXT" at bounding box center [427, 355] width 25 height 18
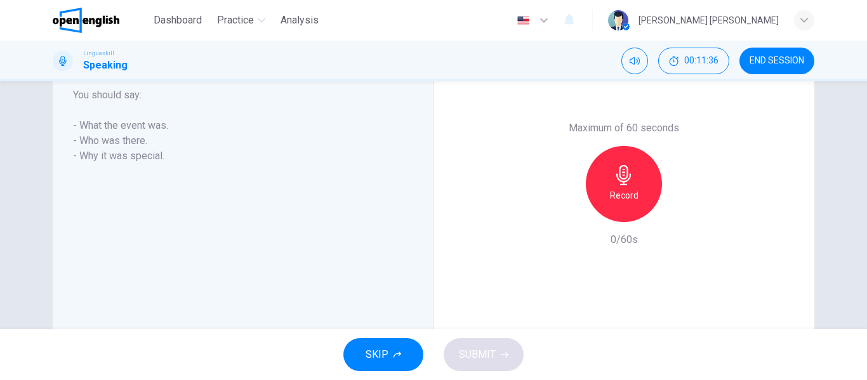
scroll to position [227, 0]
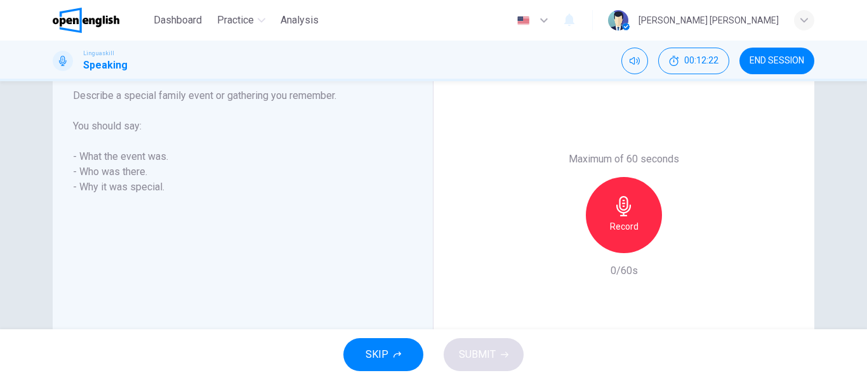
click at [624, 212] on icon "button" at bounding box center [623, 206] width 15 height 20
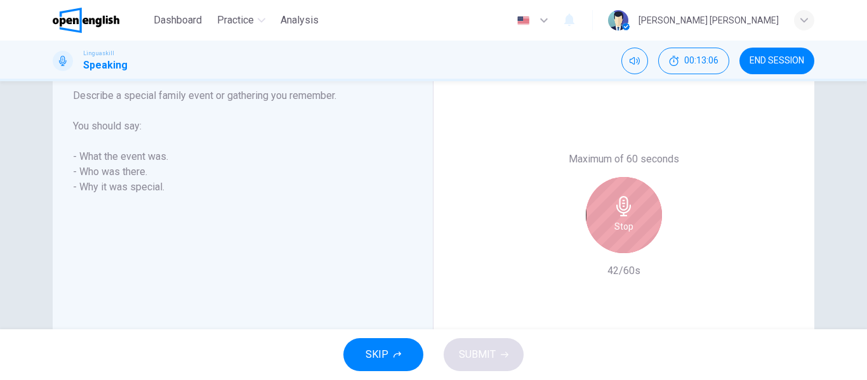
click at [619, 207] on icon "button" at bounding box center [624, 206] width 20 height 20
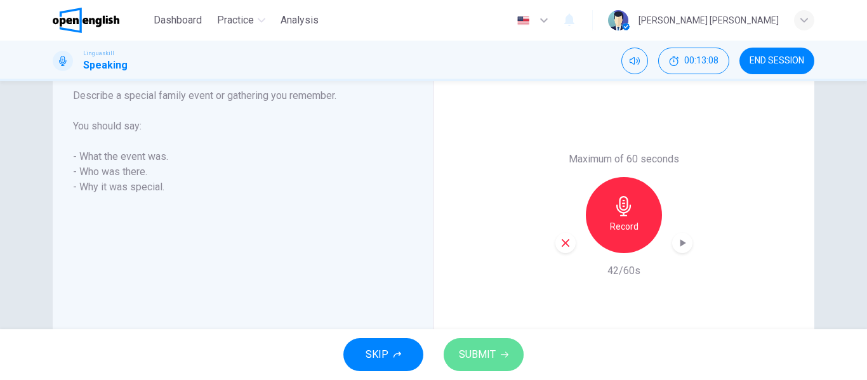
click at [495, 350] on button "SUBMIT" at bounding box center [484, 354] width 80 height 33
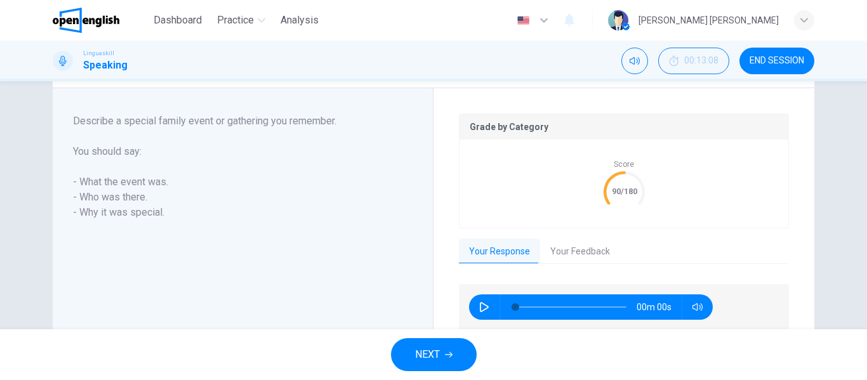
scroll to position [253, 0]
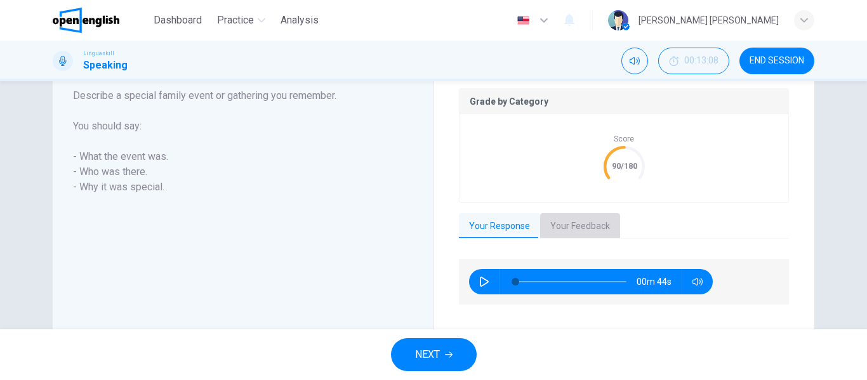
click at [576, 222] on button "Your Feedback" at bounding box center [580, 226] width 80 height 27
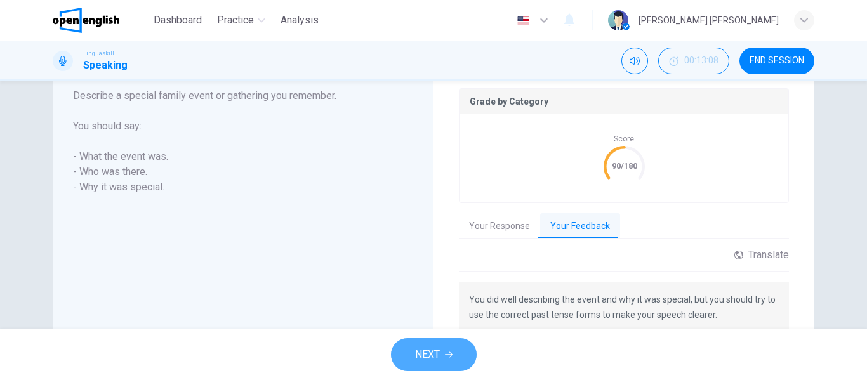
click at [435, 352] on span "NEXT" at bounding box center [427, 355] width 25 height 18
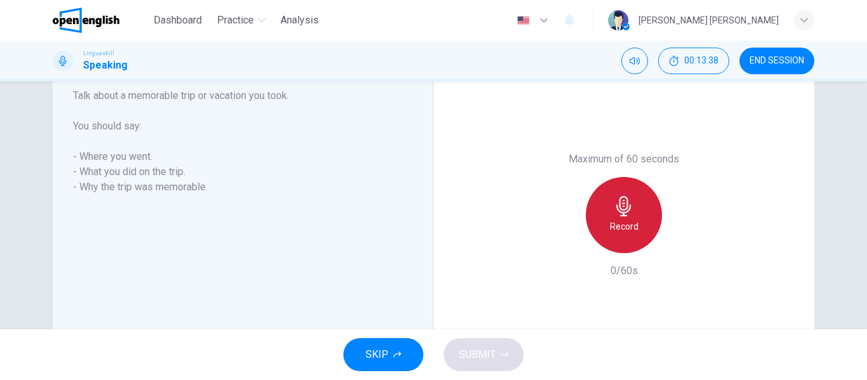
click at [618, 208] on icon "button" at bounding box center [624, 206] width 20 height 20
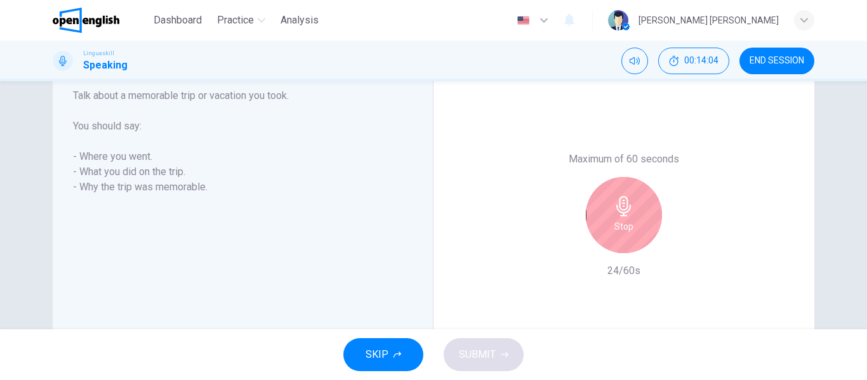
click at [618, 206] on icon "button" at bounding box center [624, 206] width 20 height 20
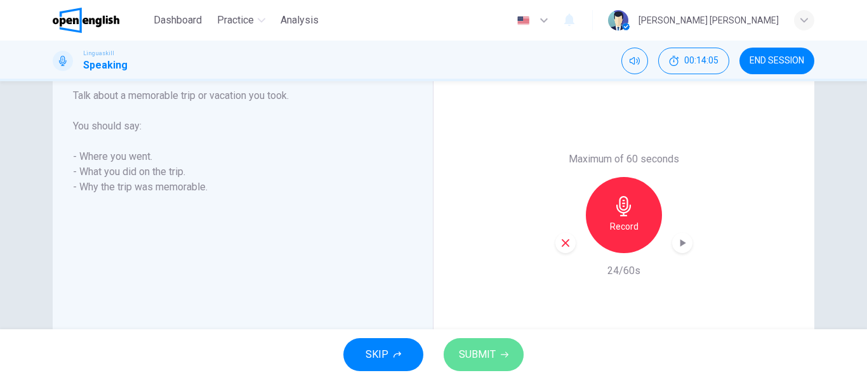
click at [486, 354] on span "SUBMIT" at bounding box center [477, 355] width 37 height 18
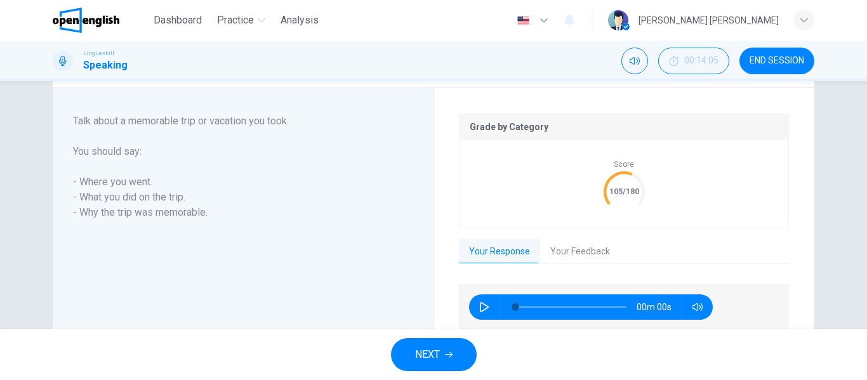
scroll to position [253, 0]
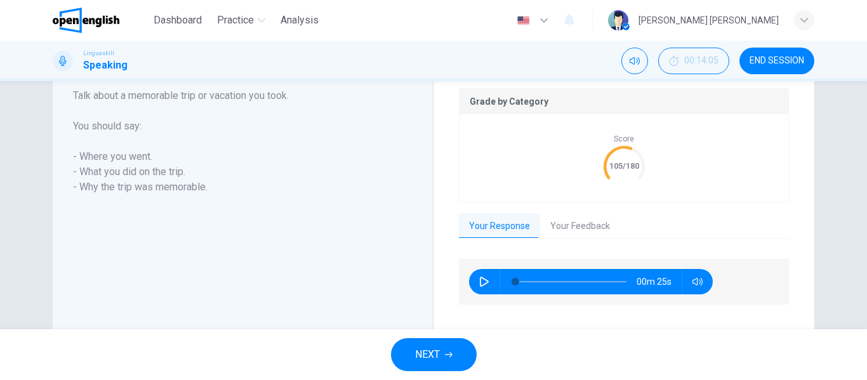
click at [584, 223] on button "Your Feedback" at bounding box center [580, 226] width 80 height 27
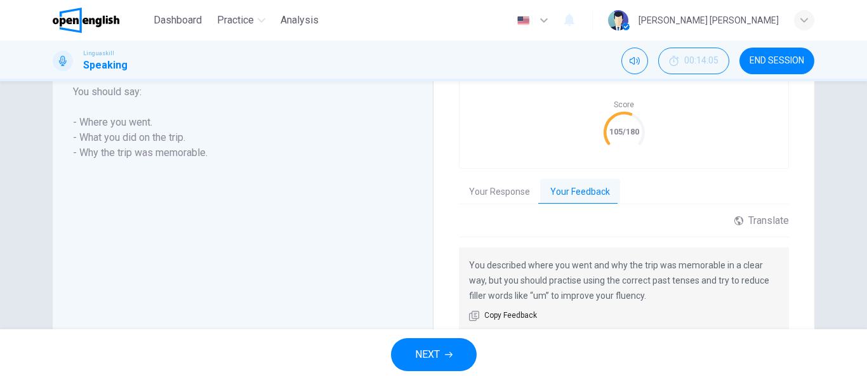
scroll to position [316, 0]
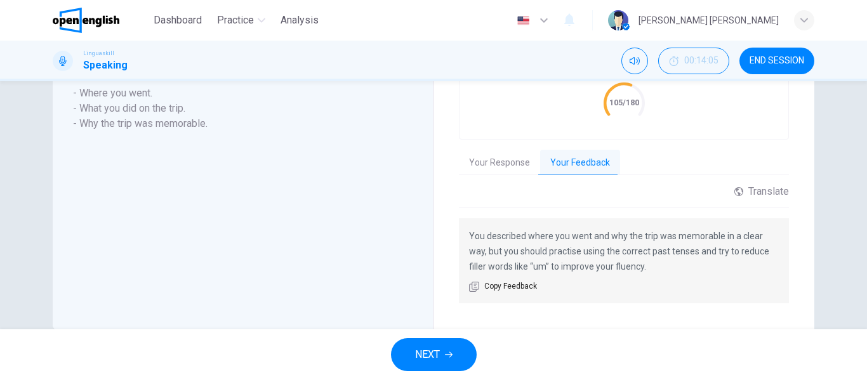
click at [437, 354] on span "NEXT" at bounding box center [427, 355] width 25 height 18
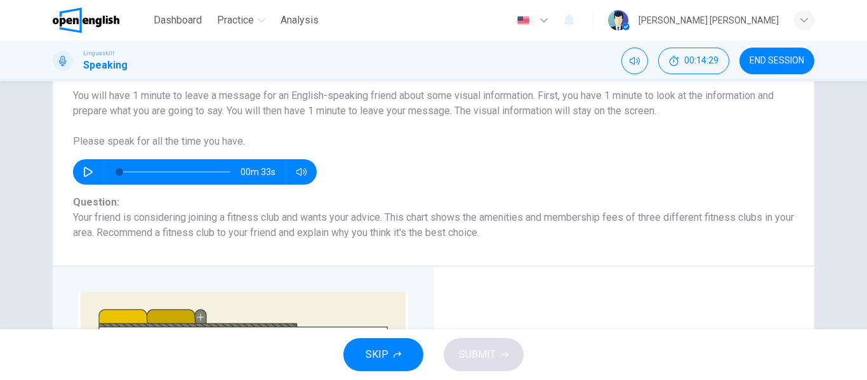
scroll to position [127, 0]
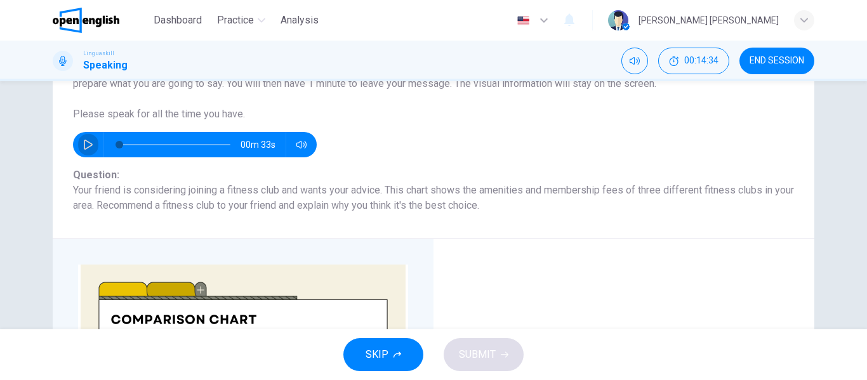
click at [85, 143] on icon "button" at bounding box center [88, 145] width 10 height 10
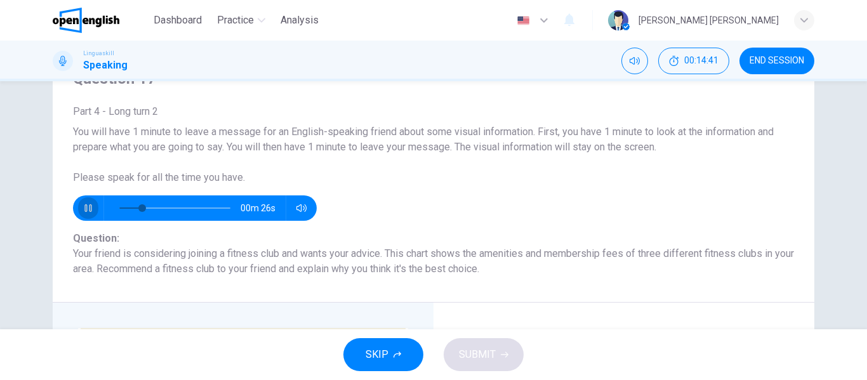
click at [86, 205] on icon "button" at bounding box center [88, 208] width 10 height 10
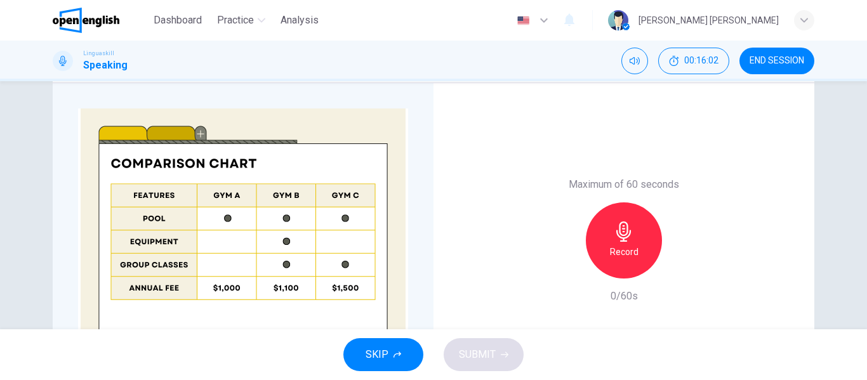
scroll to position [314, 0]
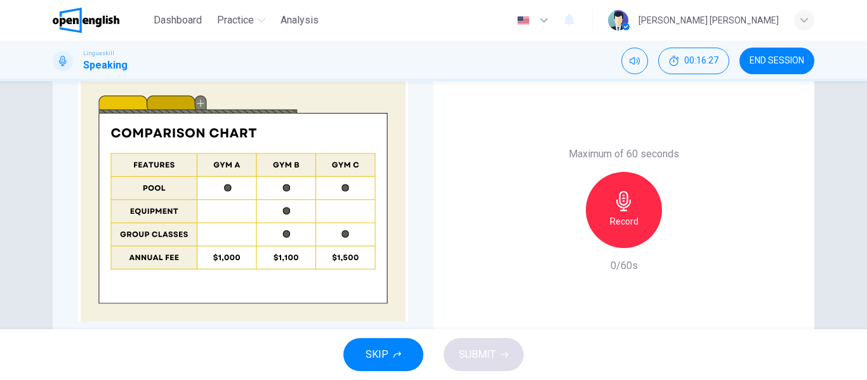
click at [622, 202] on icon "button" at bounding box center [624, 201] width 20 height 20
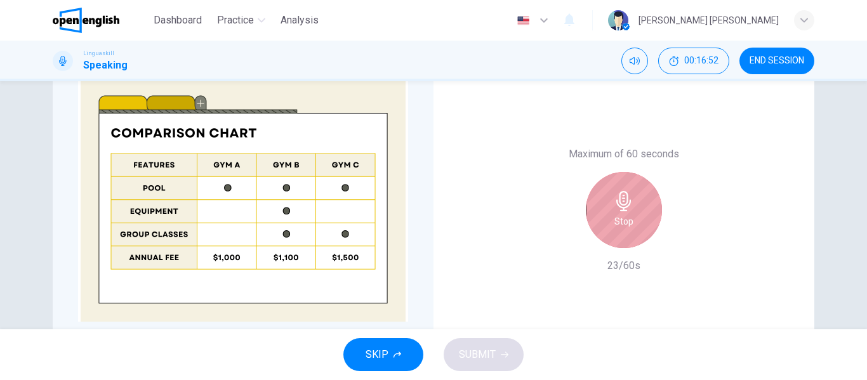
click at [620, 203] on icon "button" at bounding box center [624, 201] width 20 height 20
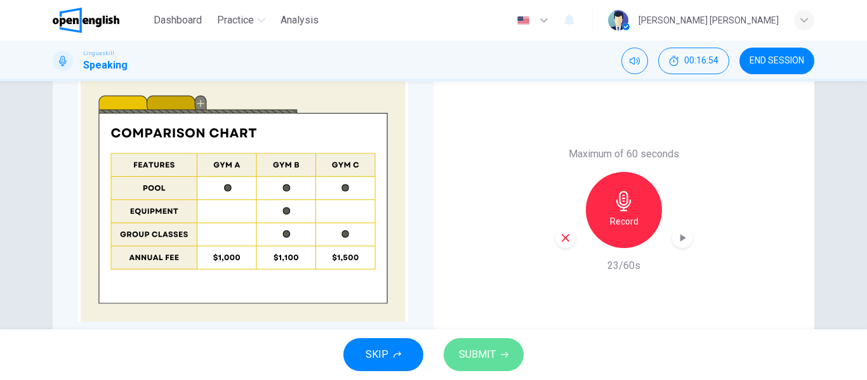
click at [481, 351] on span "SUBMIT" at bounding box center [477, 355] width 37 height 18
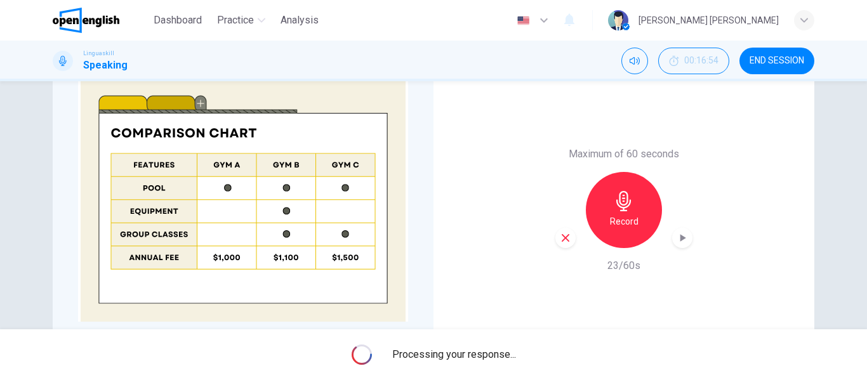
type input "*"
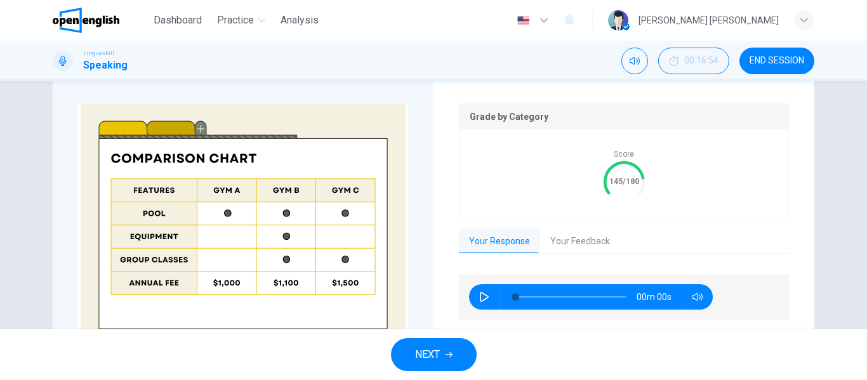
scroll to position [339, 0]
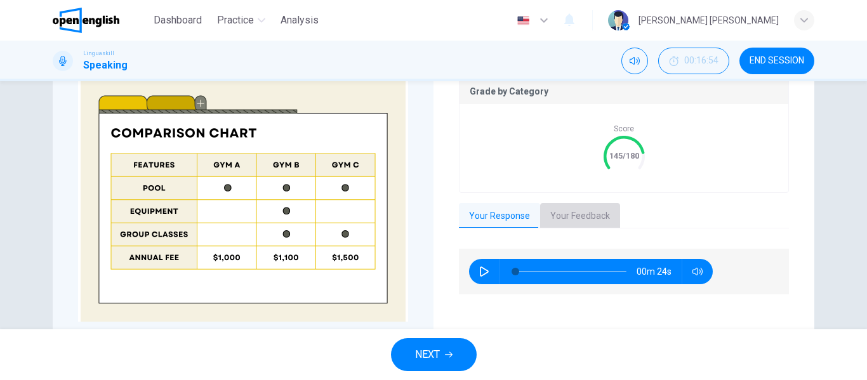
click at [576, 213] on button "Your Feedback" at bounding box center [580, 216] width 80 height 27
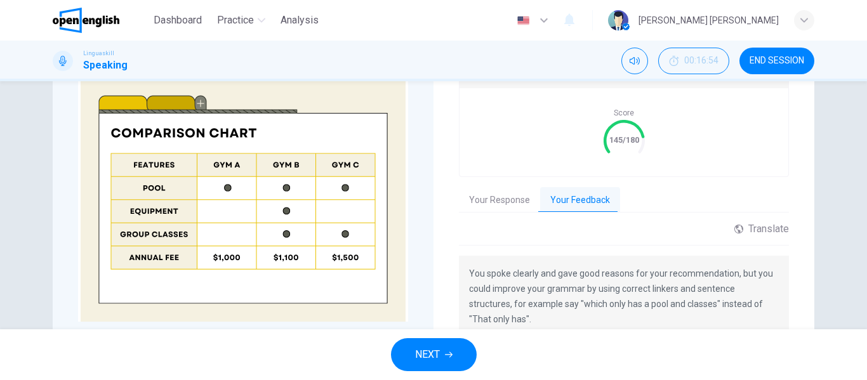
click at [442, 350] on button "NEXT" at bounding box center [434, 354] width 86 height 33
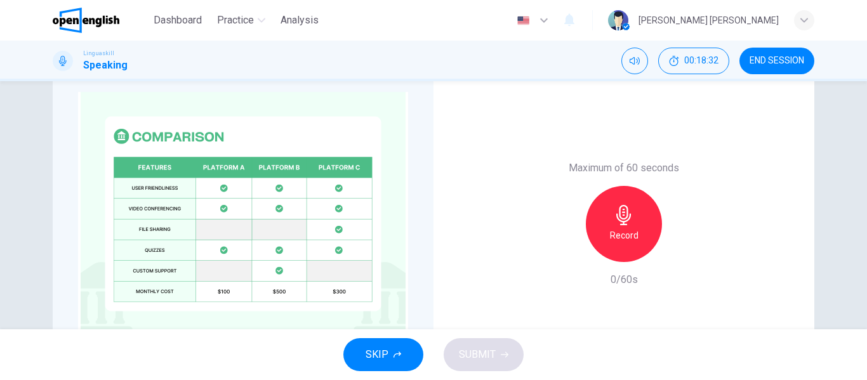
scroll to position [314, 0]
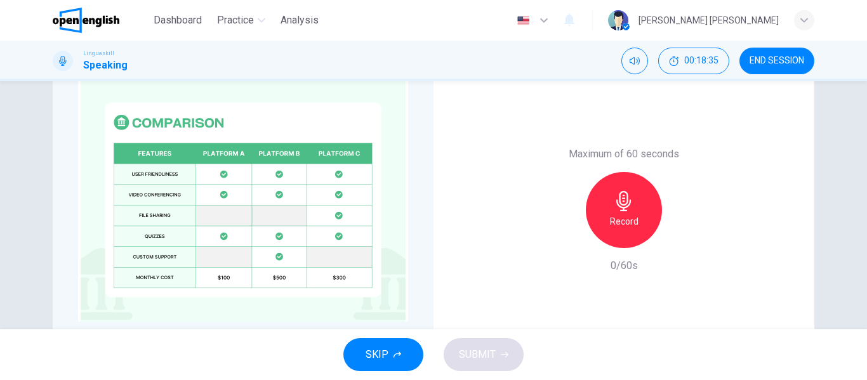
drag, startPoint x: 625, startPoint y: 204, endPoint x: 641, endPoint y: 204, distance: 15.9
click at [634, 206] on div "Record" at bounding box center [624, 210] width 76 height 76
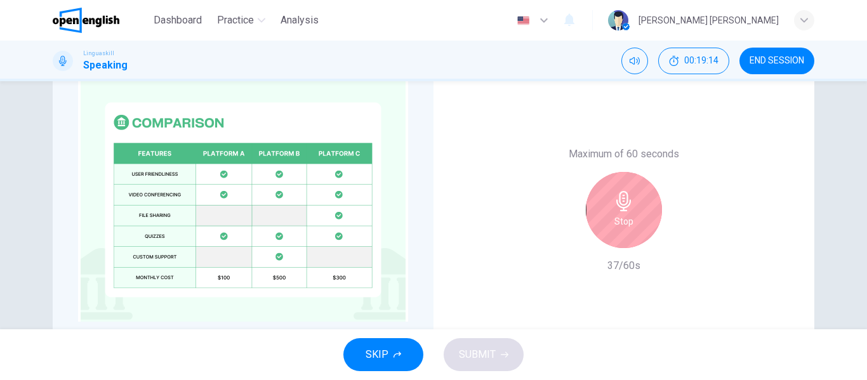
click at [622, 200] on icon "button" at bounding box center [624, 201] width 20 height 20
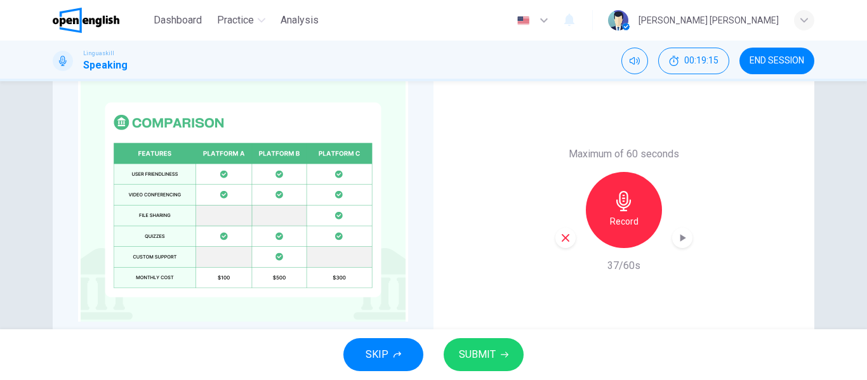
click at [489, 351] on span "SUBMIT" at bounding box center [477, 355] width 37 height 18
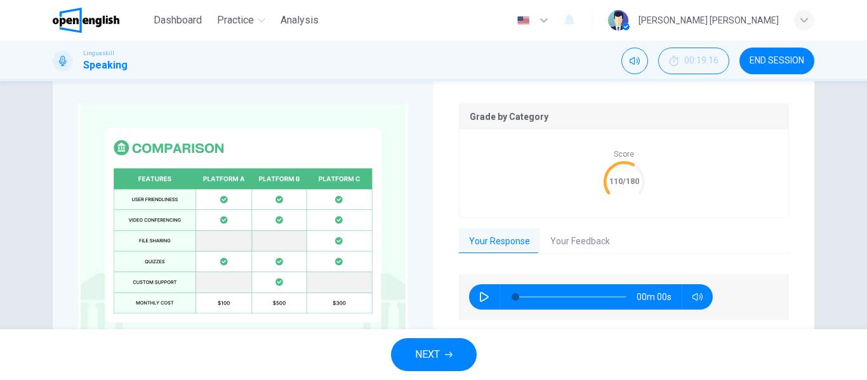
scroll to position [339, 0]
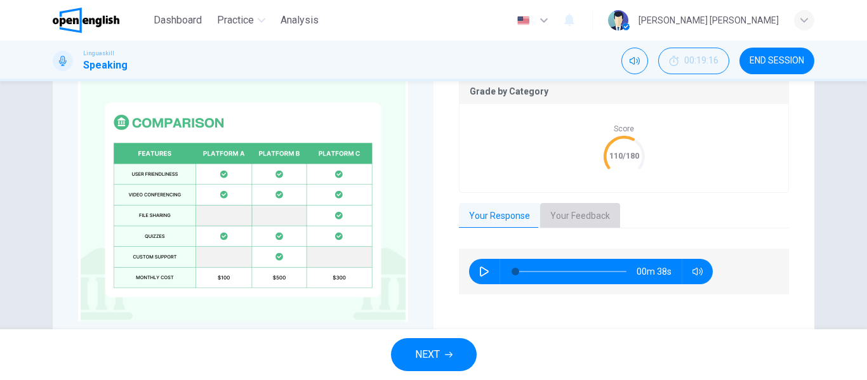
click at [574, 210] on button "Your Feedback" at bounding box center [580, 216] width 80 height 27
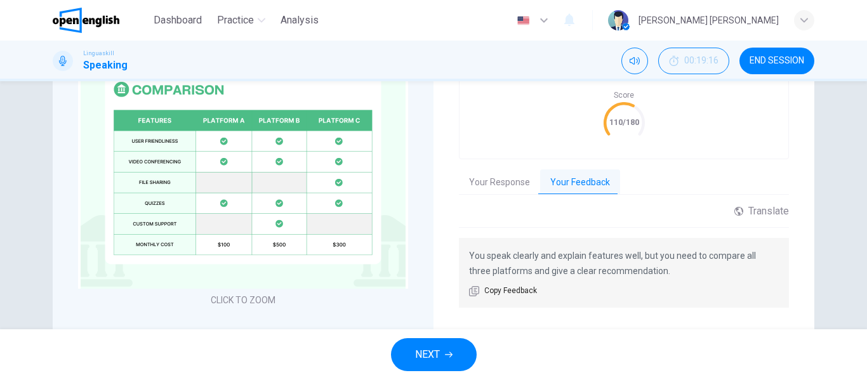
scroll to position [403, 0]
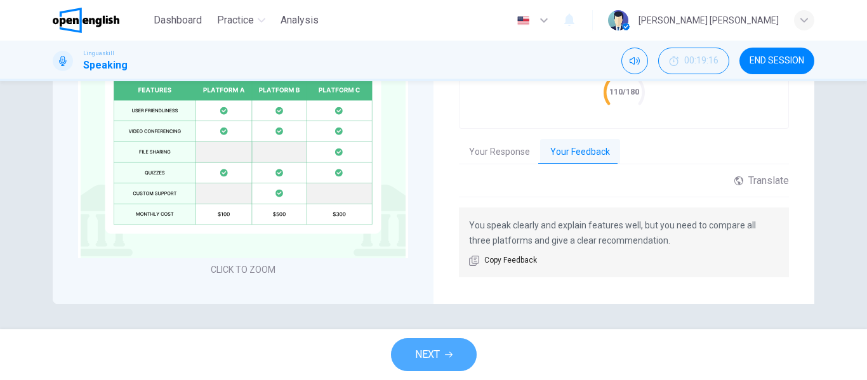
click at [439, 354] on span "NEXT" at bounding box center [427, 355] width 25 height 18
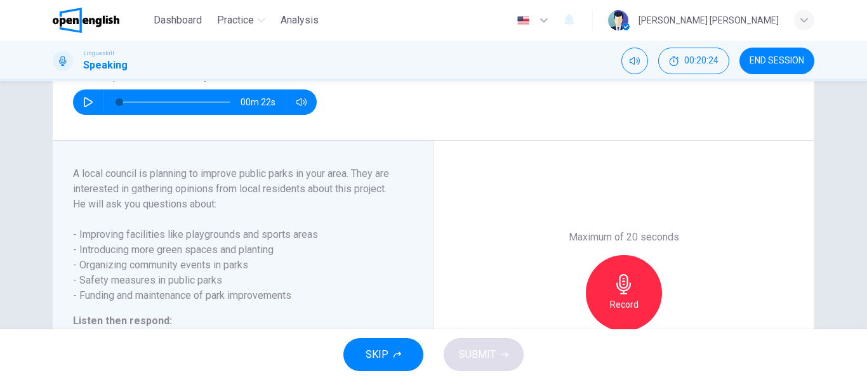
scroll to position [127, 0]
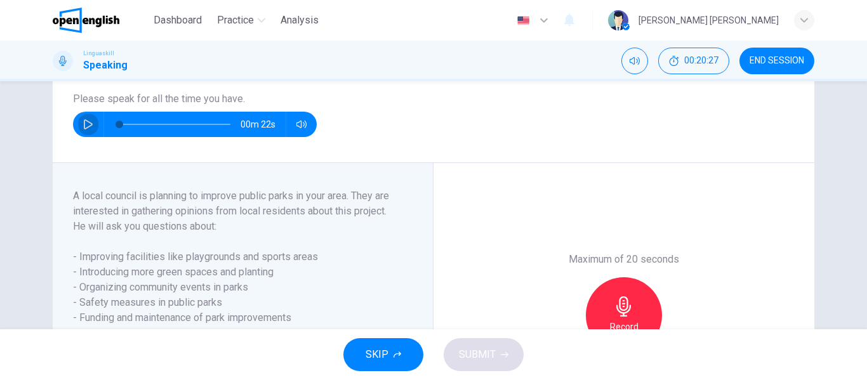
click at [84, 129] on icon "button" at bounding box center [88, 124] width 10 height 10
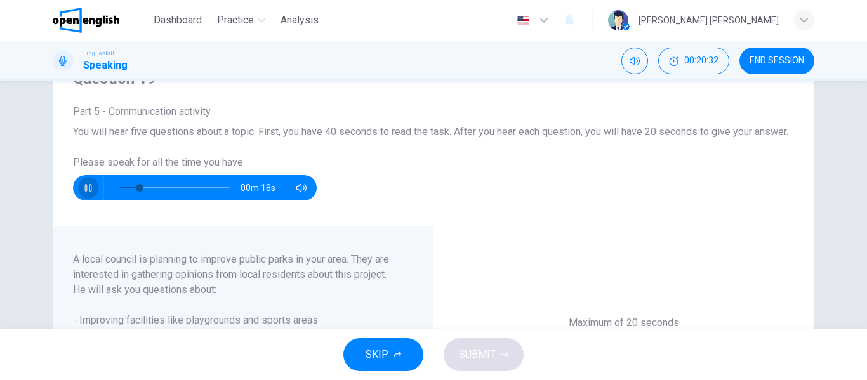
click at [86, 193] on icon "button" at bounding box center [88, 188] width 10 height 10
type input "**"
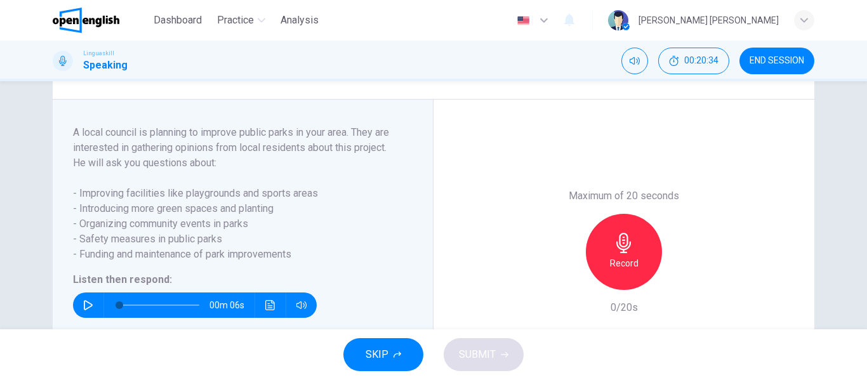
scroll to position [254, 0]
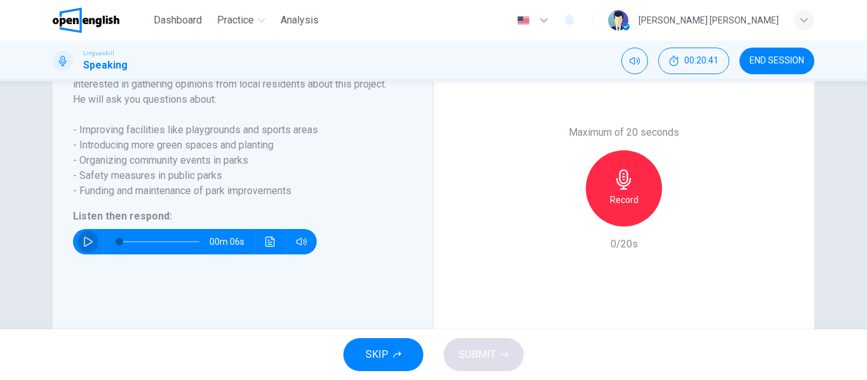
click at [84, 247] on icon "button" at bounding box center [88, 242] width 9 height 10
click at [86, 247] on icon "button" at bounding box center [88, 242] width 9 height 10
click at [84, 247] on icon "button" at bounding box center [88, 242] width 10 height 10
click at [83, 247] on icon "button" at bounding box center [88, 242] width 10 height 10
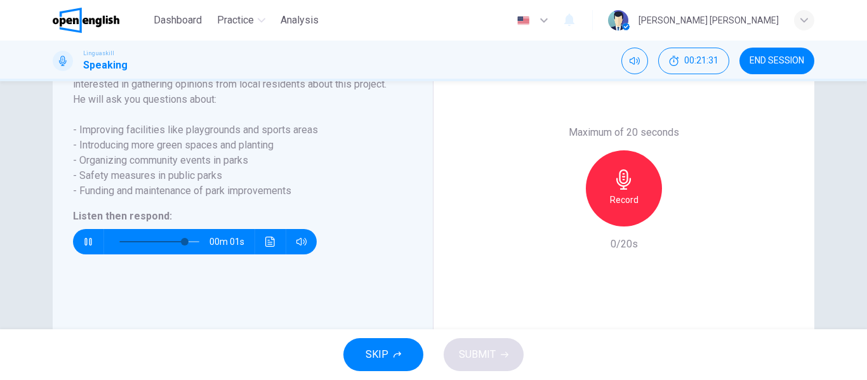
type input "*"
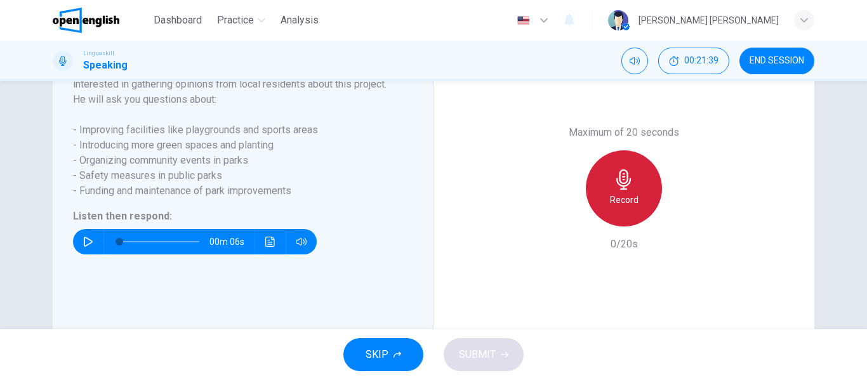
click at [620, 190] on icon "button" at bounding box center [624, 179] width 20 height 20
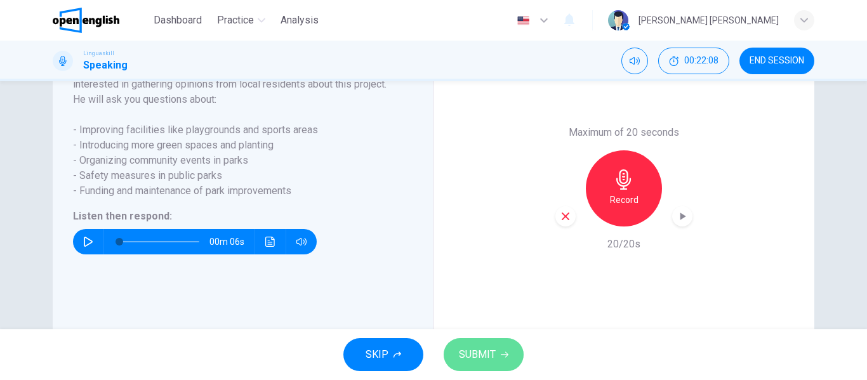
click at [485, 354] on span "SUBMIT" at bounding box center [477, 355] width 37 height 18
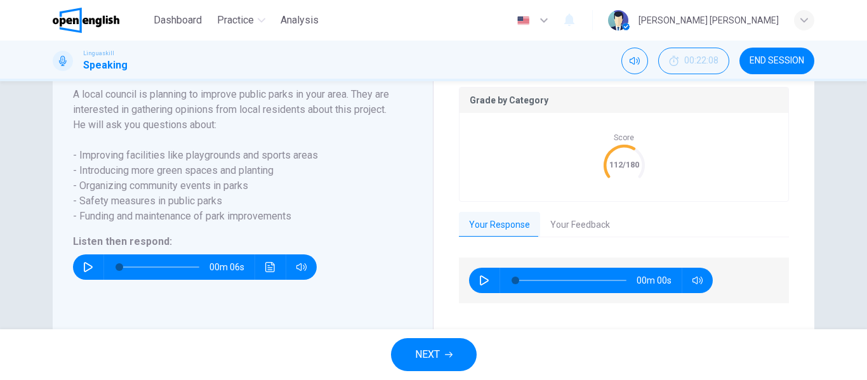
type input "*"
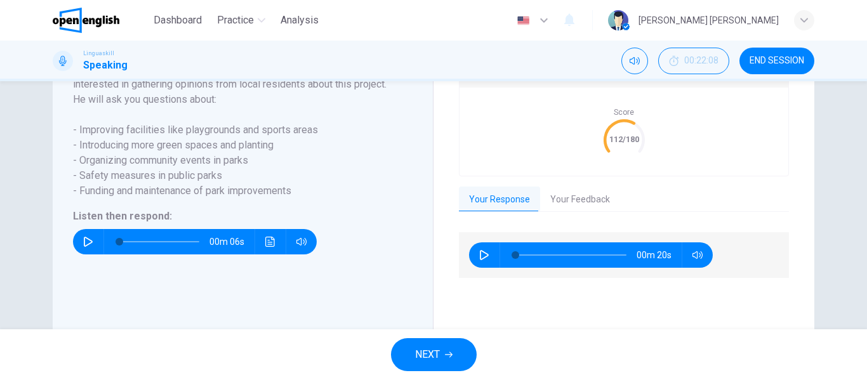
click at [595, 213] on button "Your Feedback" at bounding box center [580, 200] width 80 height 27
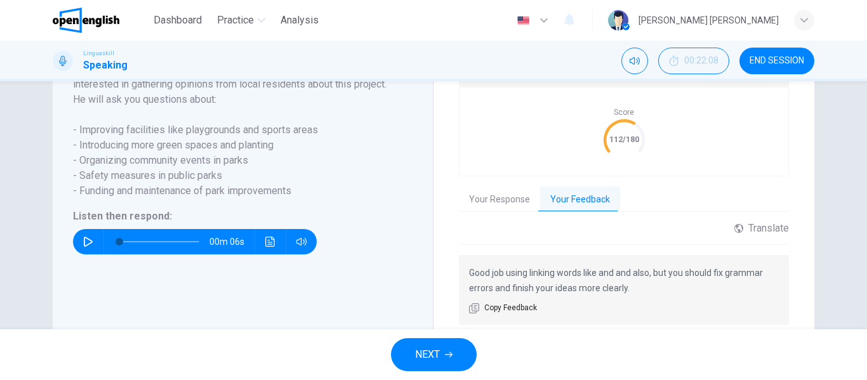
click at [439, 347] on span "NEXT" at bounding box center [427, 355] width 25 height 18
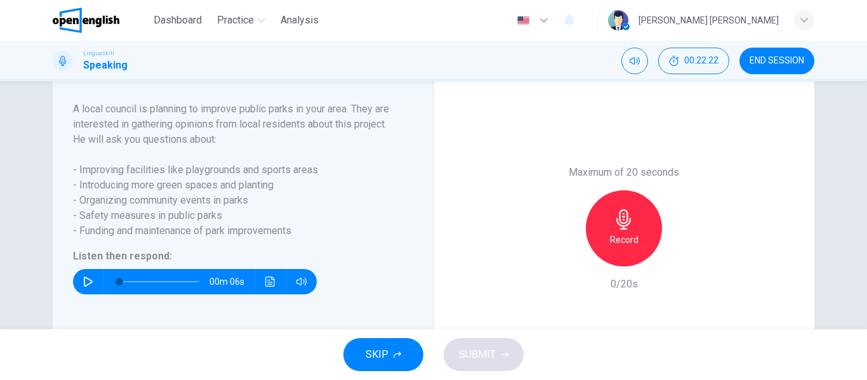
scroll to position [242, 0]
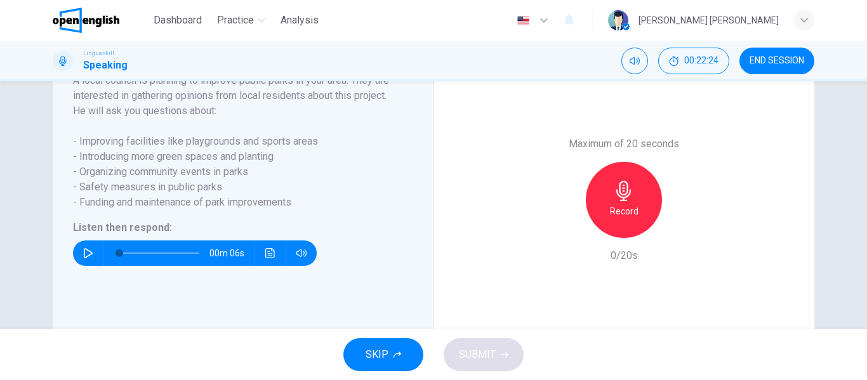
click at [84, 258] on icon "button" at bounding box center [88, 253] width 9 height 10
click at [85, 258] on icon "button" at bounding box center [88, 253] width 10 height 10
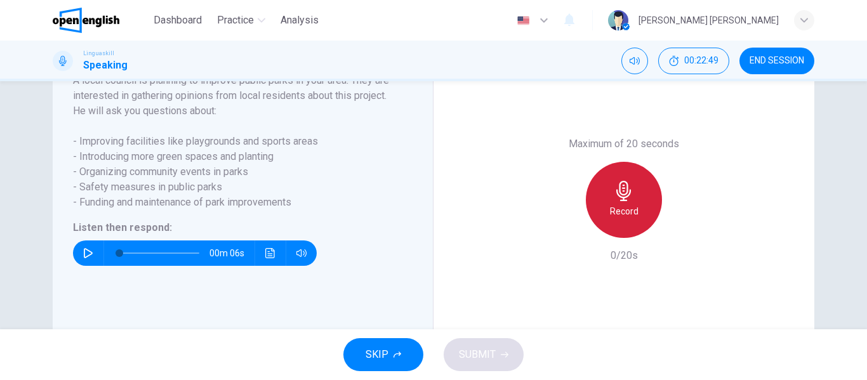
click at [622, 201] on icon "button" at bounding box center [624, 191] width 20 height 20
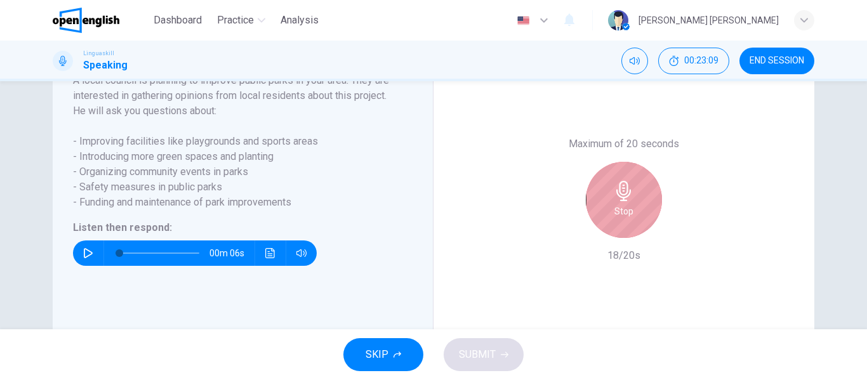
click at [619, 201] on icon "button" at bounding box center [623, 191] width 15 height 20
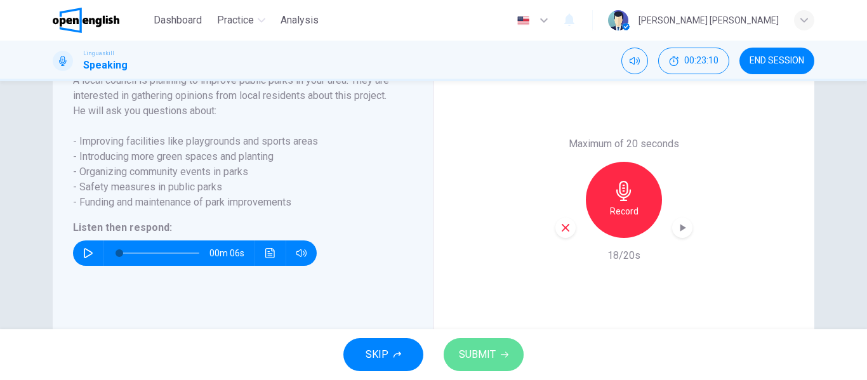
click at [484, 348] on span "SUBMIT" at bounding box center [477, 355] width 37 height 18
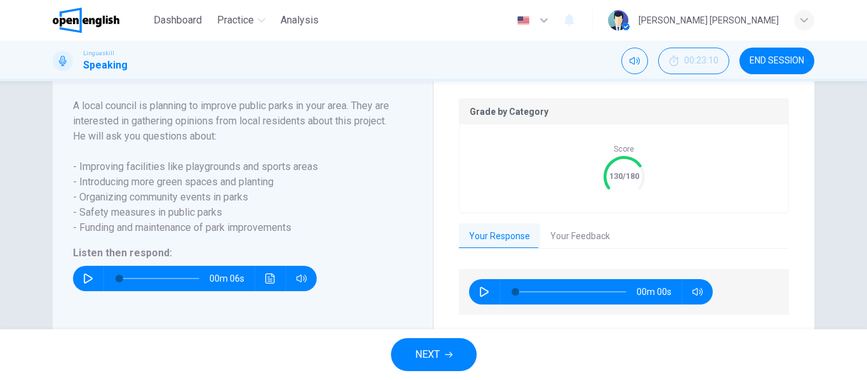
scroll to position [268, 0]
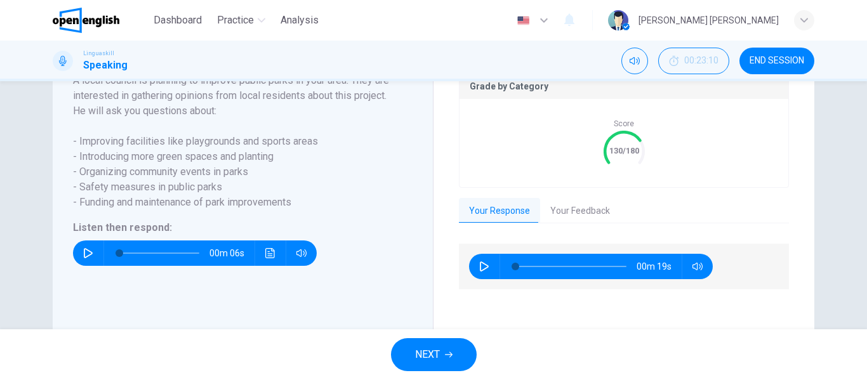
click at [588, 225] on button "Your Feedback" at bounding box center [580, 211] width 80 height 27
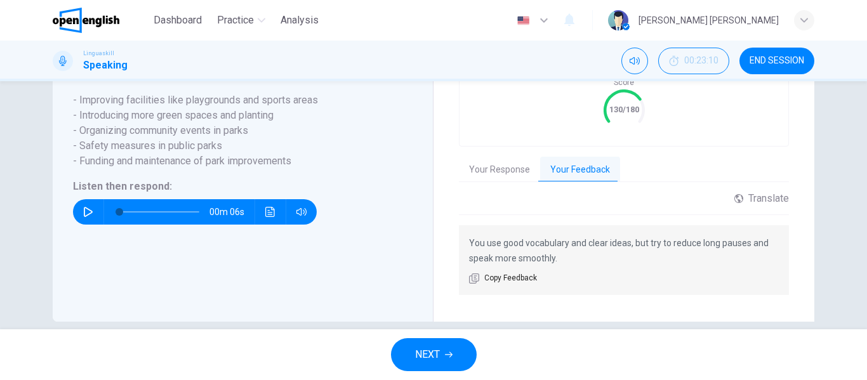
scroll to position [331, 0]
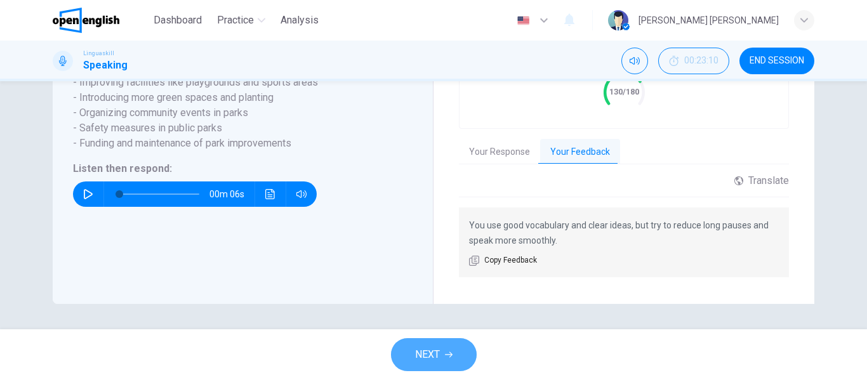
click at [432, 351] on span "NEXT" at bounding box center [427, 355] width 25 height 18
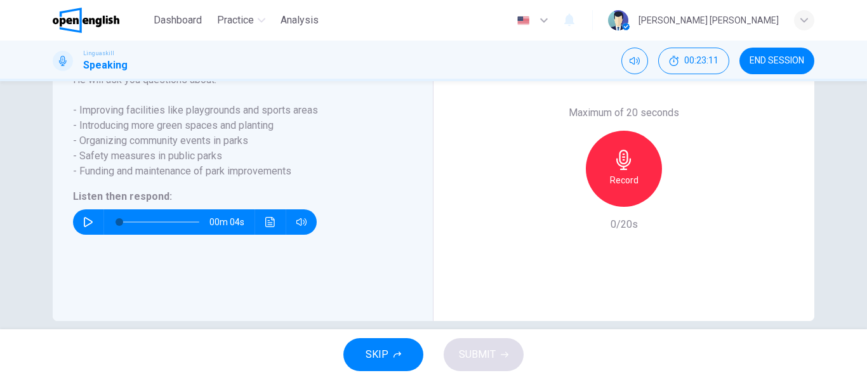
scroll to position [242, 0]
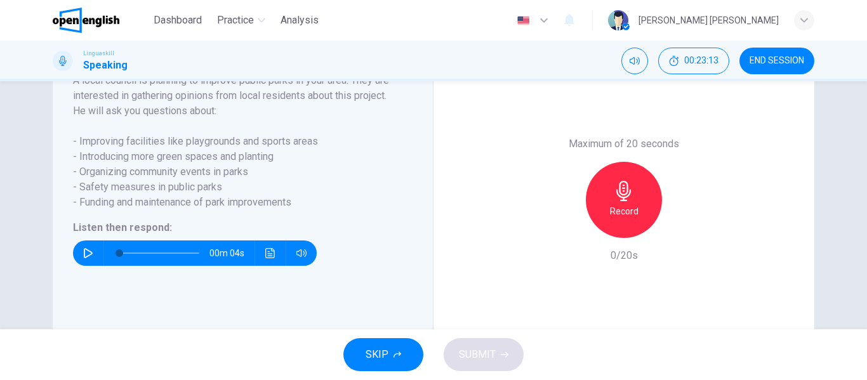
click at [85, 258] on icon "button" at bounding box center [88, 253] width 9 height 10
click at [85, 258] on icon "button" at bounding box center [88, 253] width 10 height 10
click at [623, 201] on icon "button" at bounding box center [623, 191] width 15 height 20
click at [498, 353] on button "SUBMIT" at bounding box center [484, 354] width 80 height 33
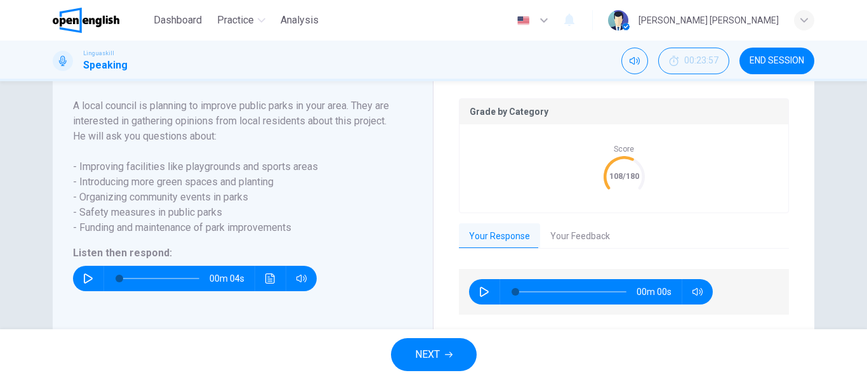
scroll to position [268, 0]
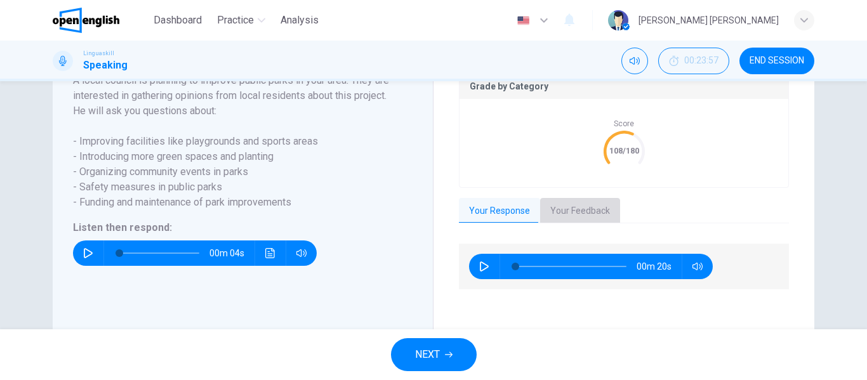
click at [576, 221] on button "Your Feedback" at bounding box center [580, 211] width 80 height 27
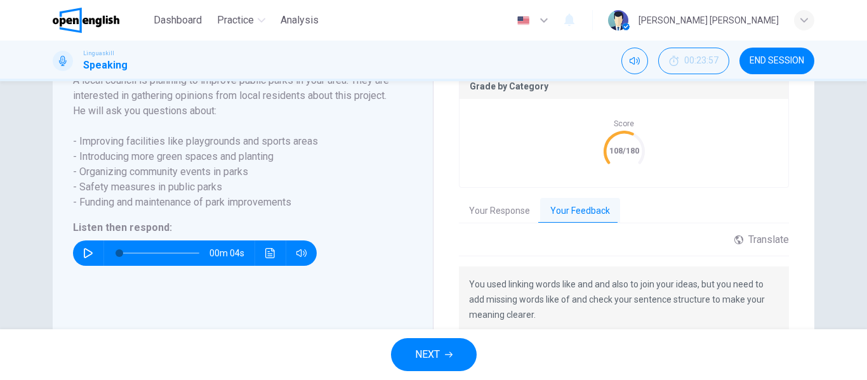
scroll to position [331, 0]
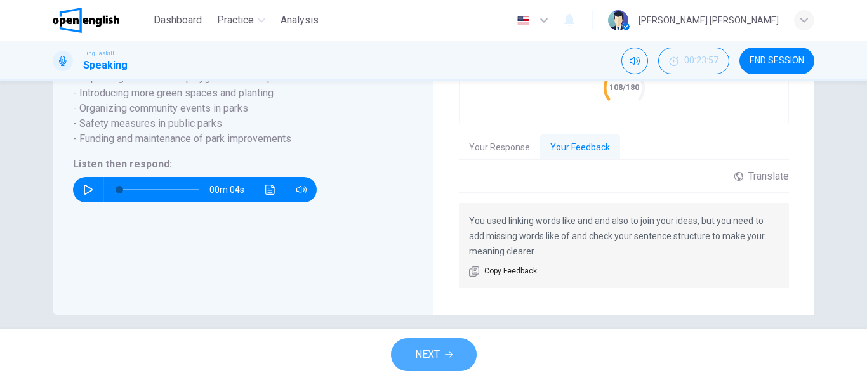
click at [432, 354] on span "NEXT" at bounding box center [427, 355] width 25 height 18
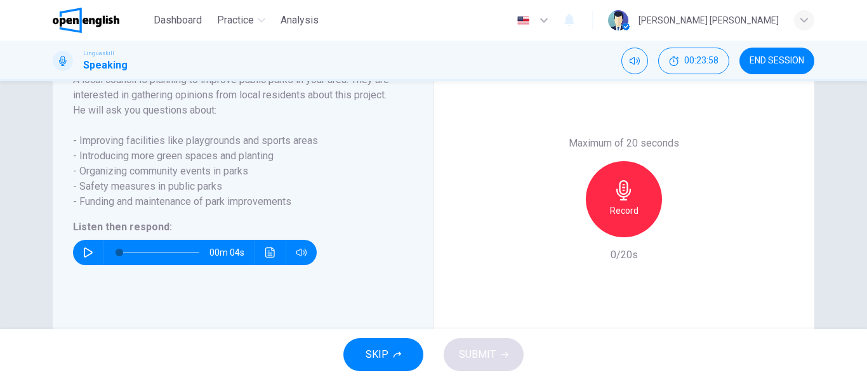
scroll to position [242, 0]
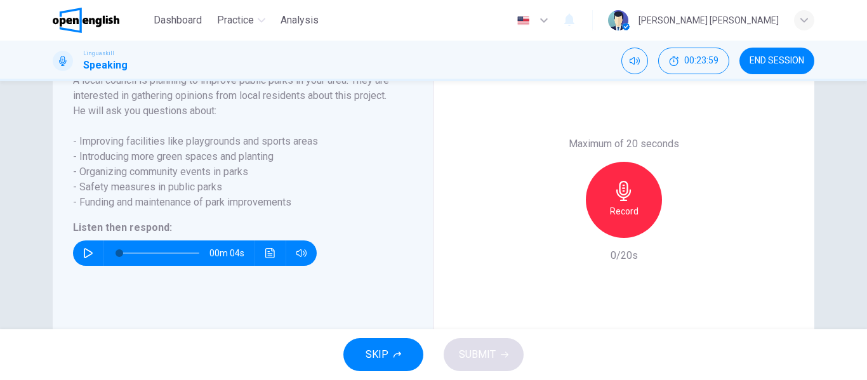
click at [83, 258] on icon "button" at bounding box center [88, 253] width 10 height 10
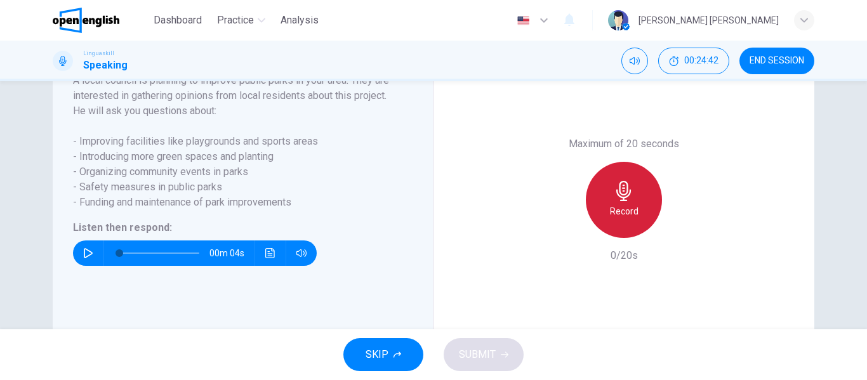
click at [625, 201] on icon "button" at bounding box center [624, 191] width 20 height 20
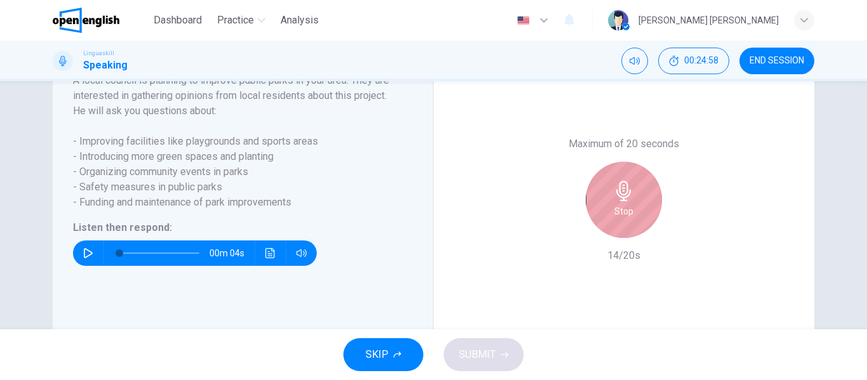
click at [620, 201] on icon "button" at bounding box center [624, 191] width 20 height 20
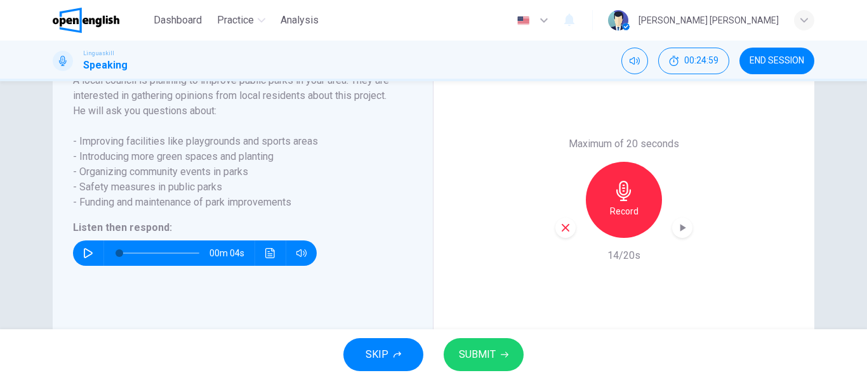
click at [497, 351] on button "SUBMIT" at bounding box center [484, 354] width 80 height 33
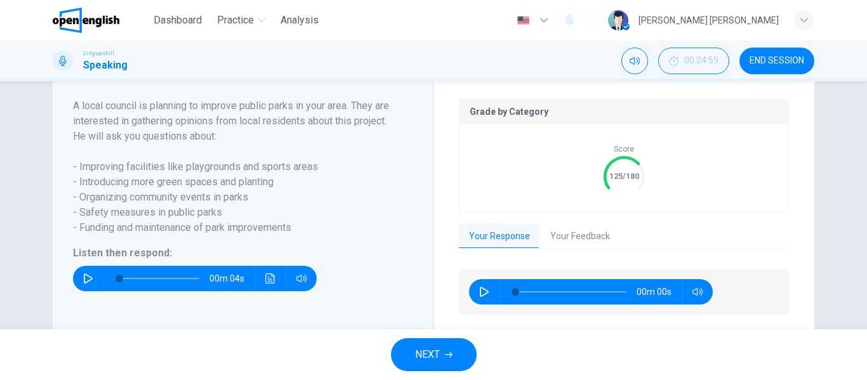
scroll to position [268, 0]
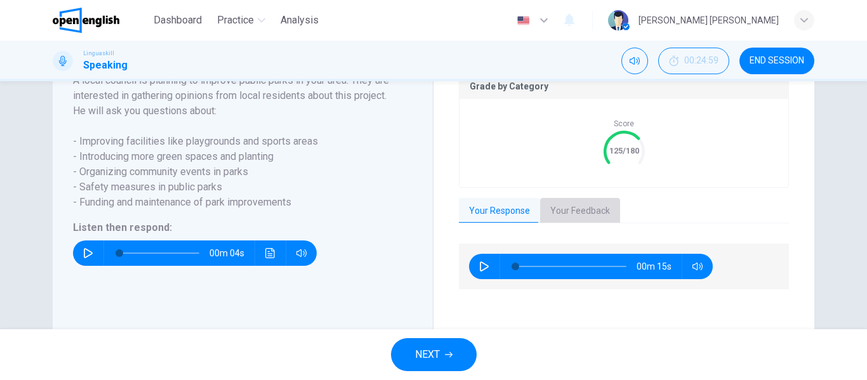
click at [592, 221] on button "Your Feedback" at bounding box center [580, 211] width 80 height 27
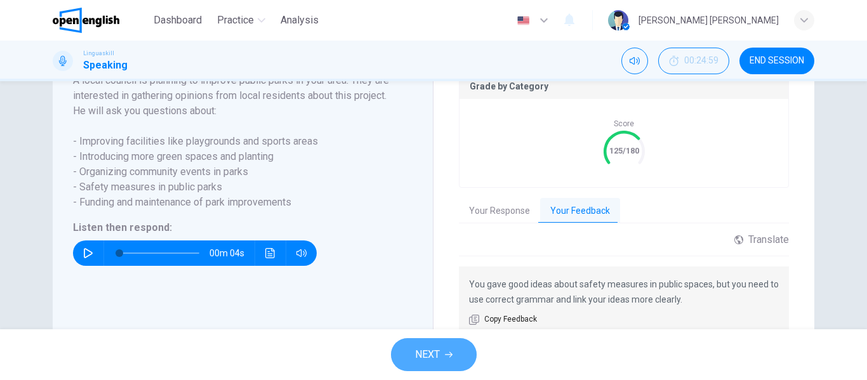
click at [432, 349] on span "NEXT" at bounding box center [427, 355] width 25 height 18
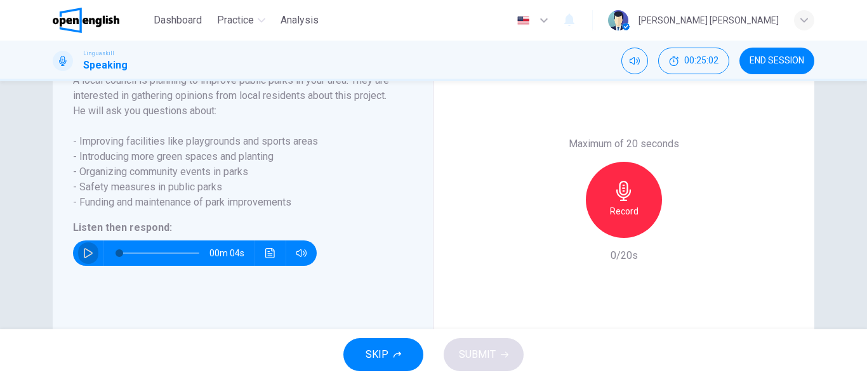
click at [84, 258] on icon "button" at bounding box center [88, 253] width 10 height 10
type input "*"
click at [623, 201] on icon "button" at bounding box center [623, 191] width 15 height 20
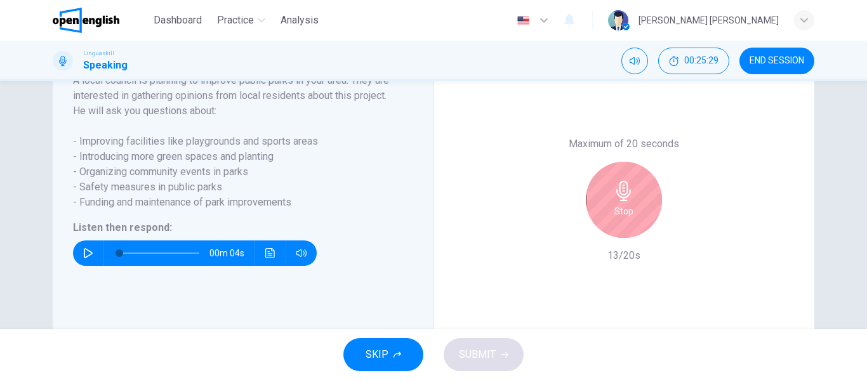
click at [621, 201] on icon "button" at bounding box center [623, 191] width 15 height 20
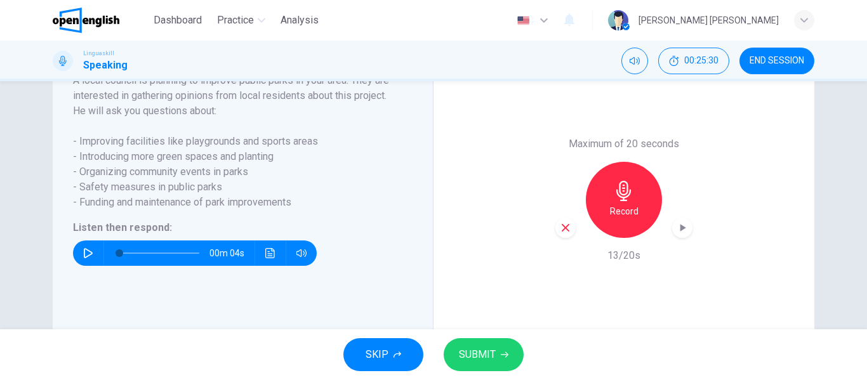
click at [482, 354] on span "SUBMIT" at bounding box center [477, 355] width 37 height 18
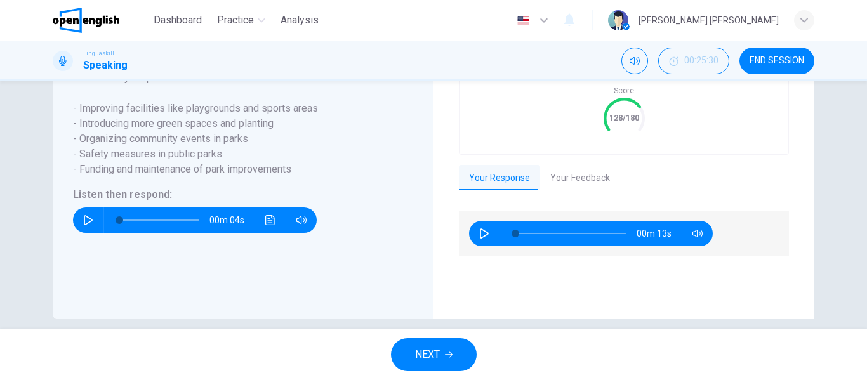
scroll to position [331, 0]
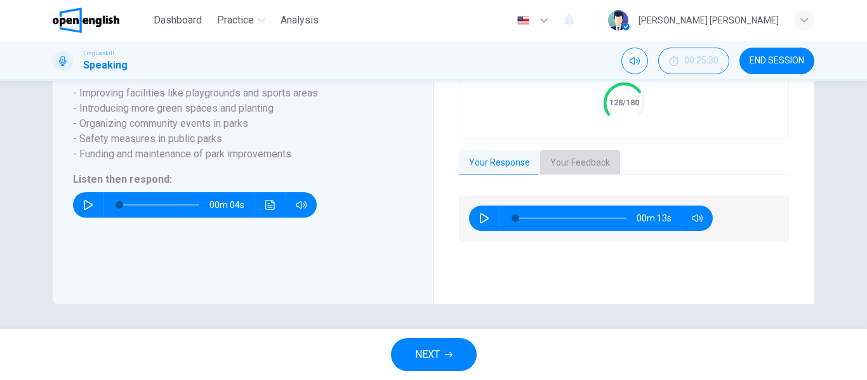
click at [599, 158] on button "Your Feedback" at bounding box center [580, 163] width 80 height 27
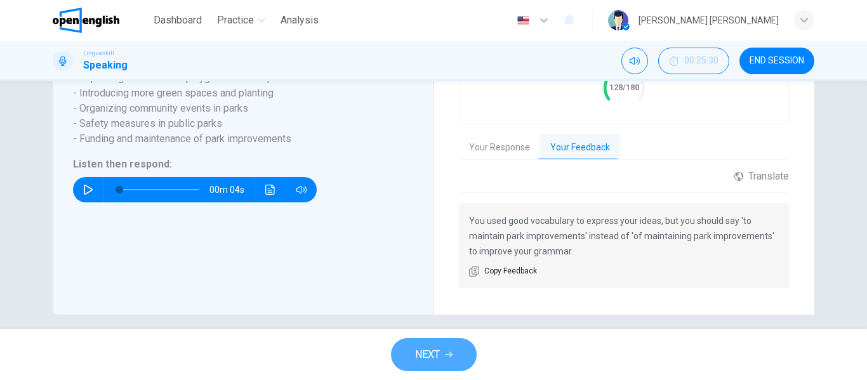
click at [439, 351] on span "NEXT" at bounding box center [427, 355] width 25 height 18
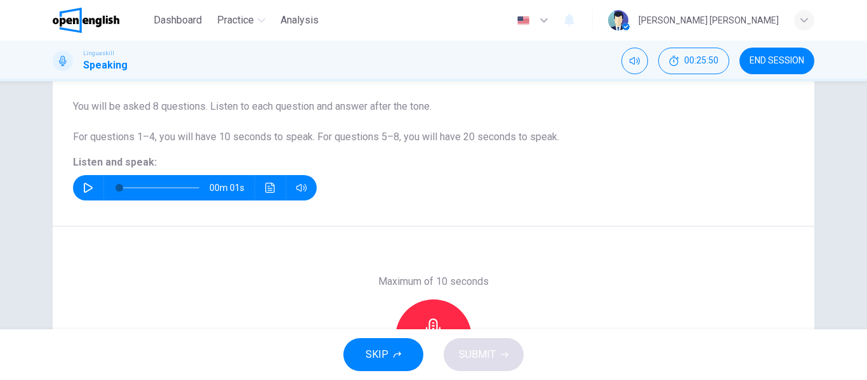
scroll to position [127, 0]
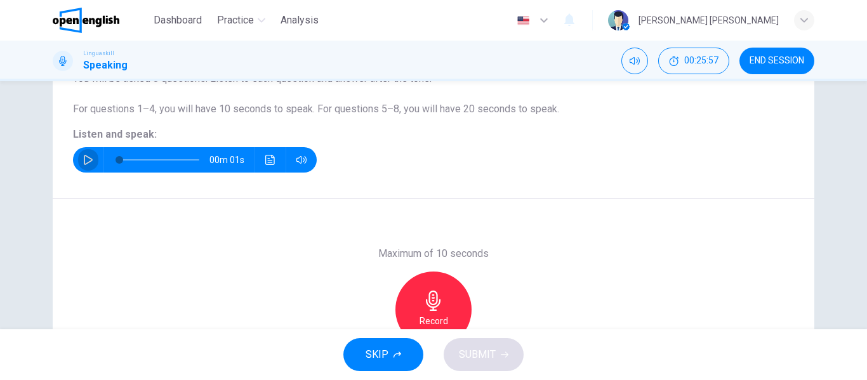
click at [84, 159] on icon "button" at bounding box center [88, 160] width 10 height 10
click at [431, 300] on icon "button" at bounding box center [433, 301] width 20 height 20
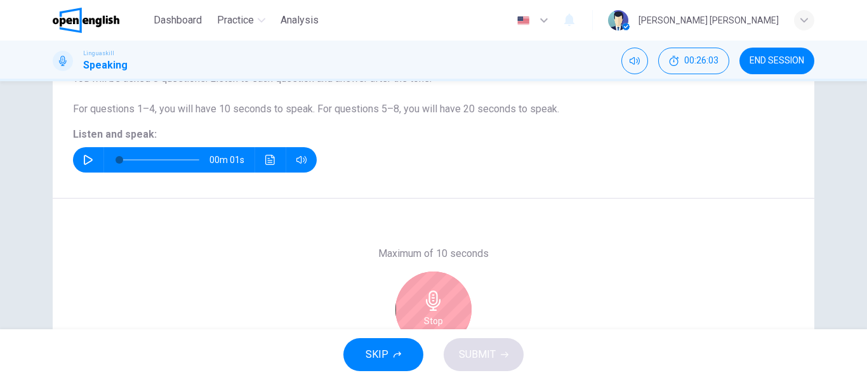
scroll to position [190, 0]
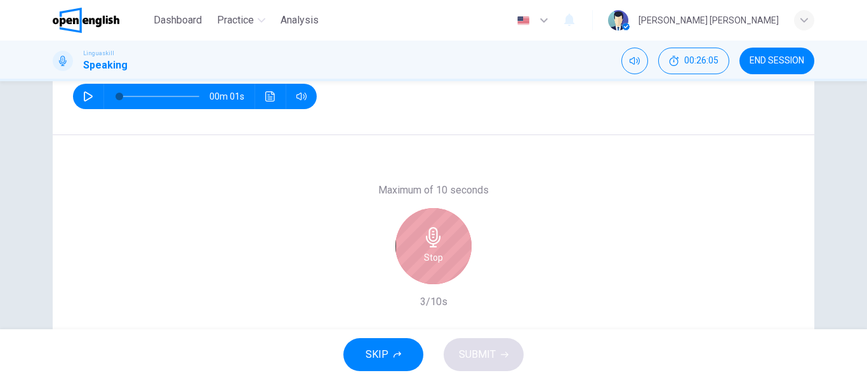
click at [428, 232] on icon "button" at bounding box center [433, 237] width 20 height 20
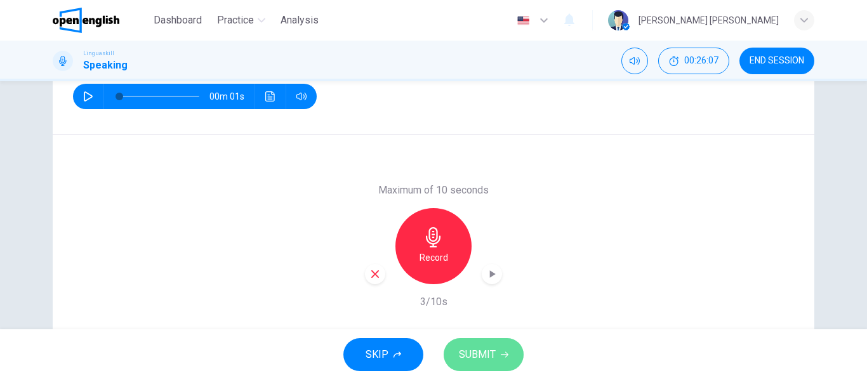
click at [489, 354] on span "SUBMIT" at bounding box center [477, 355] width 37 height 18
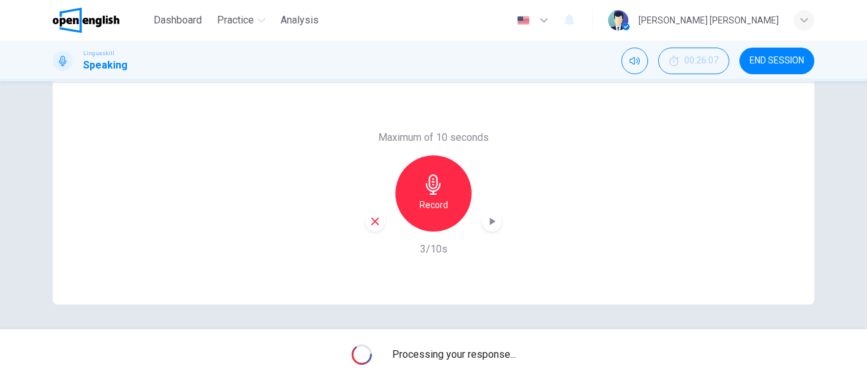
scroll to position [244, 0]
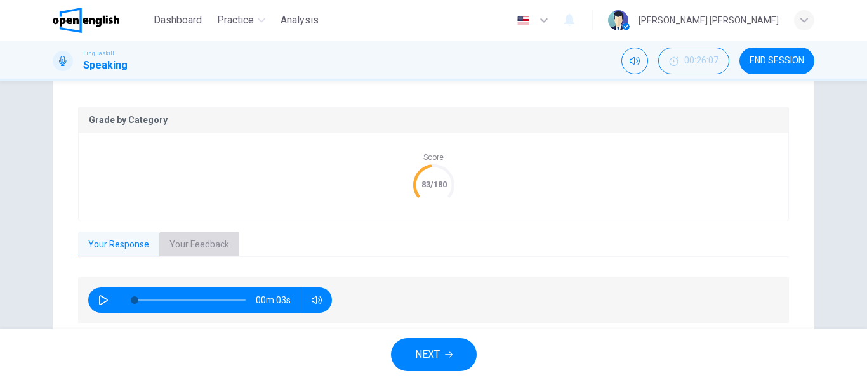
click at [211, 237] on button "Your Feedback" at bounding box center [199, 245] width 80 height 27
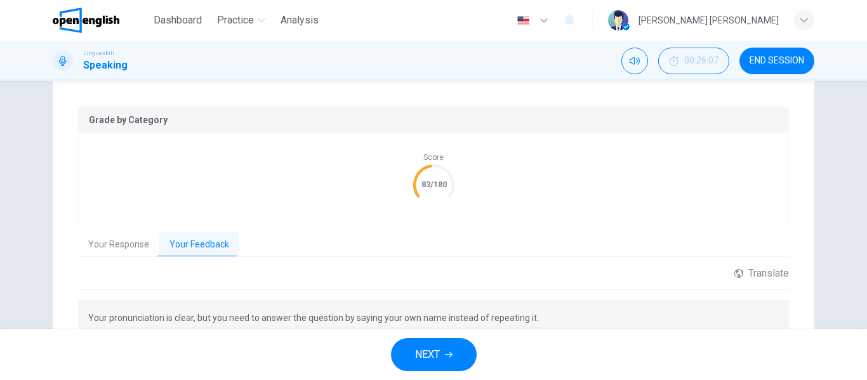
scroll to position [307, 0]
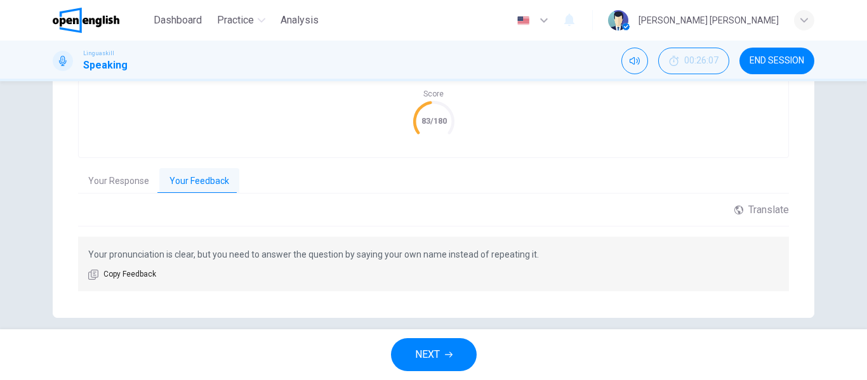
click at [434, 350] on span "NEXT" at bounding box center [427, 355] width 25 height 18
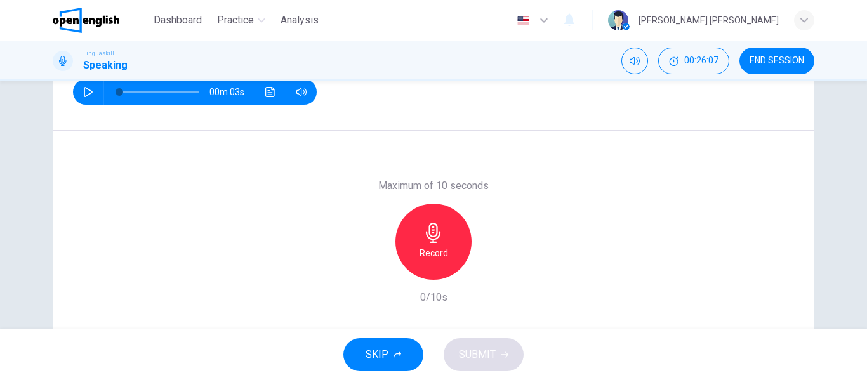
scroll to position [117, 0]
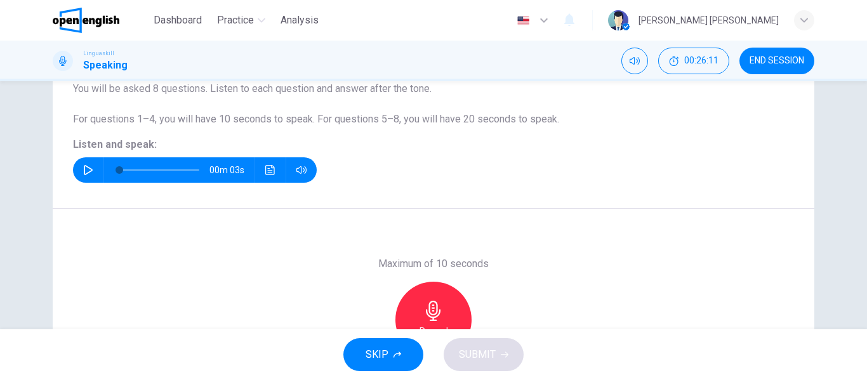
click at [84, 169] on icon "button" at bounding box center [88, 170] width 10 height 10
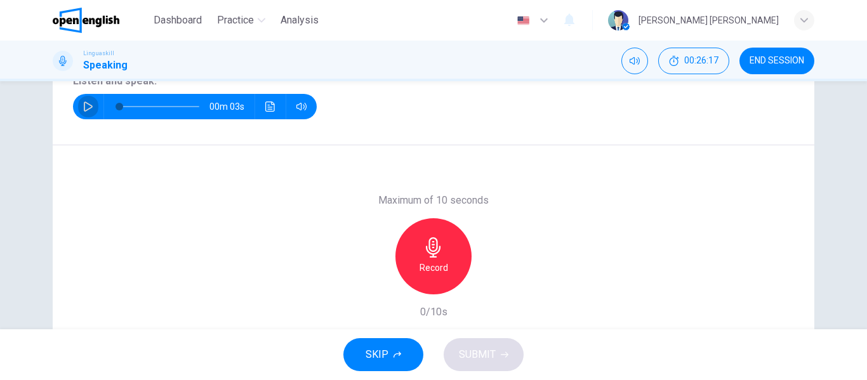
click at [85, 106] on icon "button" at bounding box center [88, 107] width 10 height 10
click at [86, 107] on icon "button" at bounding box center [88, 107] width 10 height 10
click at [84, 110] on icon "button" at bounding box center [88, 107] width 9 height 10
click at [83, 105] on icon "button" at bounding box center [88, 107] width 10 height 10
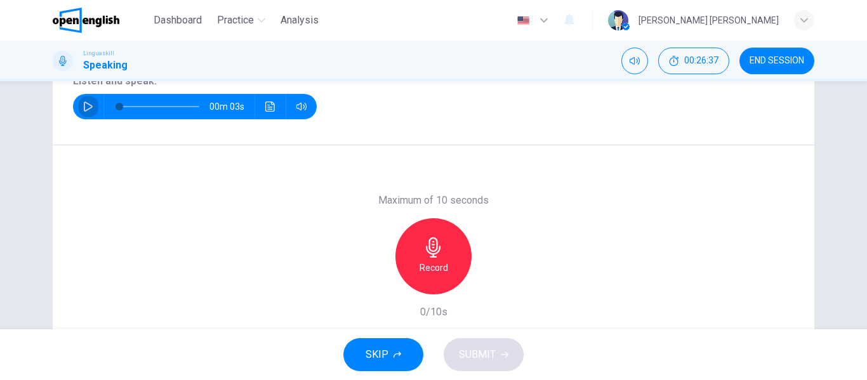
click at [84, 109] on icon "button" at bounding box center [88, 107] width 9 height 10
click at [87, 109] on icon "button" at bounding box center [88, 107] width 10 height 10
click at [83, 109] on icon "button" at bounding box center [88, 107] width 10 height 10
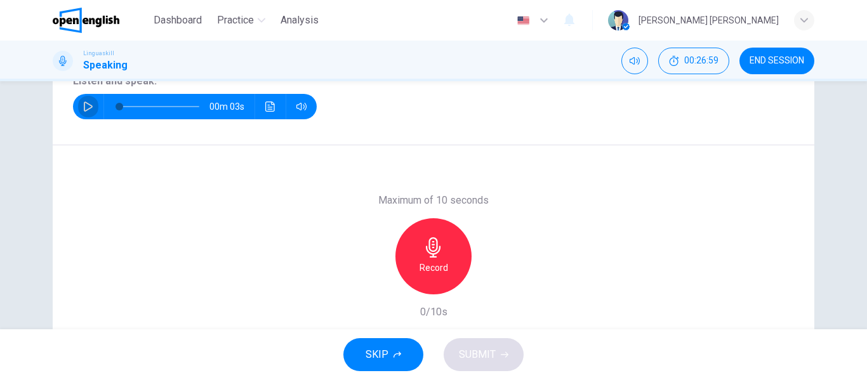
click at [85, 108] on icon "button" at bounding box center [88, 107] width 10 height 10
click at [432, 244] on icon "button" at bounding box center [433, 247] width 20 height 20
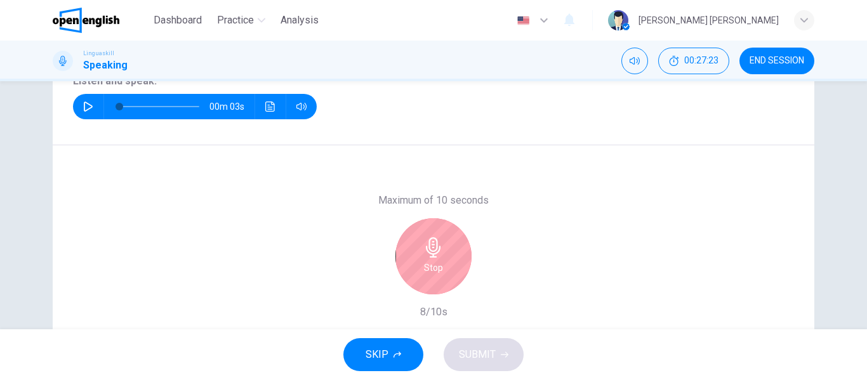
click at [434, 256] on icon "button" at bounding box center [433, 247] width 20 height 20
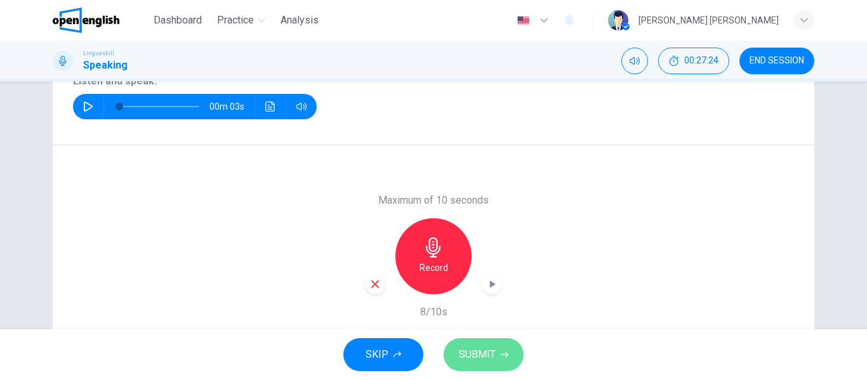
click at [492, 350] on span "SUBMIT" at bounding box center [477, 355] width 37 height 18
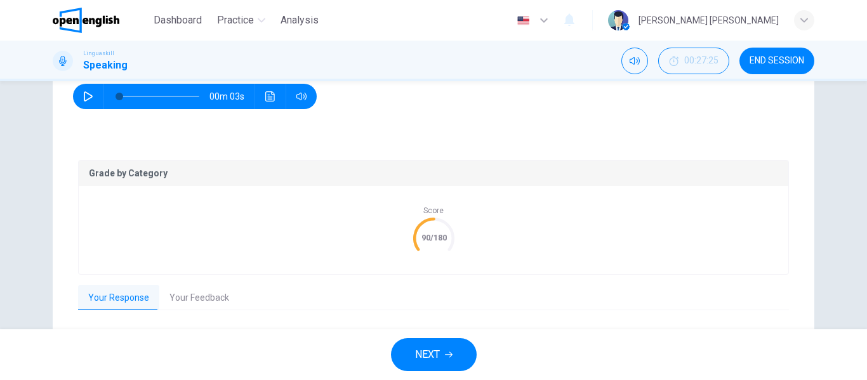
scroll to position [254, 0]
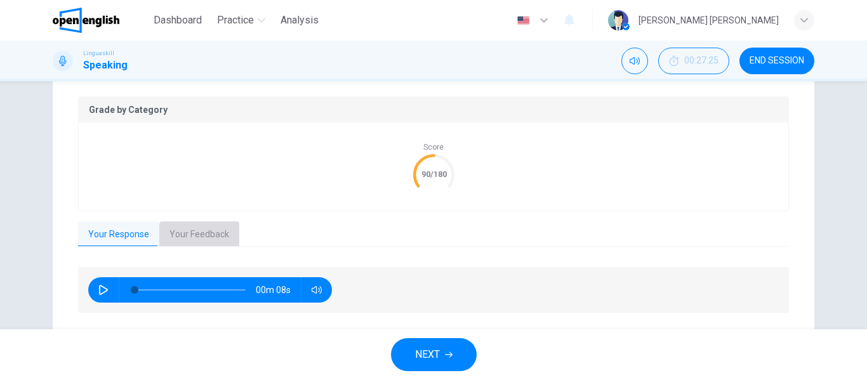
click at [201, 233] on button "Your Feedback" at bounding box center [199, 235] width 80 height 27
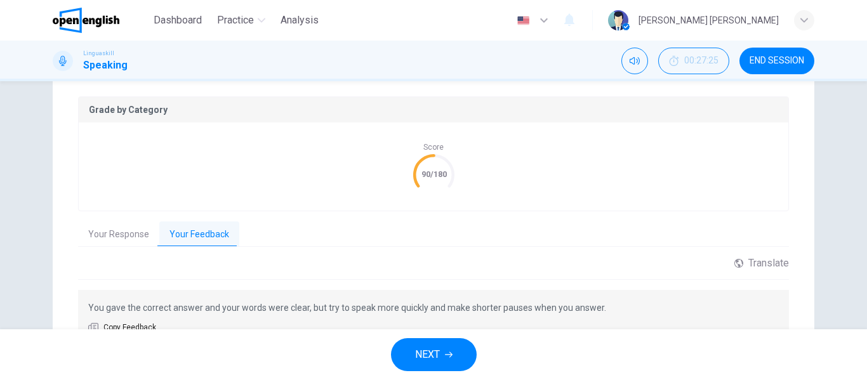
scroll to position [317, 0]
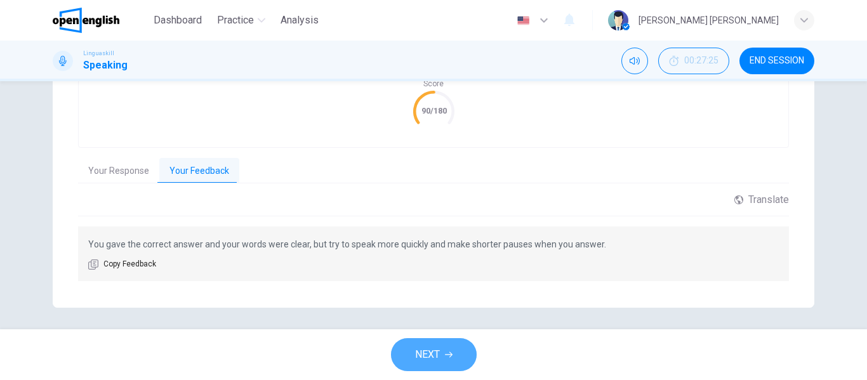
click at [447, 353] on icon "button" at bounding box center [449, 355] width 8 height 8
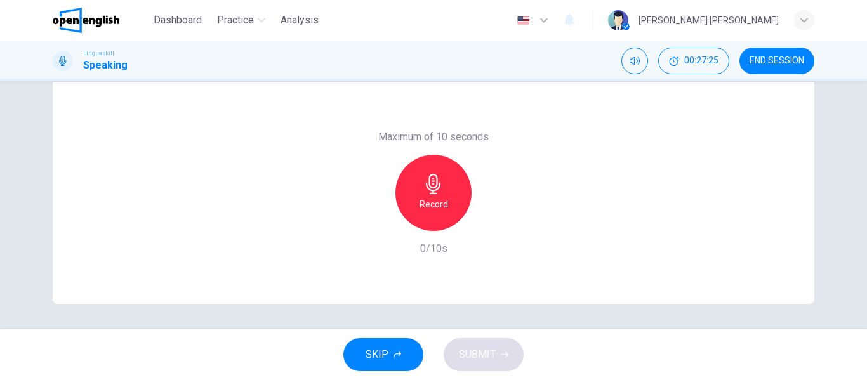
scroll to position [180, 0]
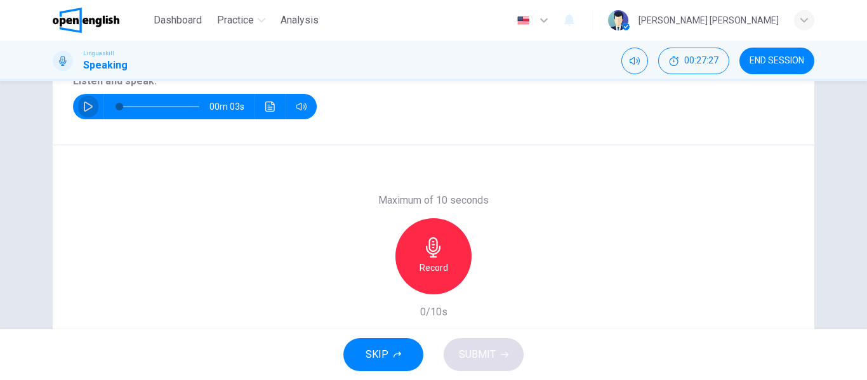
click at [86, 106] on icon "button" at bounding box center [88, 107] width 10 height 10
click at [433, 251] on icon "button" at bounding box center [433, 247] width 15 height 20
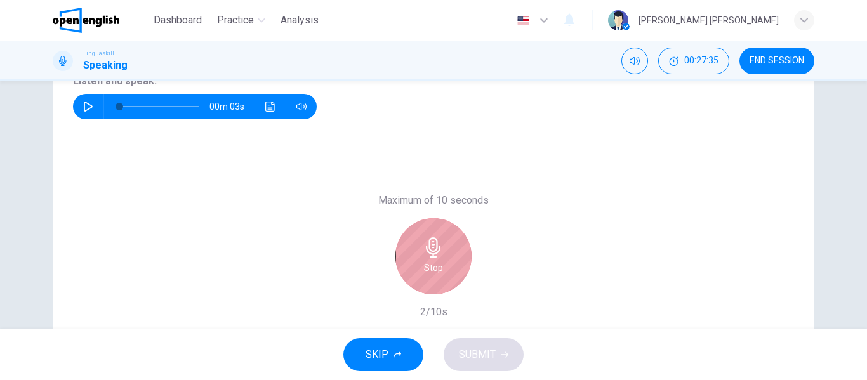
drag, startPoint x: 430, startPoint y: 255, endPoint x: 429, endPoint y: 263, distance: 7.6
click at [429, 255] on icon "button" at bounding box center [433, 247] width 20 height 20
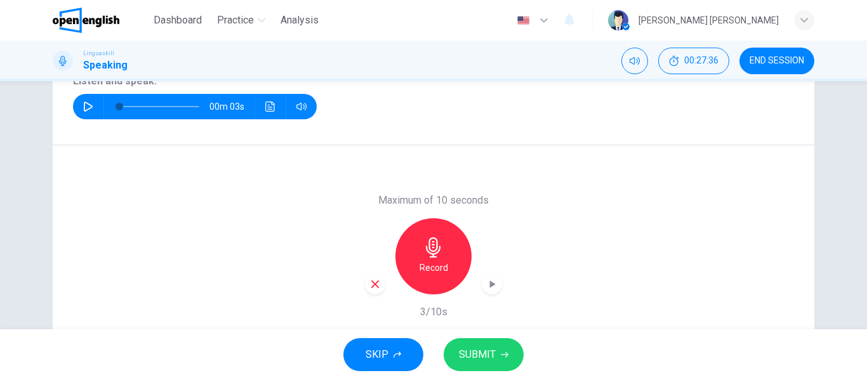
click at [486, 356] on span "SUBMIT" at bounding box center [477, 355] width 37 height 18
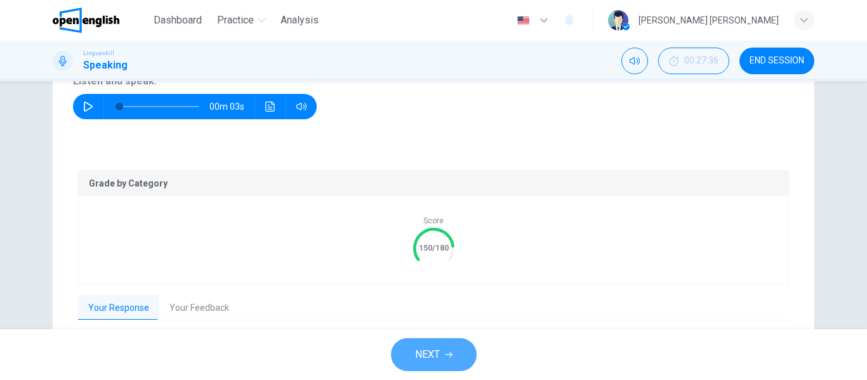
click at [446, 352] on icon "button" at bounding box center [449, 355] width 8 height 8
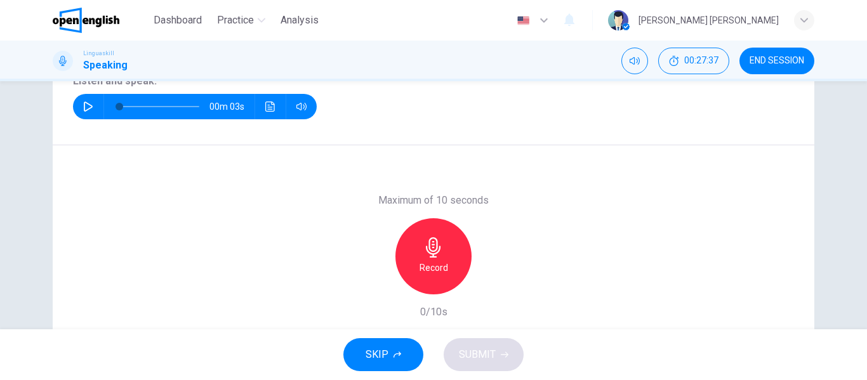
click at [86, 107] on icon "button" at bounding box center [88, 107] width 10 height 10
click at [433, 246] on icon "button" at bounding box center [433, 247] width 20 height 20
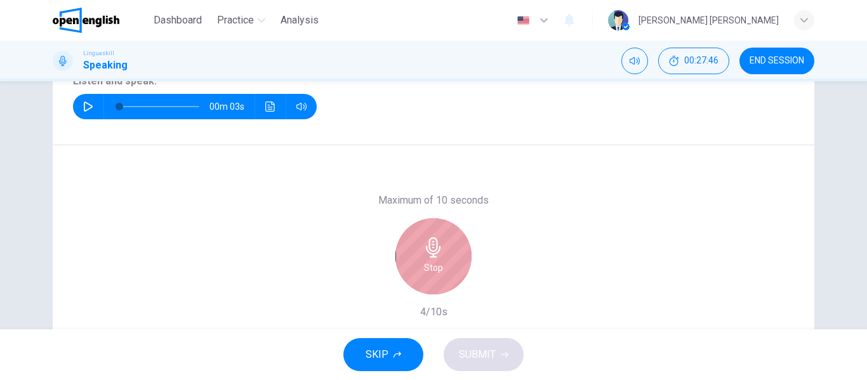
click at [434, 253] on icon "button" at bounding box center [433, 247] width 15 height 20
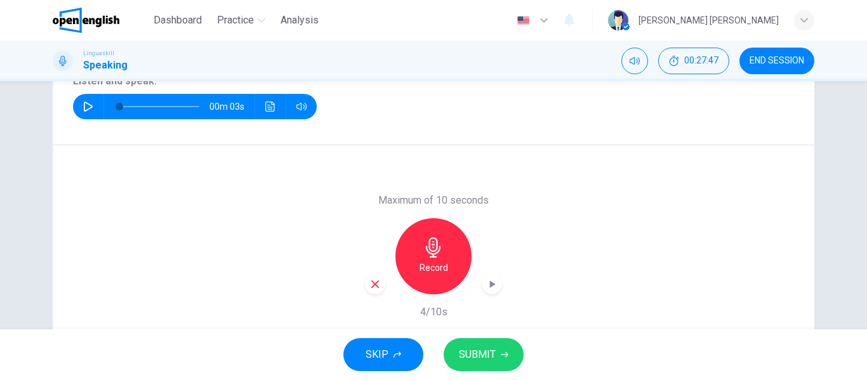
click at [491, 356] on span "SUBMIT" at bounding box center [477, 355] width 37 height 18
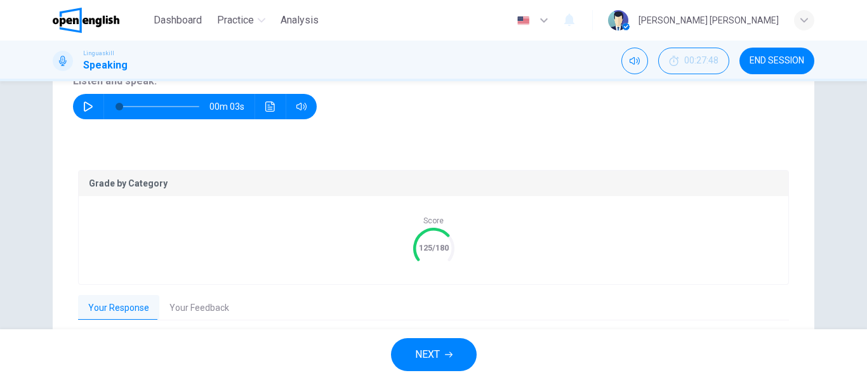
click at [435, 353] on span "NEXT" at bounding box center [427, 355] width 25 height 18
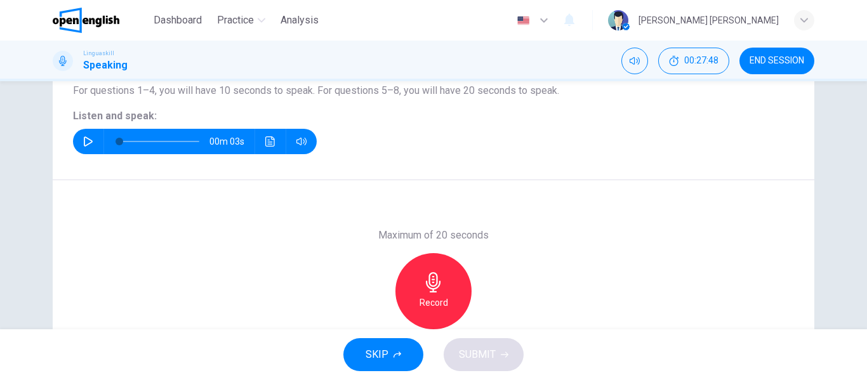
scroll to position [117, 0]
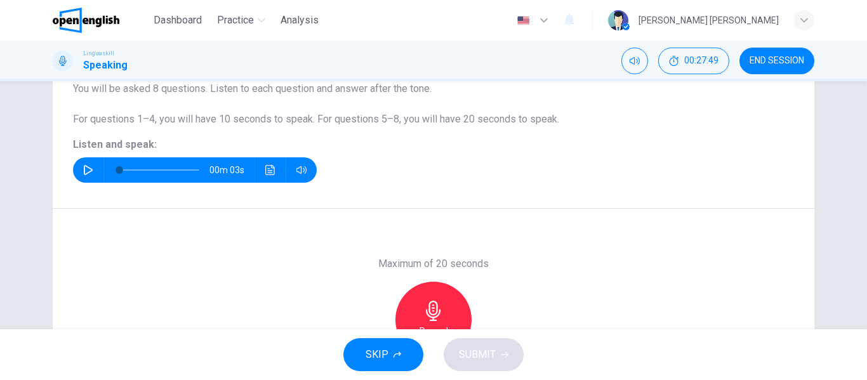
click at [84, 166] on icon "button" at bounding box center [88, 170] width 9 height 10
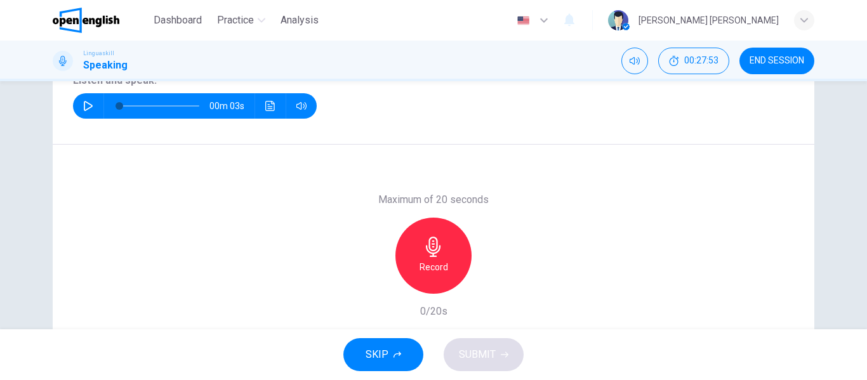
scroll to position [180, 0]
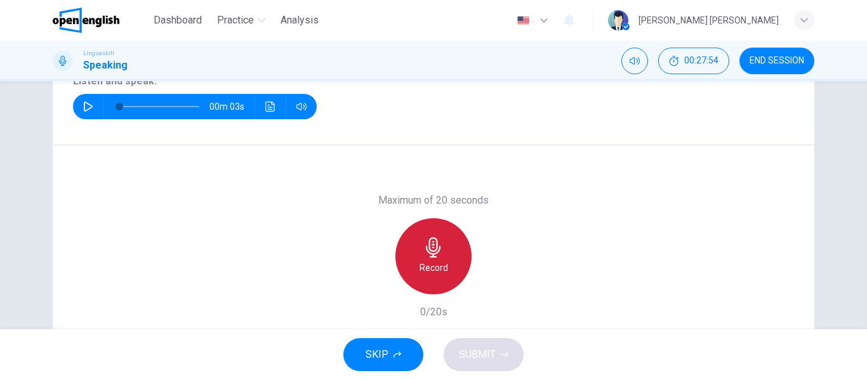
click at [430, 252] on icon "button" at bounding box center [433, 247] width 15 height 20
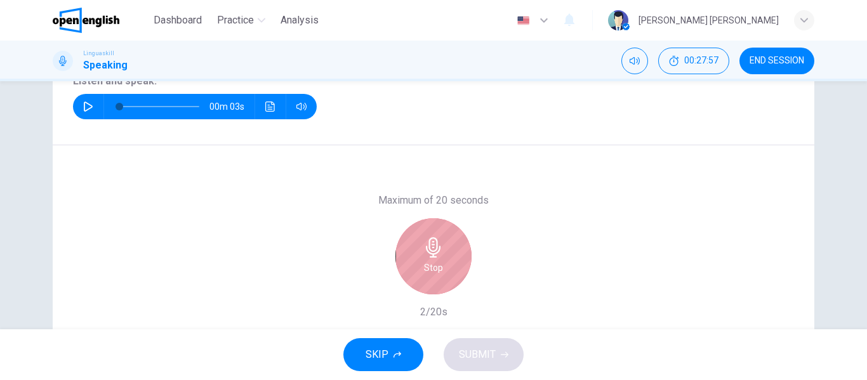
click at [434, 254] on icon "button" at bounding box center [433, 247] width 15 height 20
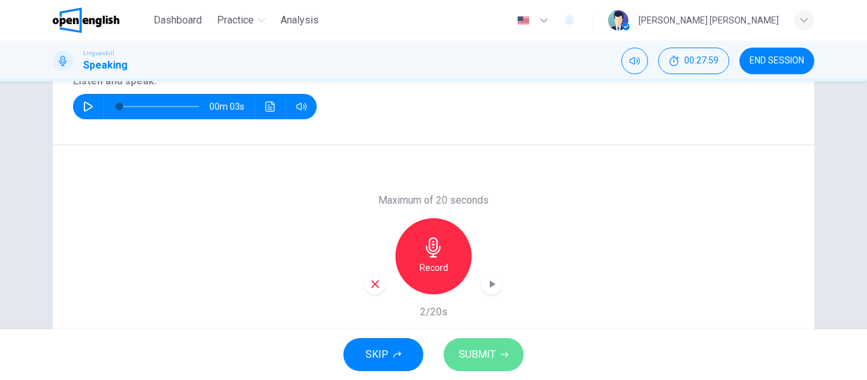
click at [496, 348] on button "SUBMIT" at bounding box center [484, 354] width 80 height 33
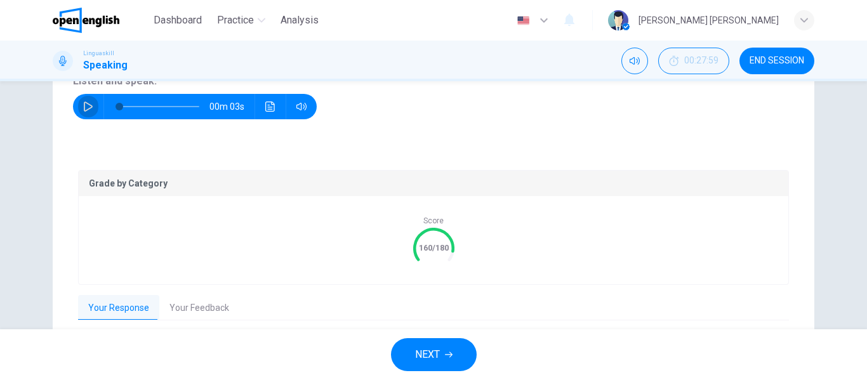
click at [88, 106] on icon "button" at bounding box center [88, 107] width 9 height 10
type input "*"
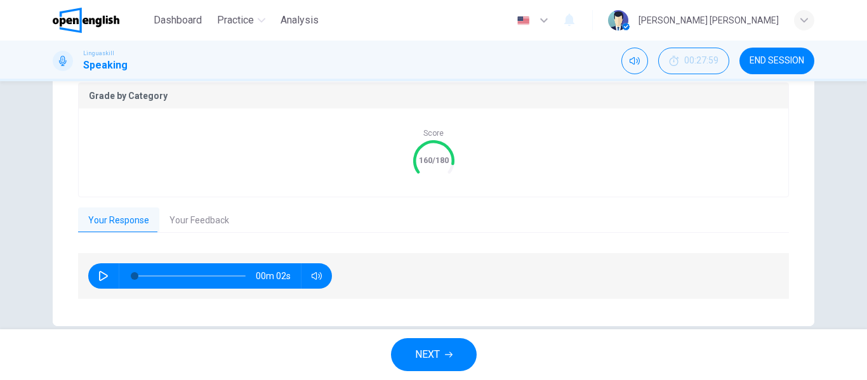
scroll to position [290, 0]
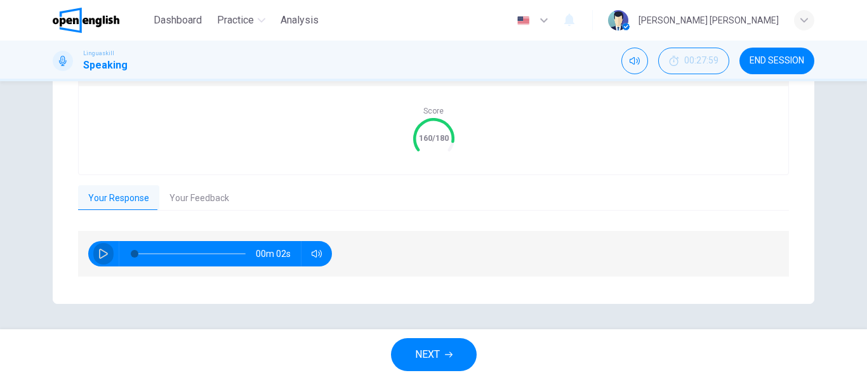
click at [101, 251] on icon "button" at bounding box center [103, 254] width 9 height 10
click at [103, 254] on icon "button" at bounding box center [103, 254] width 10 height 10
type input "**"
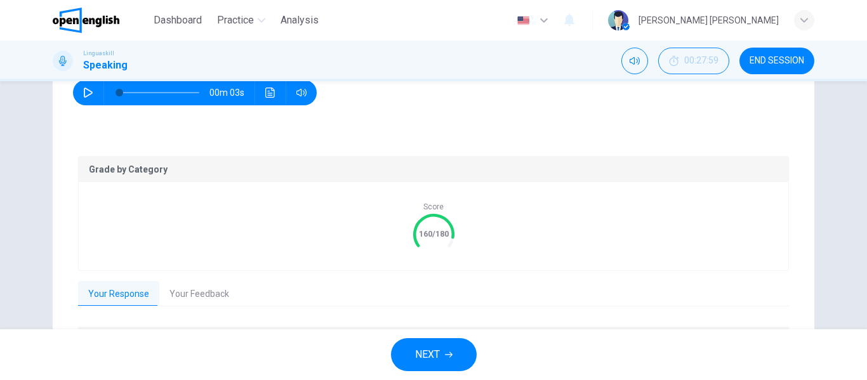
scroll to position [163, 0]
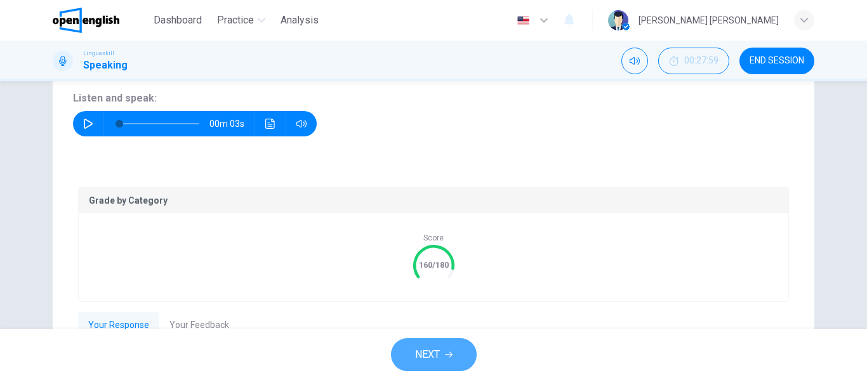
click at [432, 347] on span "NEXT" at bounding box center [427, 355] width 25 height 18
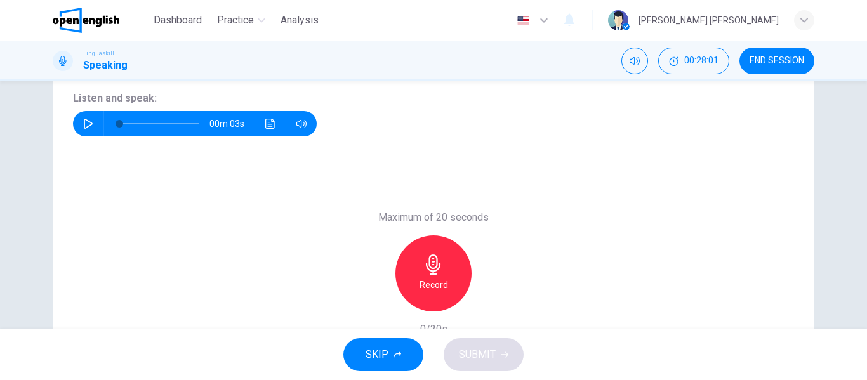
click at [84, 123] on icon "button" at bounding box center [88, 124] width 9 height 10
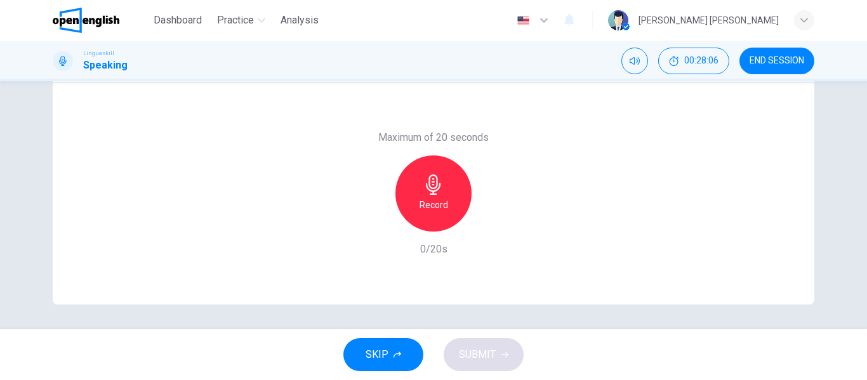
scroll to position [244, 0]
click at [433, 187] on icon "button" at bounding box center [433, 184] width 15 height 20
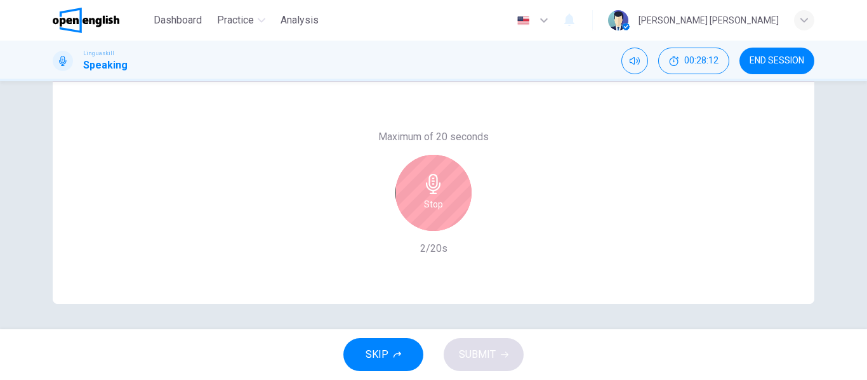
click at [434, 192] on icon "button" at bounding box center [433, 184] width 20 height 20
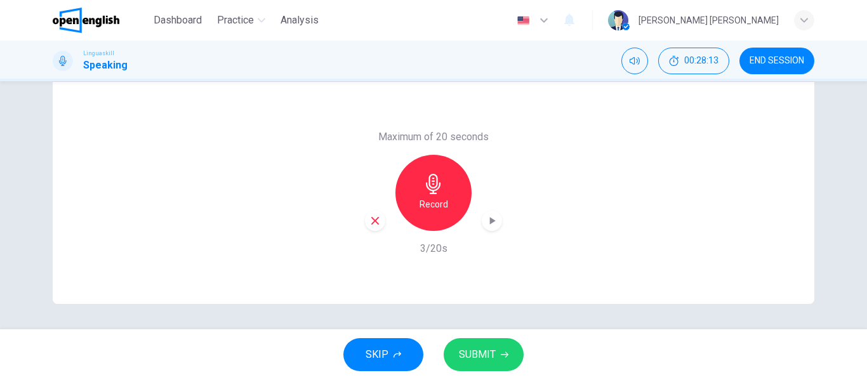
click at [493, 347] on span "SUBMIT" at bounding box center [477, 355] width 37 height 18
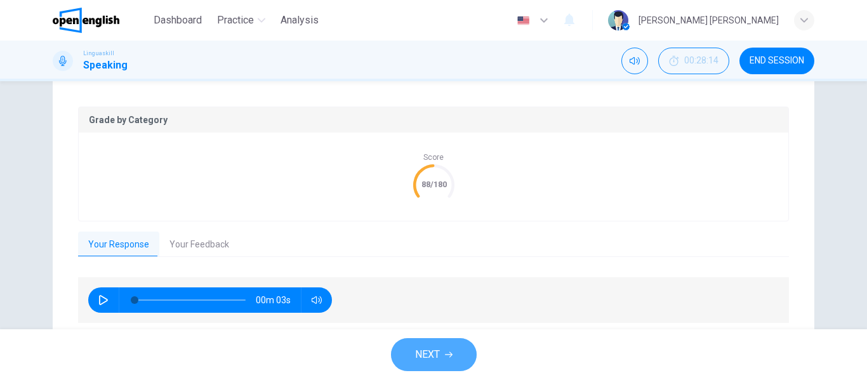
click at [444, 347] on button "NEXT" at bounding box center [434, 354] width 86 height 33
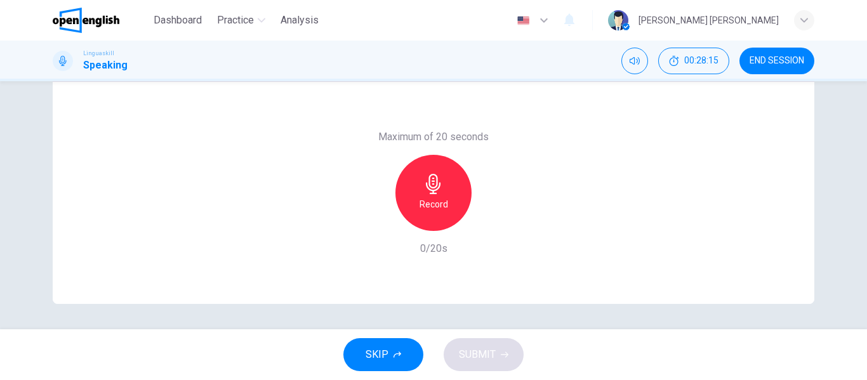
scroll to position [180, 0]
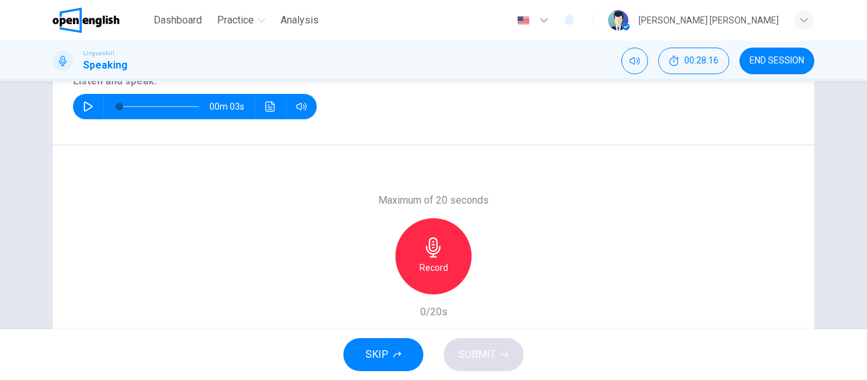
click at [84, 109] on icon "button" at bounding box center [88, 107] width 9 height 10
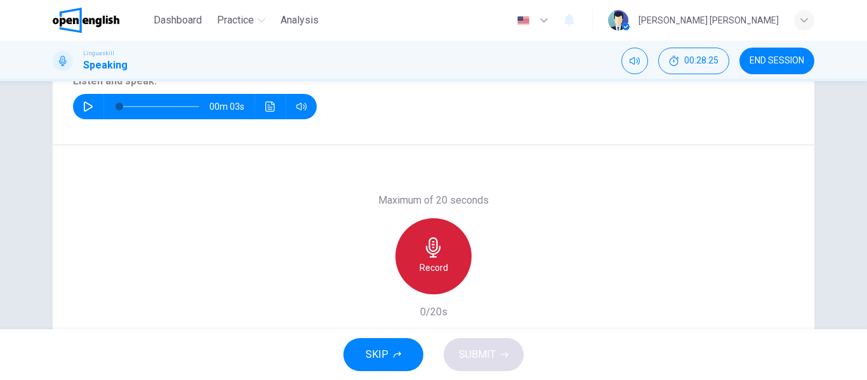
click at [439, 251] on icon "button" at bounding box center [433, 247] width 20 height 20
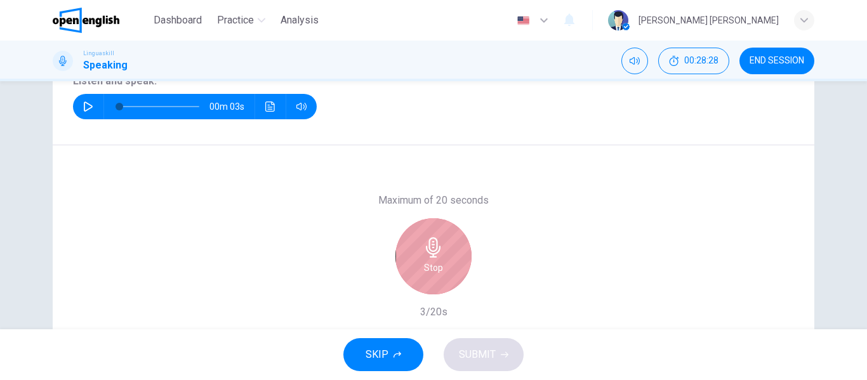
click at [432, 249] on icon "button" at bounding box center [433, 247] width 20 height 20
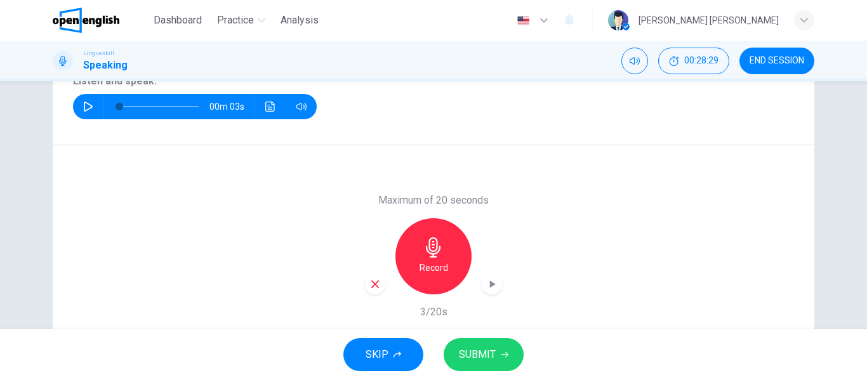
click at [488, 352] on span "SUBMIT" at bounding box center [477, 355] width 37 height 18
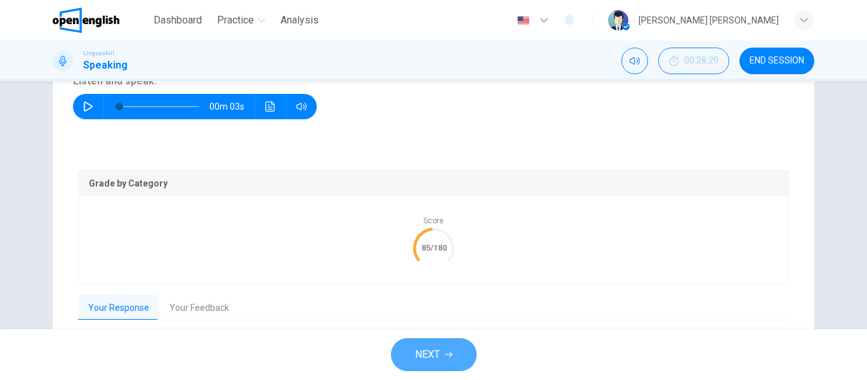
click at [442, 352] on button "NEXT" at bounding box center [434, 354] width 86 height 33
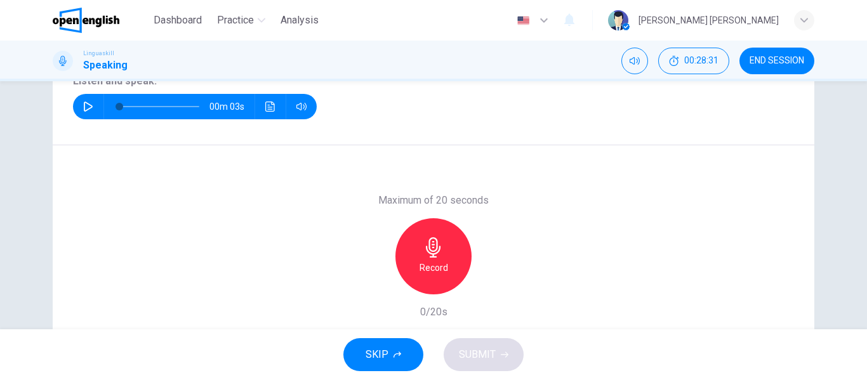
click at [84, 107] on icon "button" at bounding box center [88, 107] width 10 height 10
type input "*"
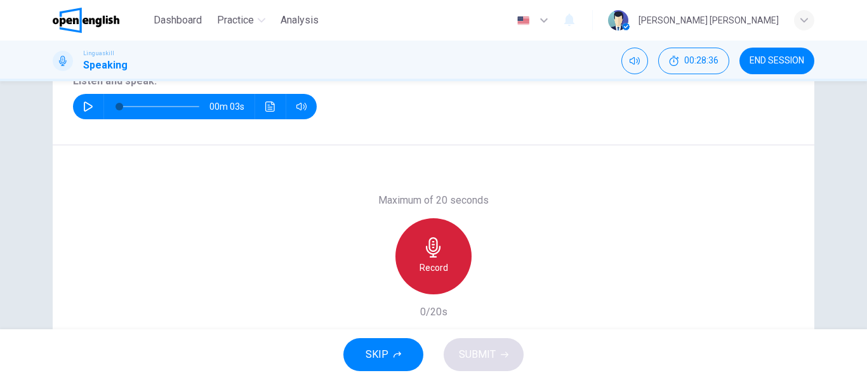
click at [432, 250] on icon "button" at bounding box center [433, 247] width 20 height 20
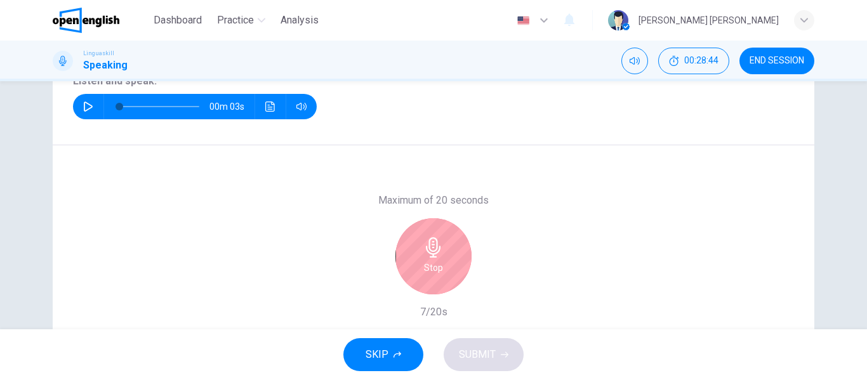
click at [430, 253] on icon "button" at bounding box center [433, 247] width 20 height 20
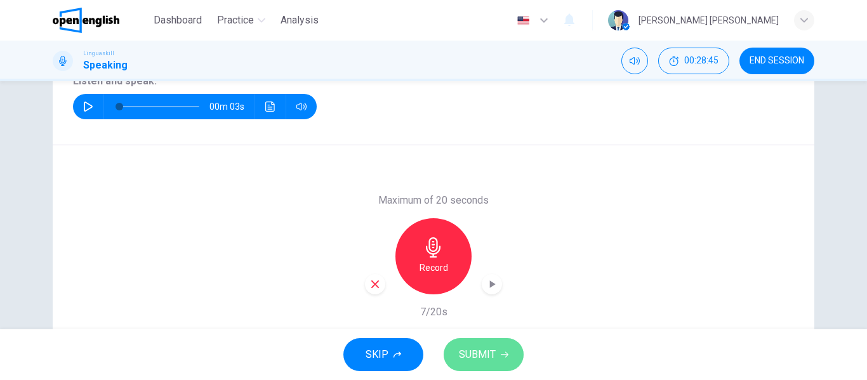
click at [487, 354] on span "SUBMIT" at bounding box center [477, 355] width 37 height 18
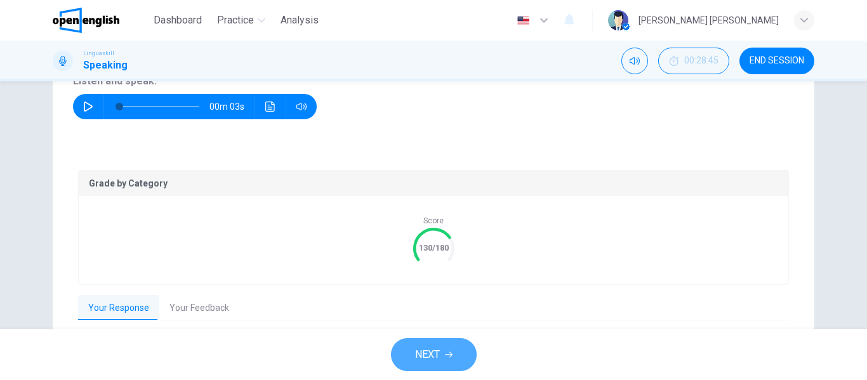
click at [454, 355] on button "NEXT" at bounding box center [434, 354] width 86 height 33
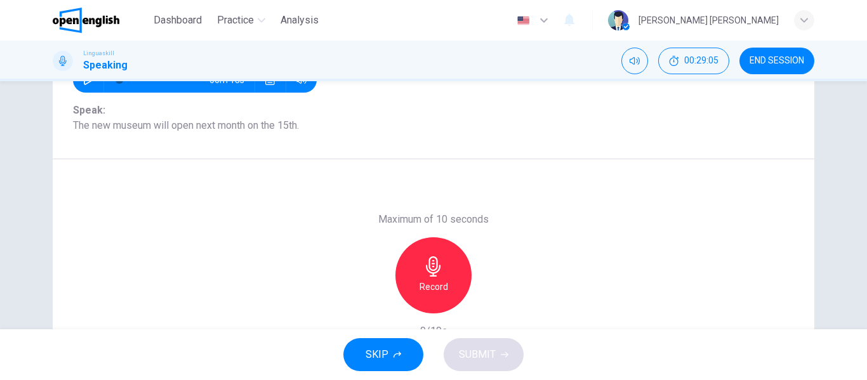
scroll to position [127, 0]
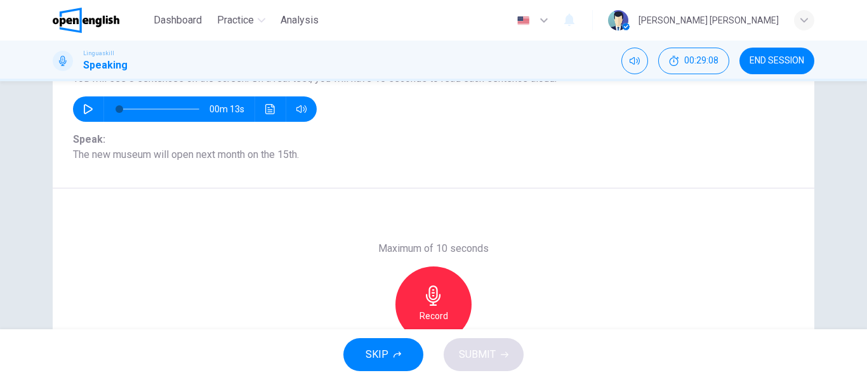
click at [432, 300] on icon "button" at bounding box center [433, 296] width 20 height 20
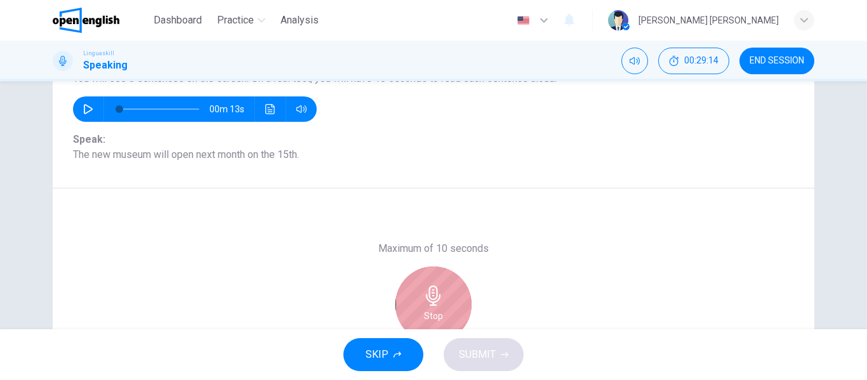
click at [430, 294] on icon "button" at bounding box center [433, 296] width 20 height 20
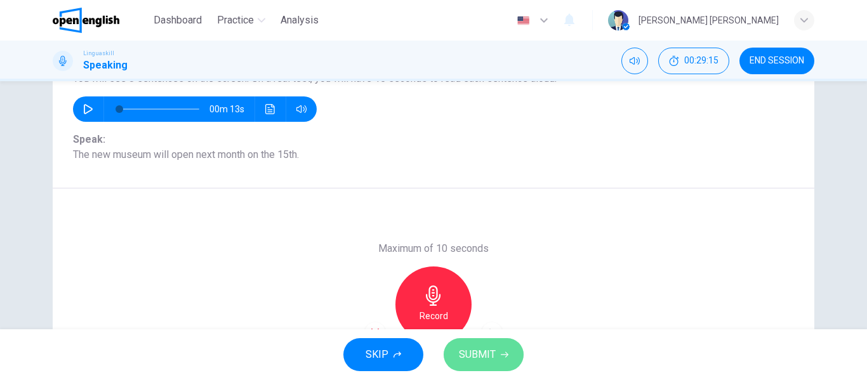
click at [492, 352] on span "SUBMIT" at bounding box center [477, 355] width 37 height 18
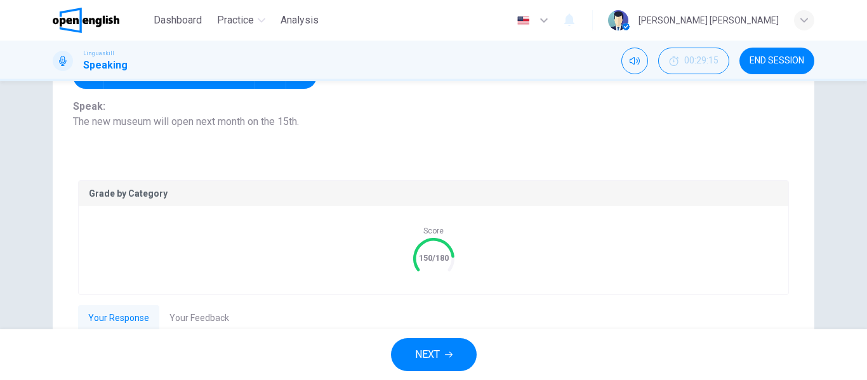
scroll to position [190, 0]
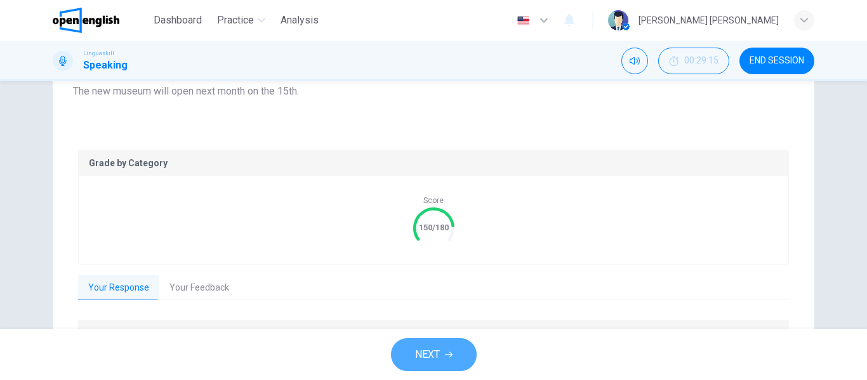
click at [450, 352] on icon "button" at bounding box center [449, 355] width 8 height 6
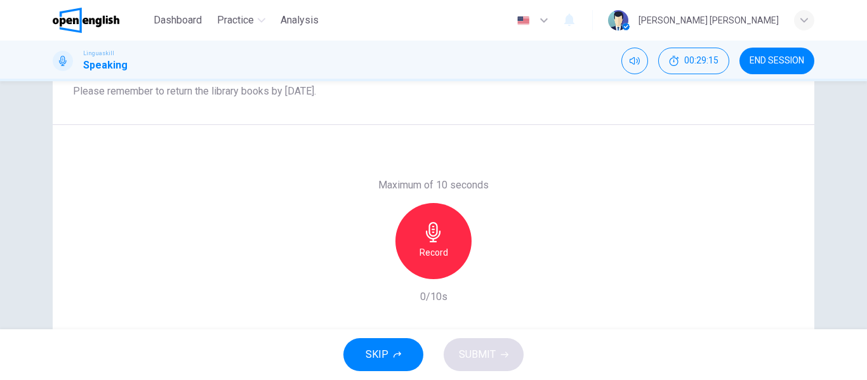
scroll to position [127, 0]
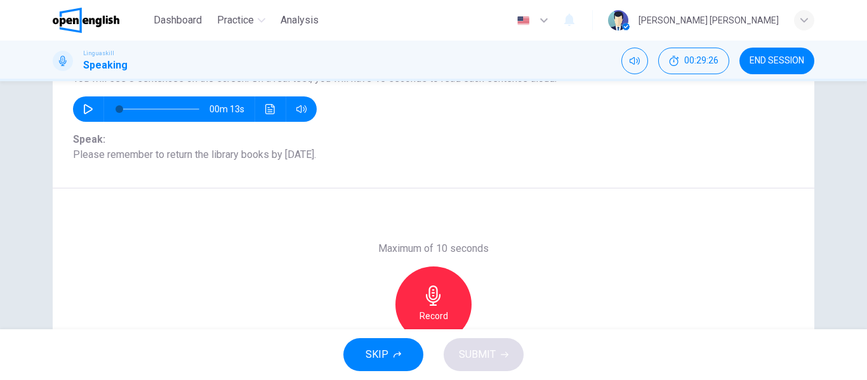
drag, startPoint x: 430, startPoint y: 298, endPoint x: 438, endPoint y: 296, distance: 8.0
click at [433, 298] on icon "button" at bounding box center [433, 296] width 20 height 20
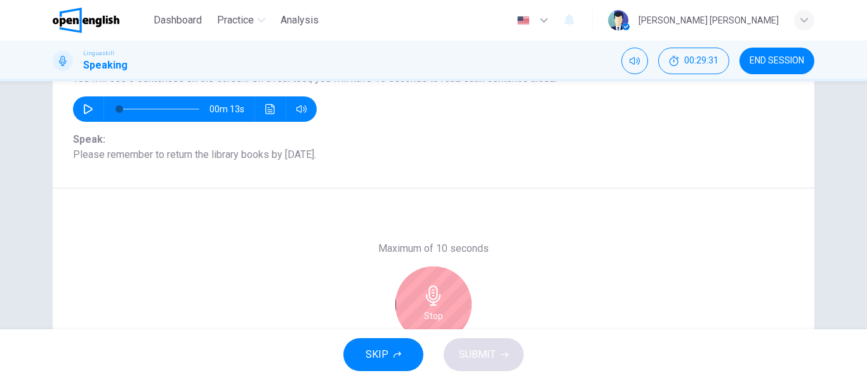
click at [429, 293] on icon "button" at bounding box center [433, 296] width 15 height 20
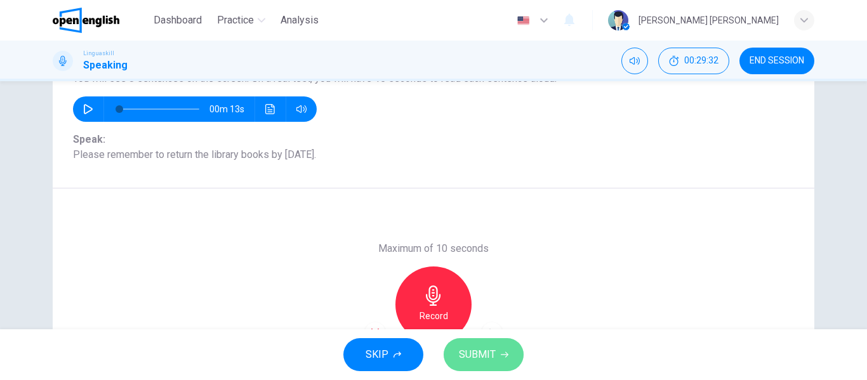
click at [479, 352] on span "SUBMIT" at bounding box center [477, 355] width 37 height 18
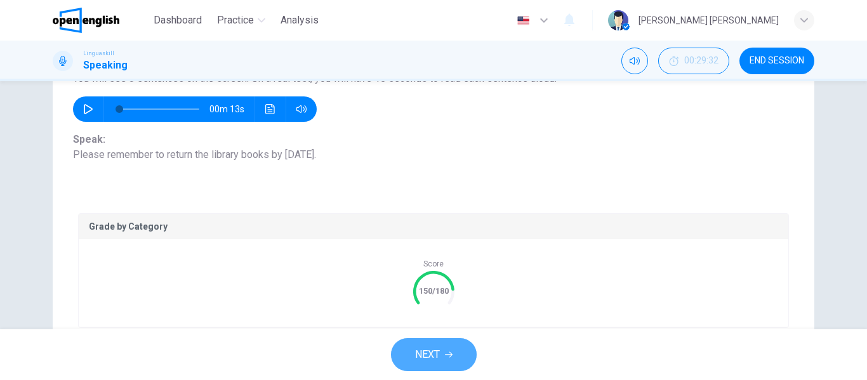
drag, startPoint x: 453, startPoint y: 350, endPoint x: 460, endPoint y: 345, distance: 9.0
click at [456, 350] on button "NEXT" at bounding box center [434, 354] width 86 height 33
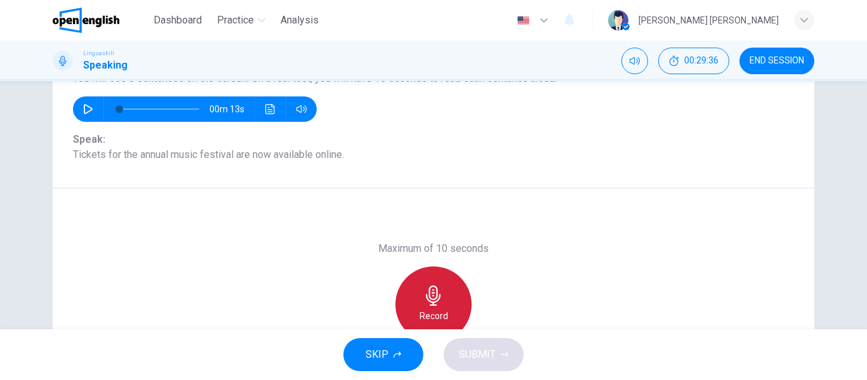
click at [430, 301] on icon "button" at bounding box center [433, 296] width 20 height 20
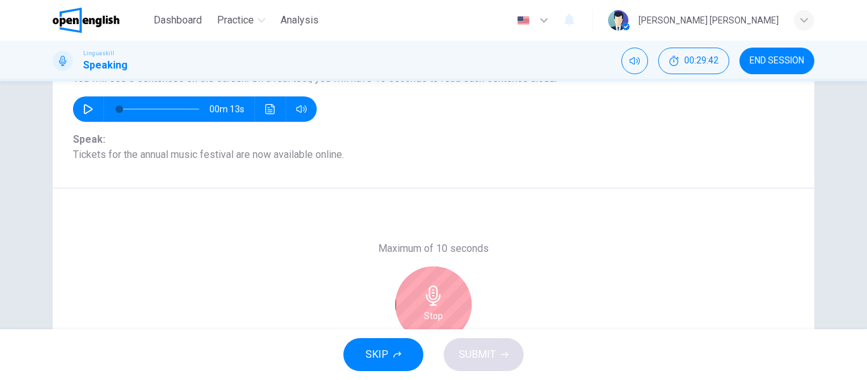
click at [437, 300] on icon "button" at bounding box center [433, 296] width 20 height 20
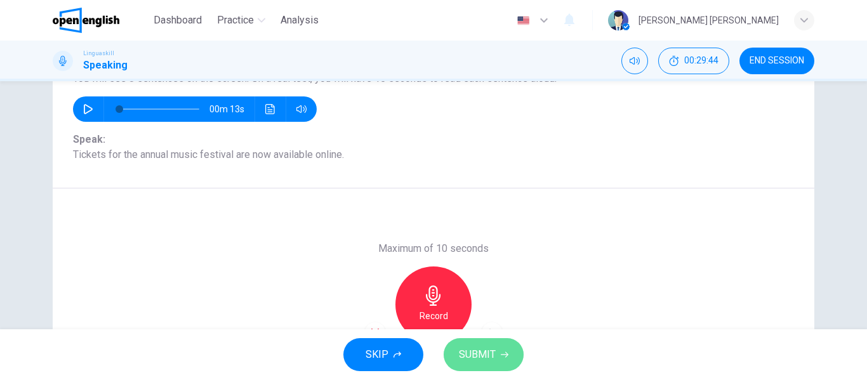
click at [496, 356] on button "SUBMIT" at bounding box center [484, 354] width 80 height 33
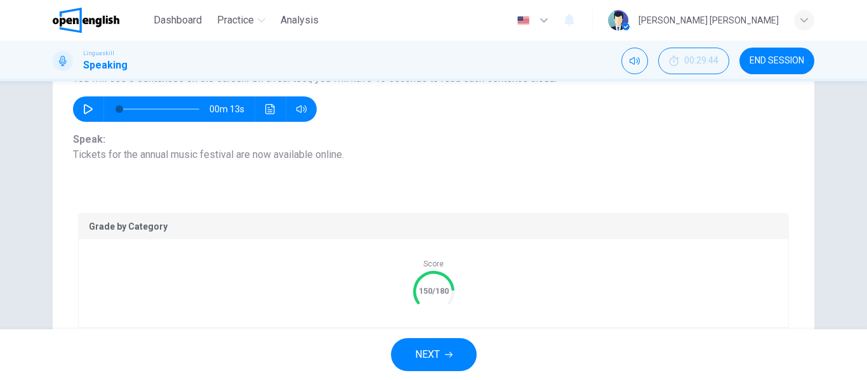
click at [444, 352] on button "NEXT" at bounding box center [434, 354] width 86 height 33
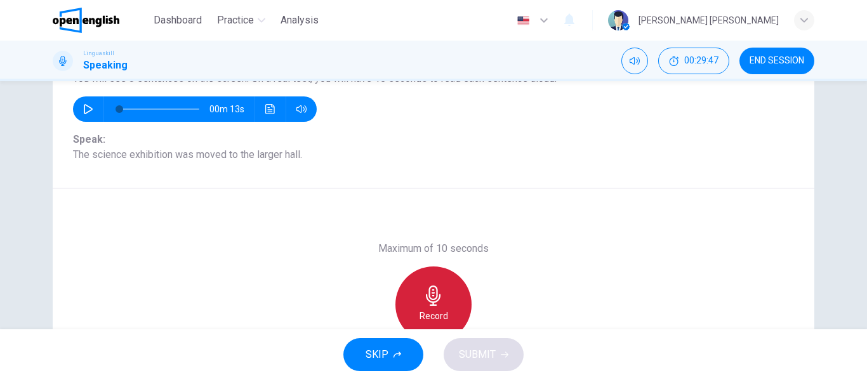
drag, startPoint x: 435, startPoint y: 301, endPoint x: 455, endPoint y: 286, distance: 24.5
click at [438, 300] on icon "button" at bounding box center [433, 296] width 20 height 20
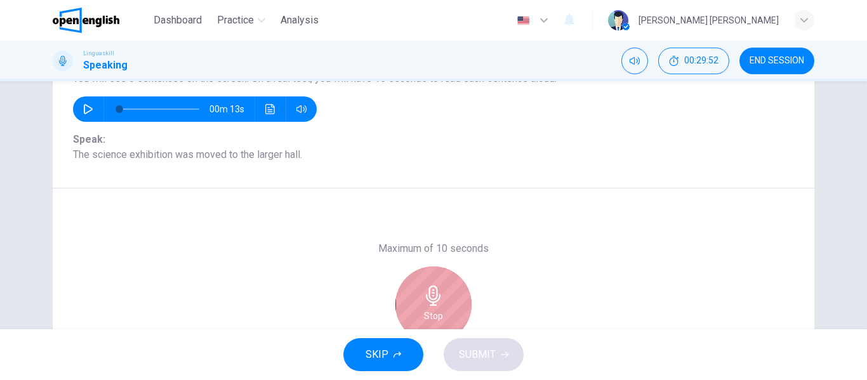
click at [432, 297] on icon "button" at bounding box center [433, 296] width 20 height 20
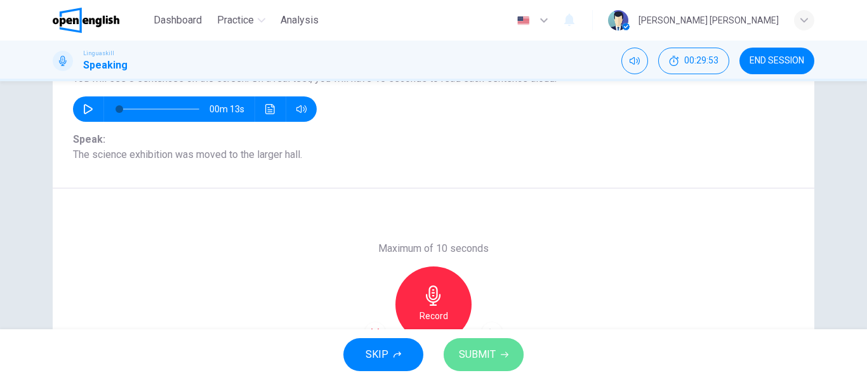
click at [499, 349] on button "SUBMIT" at bounding box center [484, 354] width 80 height 33
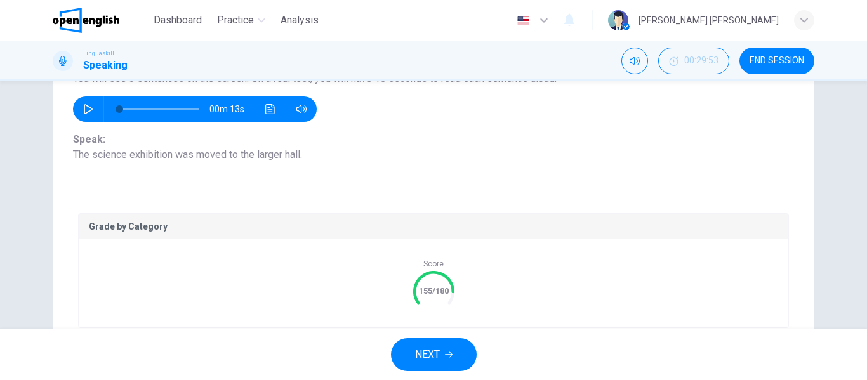
click at [439, 350] on span "NEXT" at bounding box center [427, 355] width 25 height 18
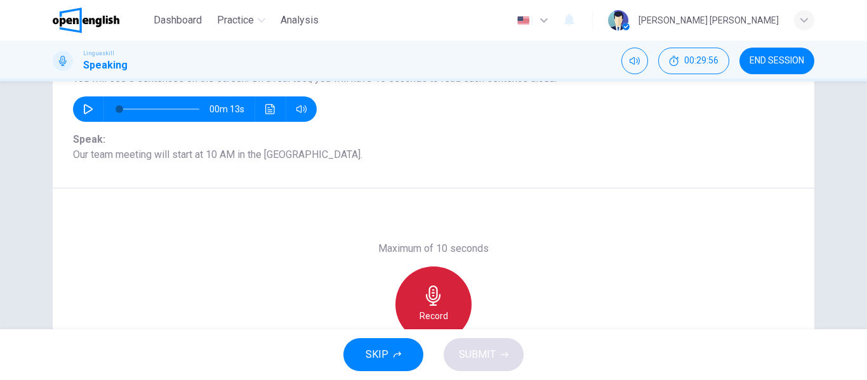
drag, startPoint x: 432, startPoint y: 303, endPoint x: 425, endPoint y: 290, distance: 14.5
click at [433, 303] on icon "button" at bounding box center [433, 296] width 20 height 20
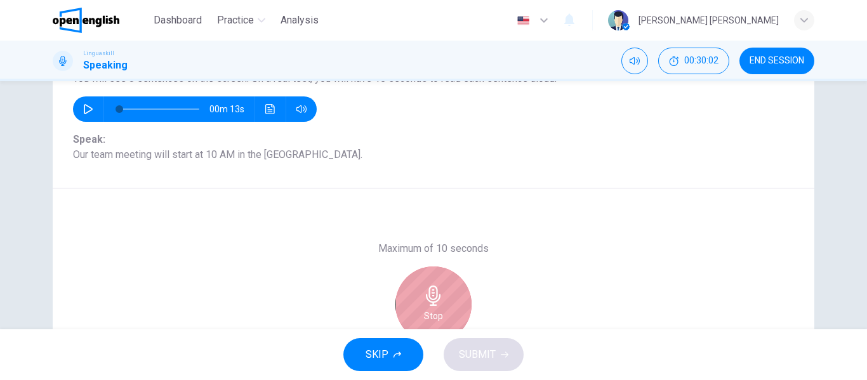
click at [430, 304] on icon "button" at bounding box center [433, 296] width 15 height 20
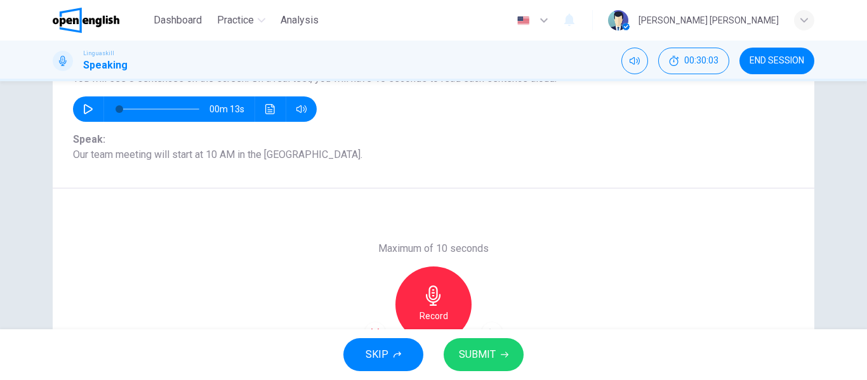
click at [505, 352] on icon "button" at bounding box center [505, 355] width 8 height 8
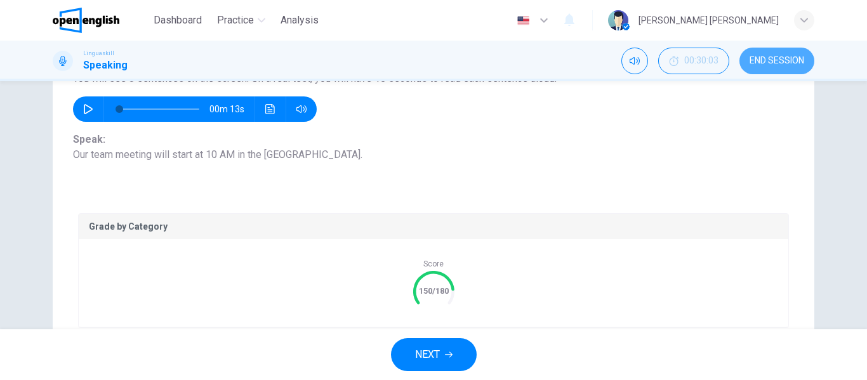
click at [789, 56] on span "END SESSION" at bounding box center [777, 61] width 55 height 10
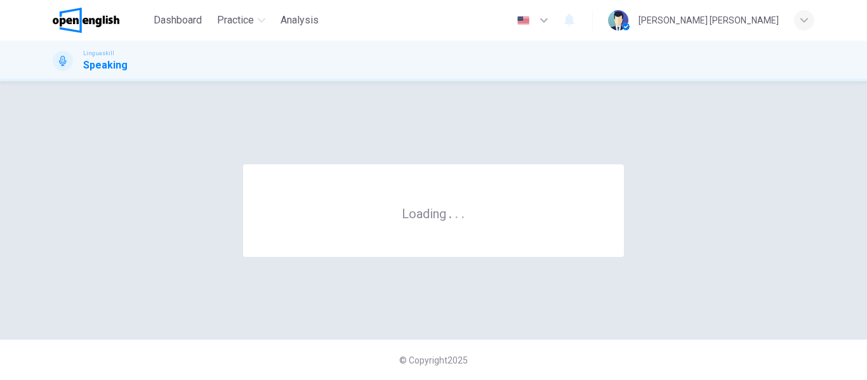
scroll to position [0, 0]
